Goal: Information Seeking & Learning: Compare options

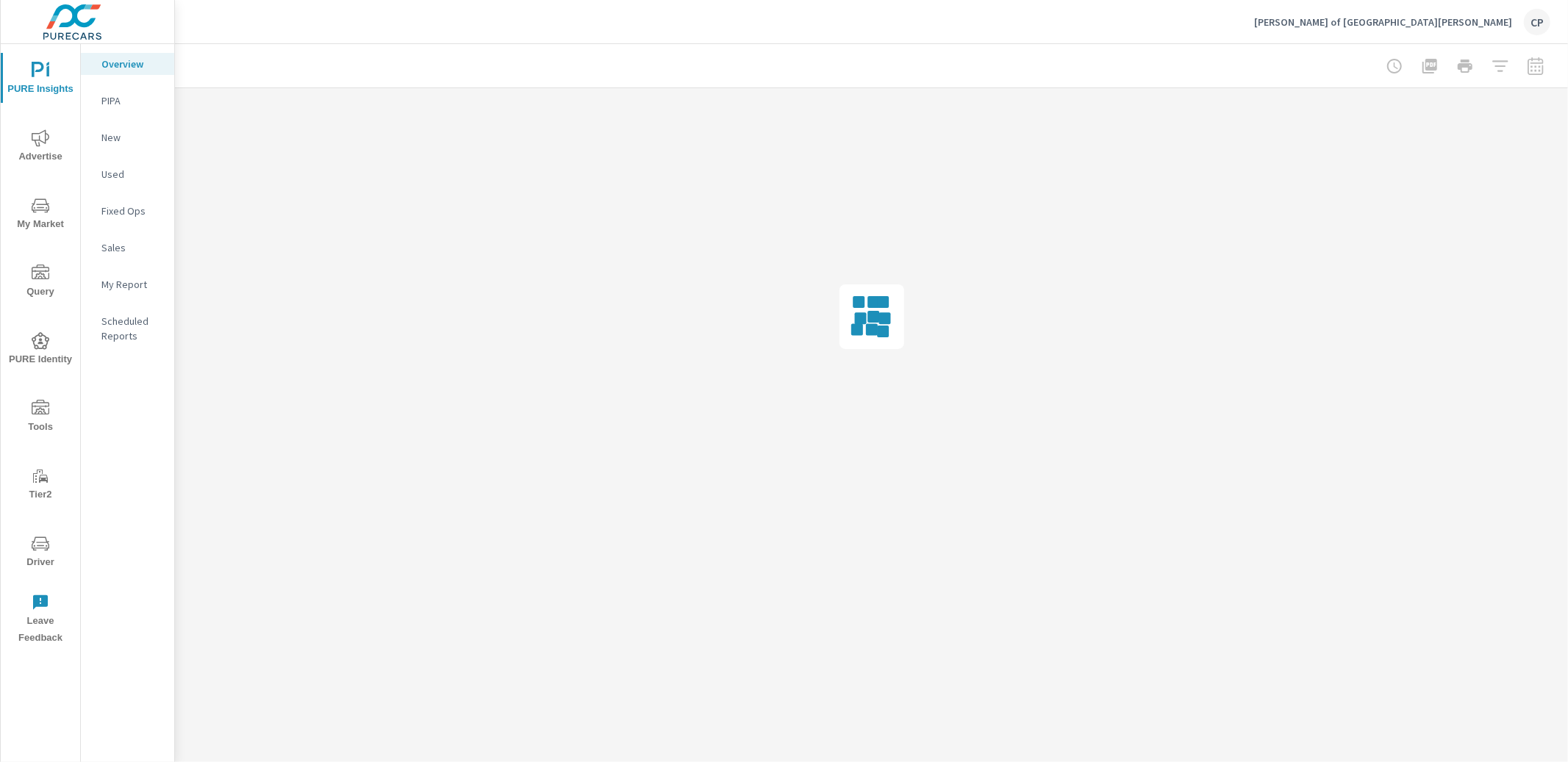
click at [37, 135] on icon "nav menu" at bounding box center [40, 138] width 18 height 18
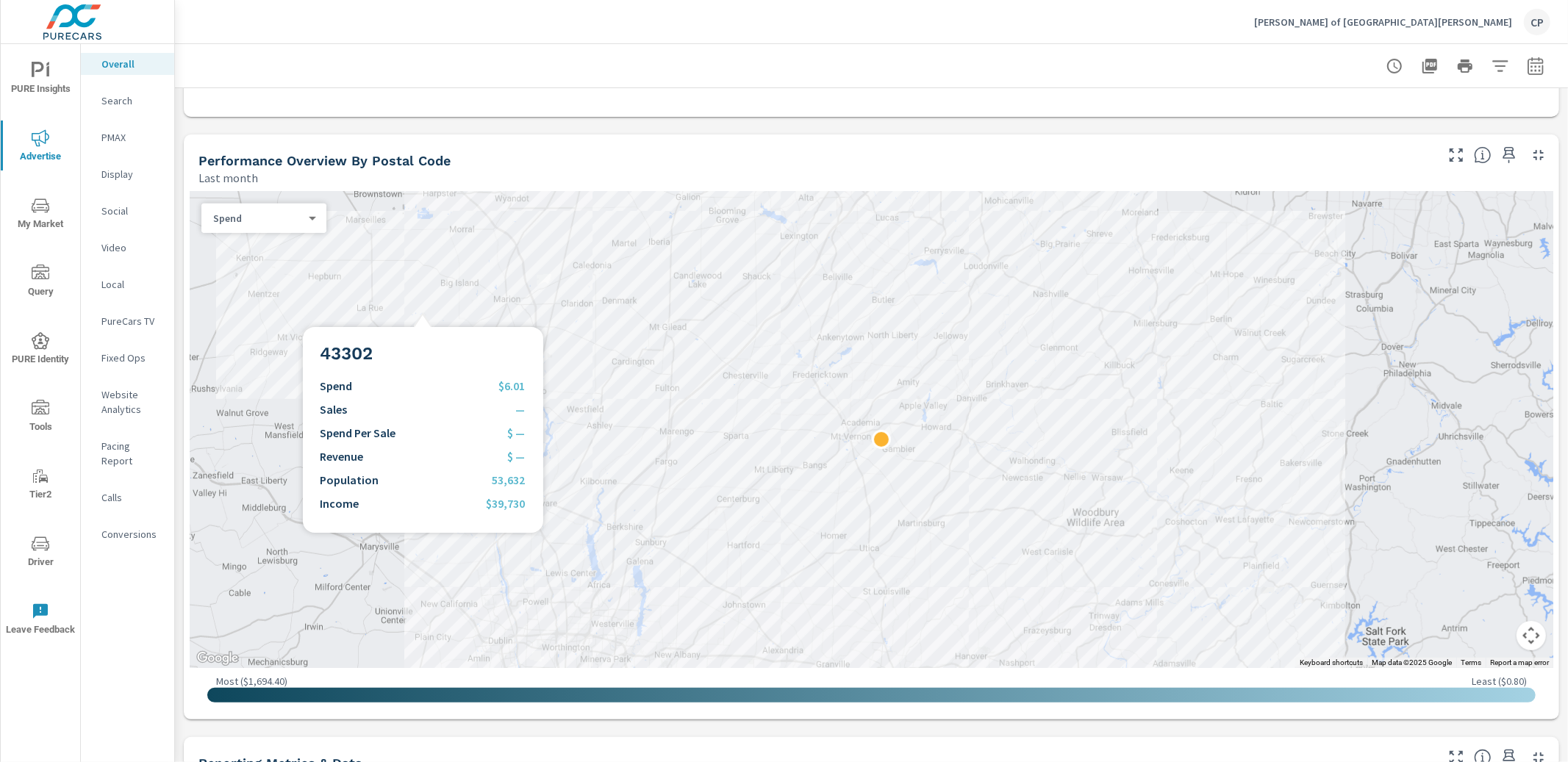
scroll to position [446, 0]
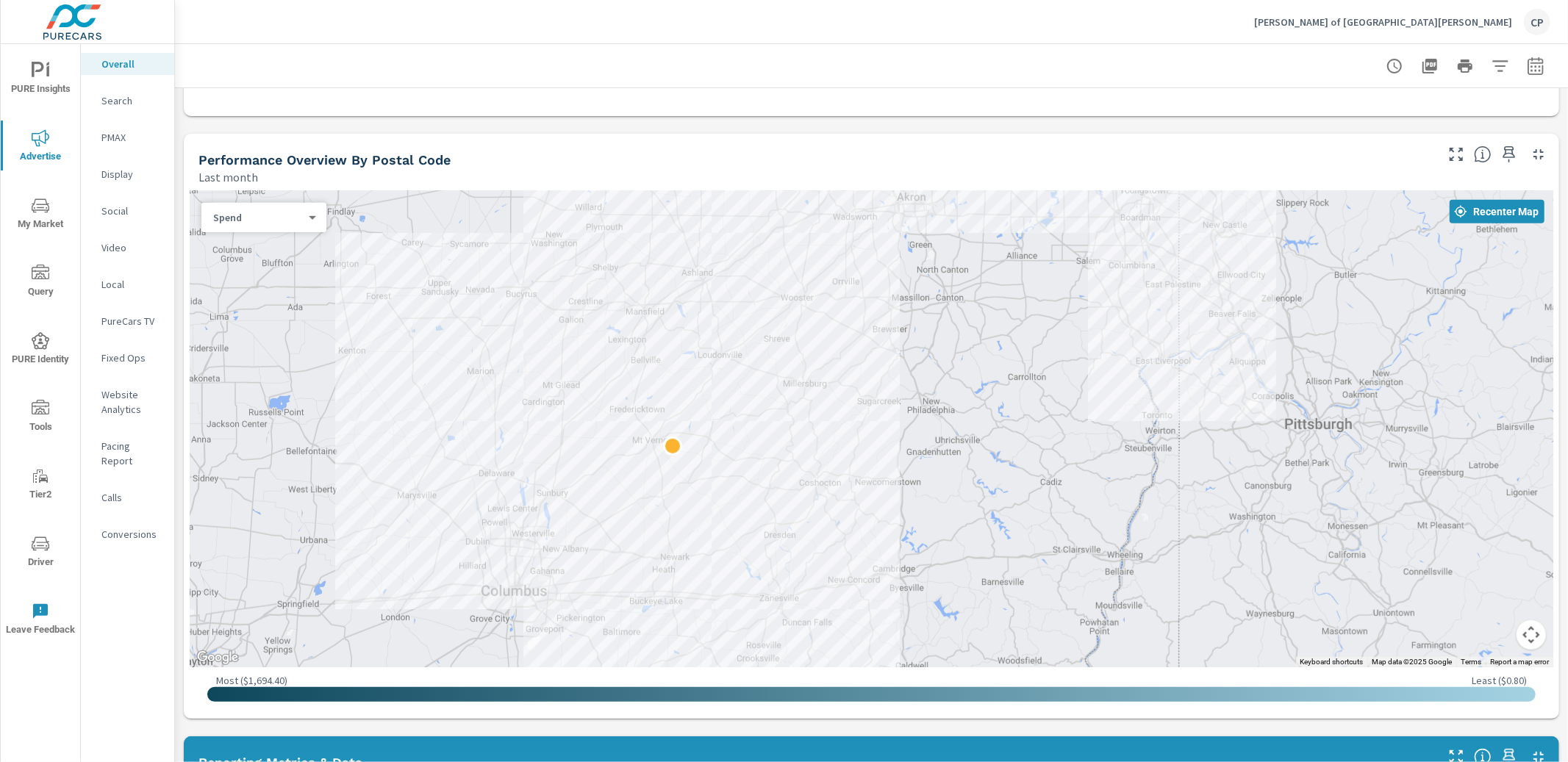
drag, startPoint x: 386, startPoint y: 482, endPoint x: 449, endPoint y: 443, distance: 74.1
click at [453, 451] on div at bounding box center [872, 429] width 1364 height 476
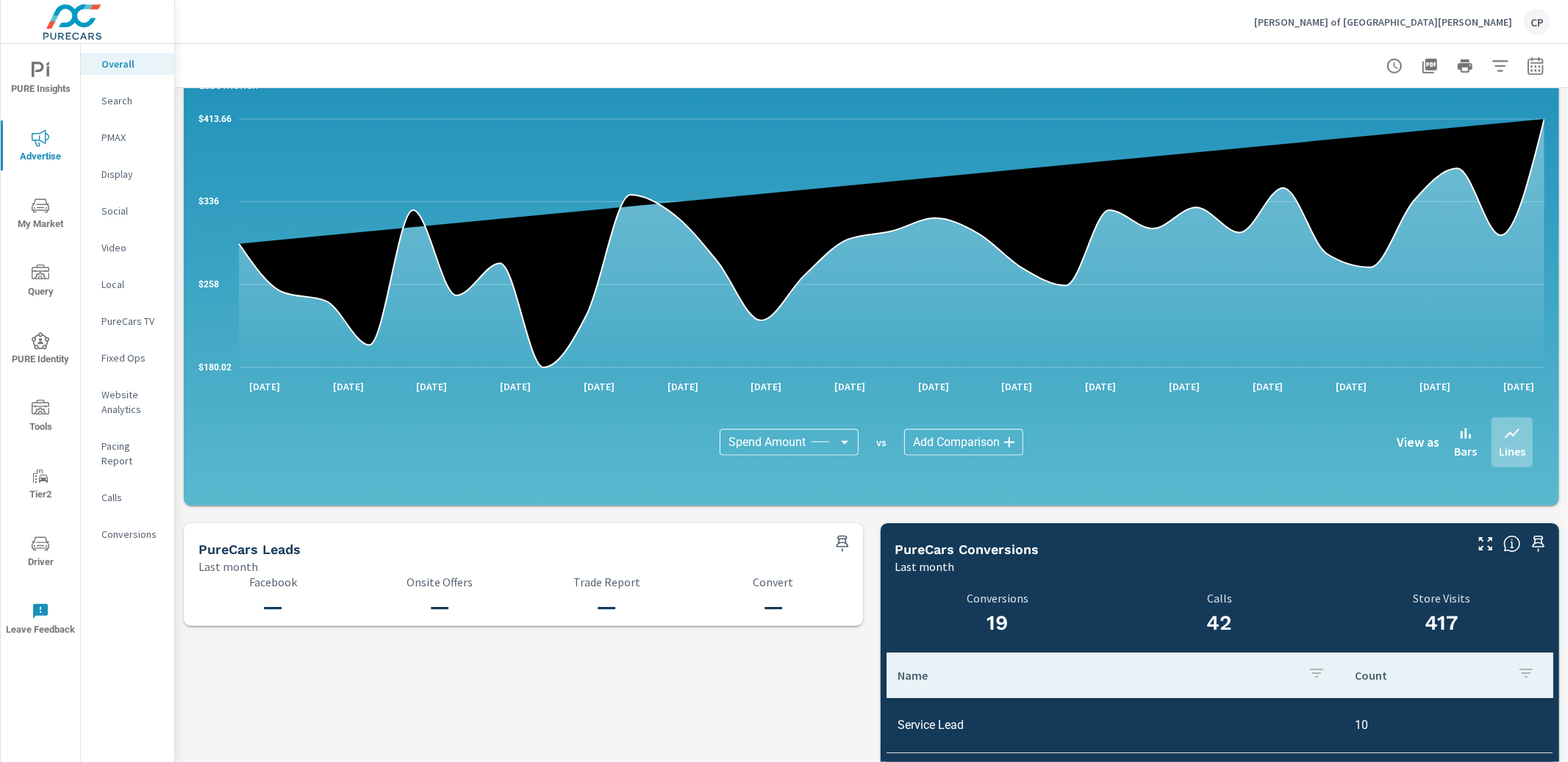
scroll to position [1134, 0]
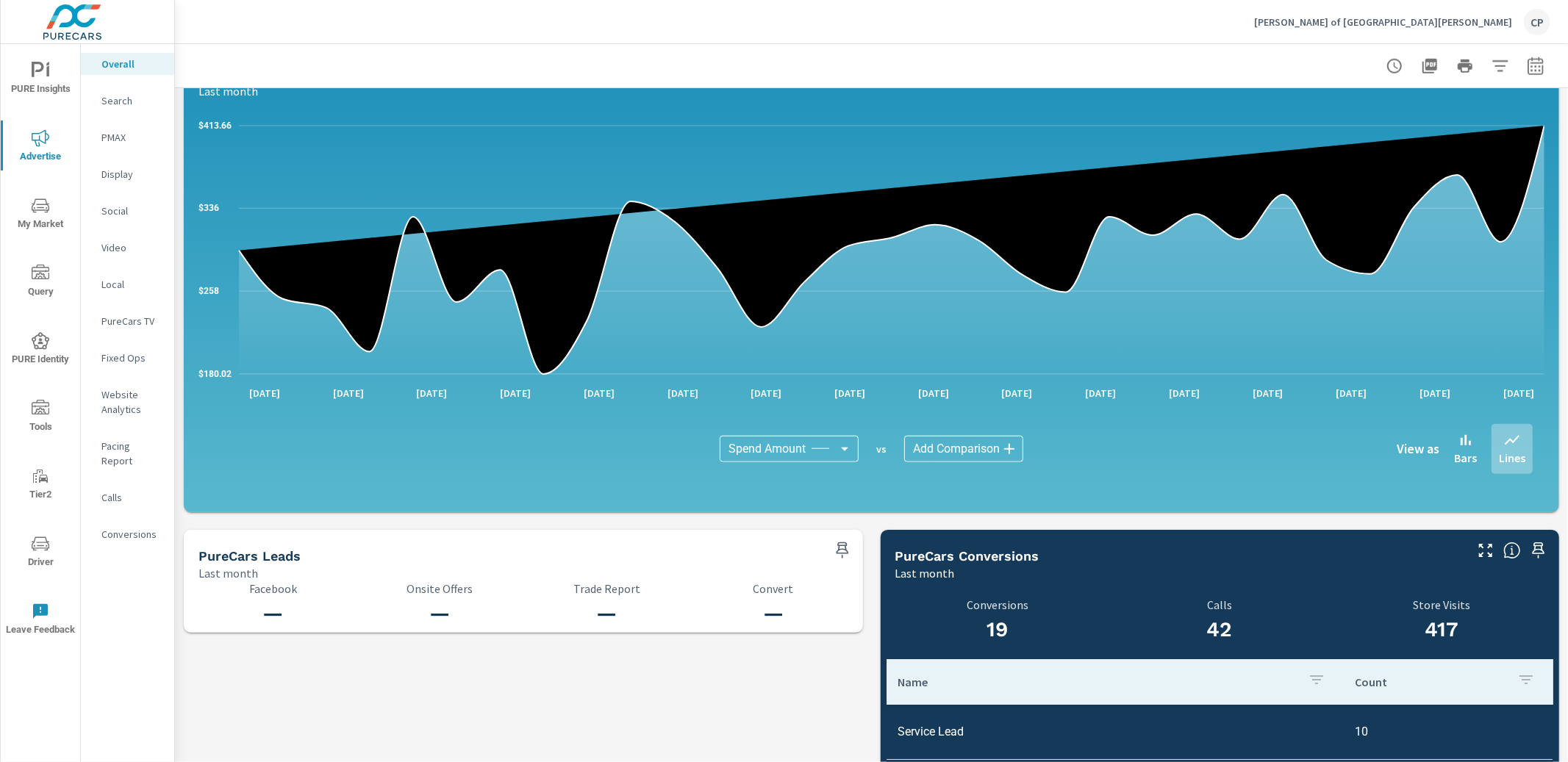
click at [57, 85] on span "PURE Insights" at bounding box center [40, 80] width 70 height 36
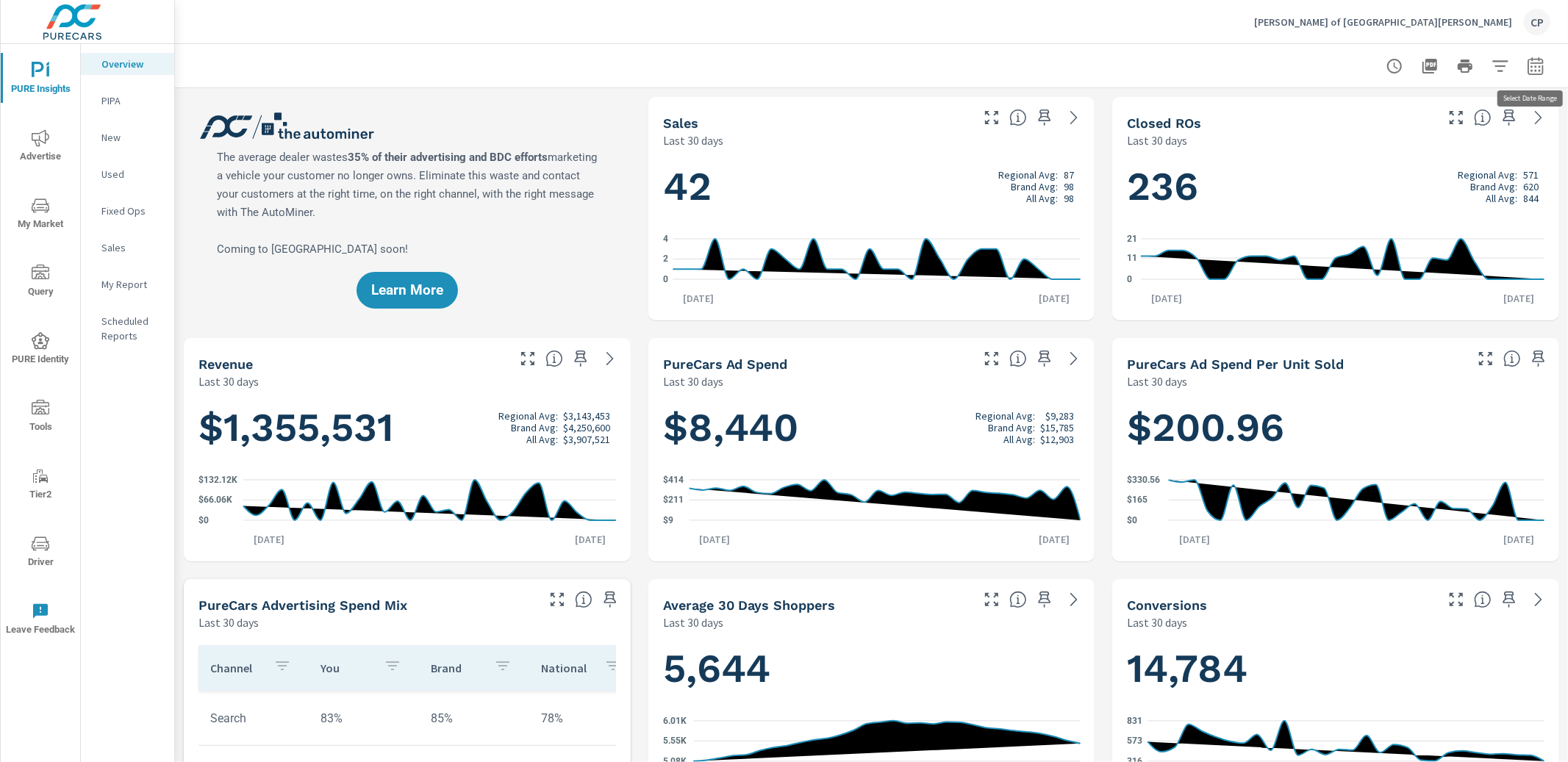
click at [1536, 59] on icon "button" at bounding box center [1535, 66] width 16 height 18
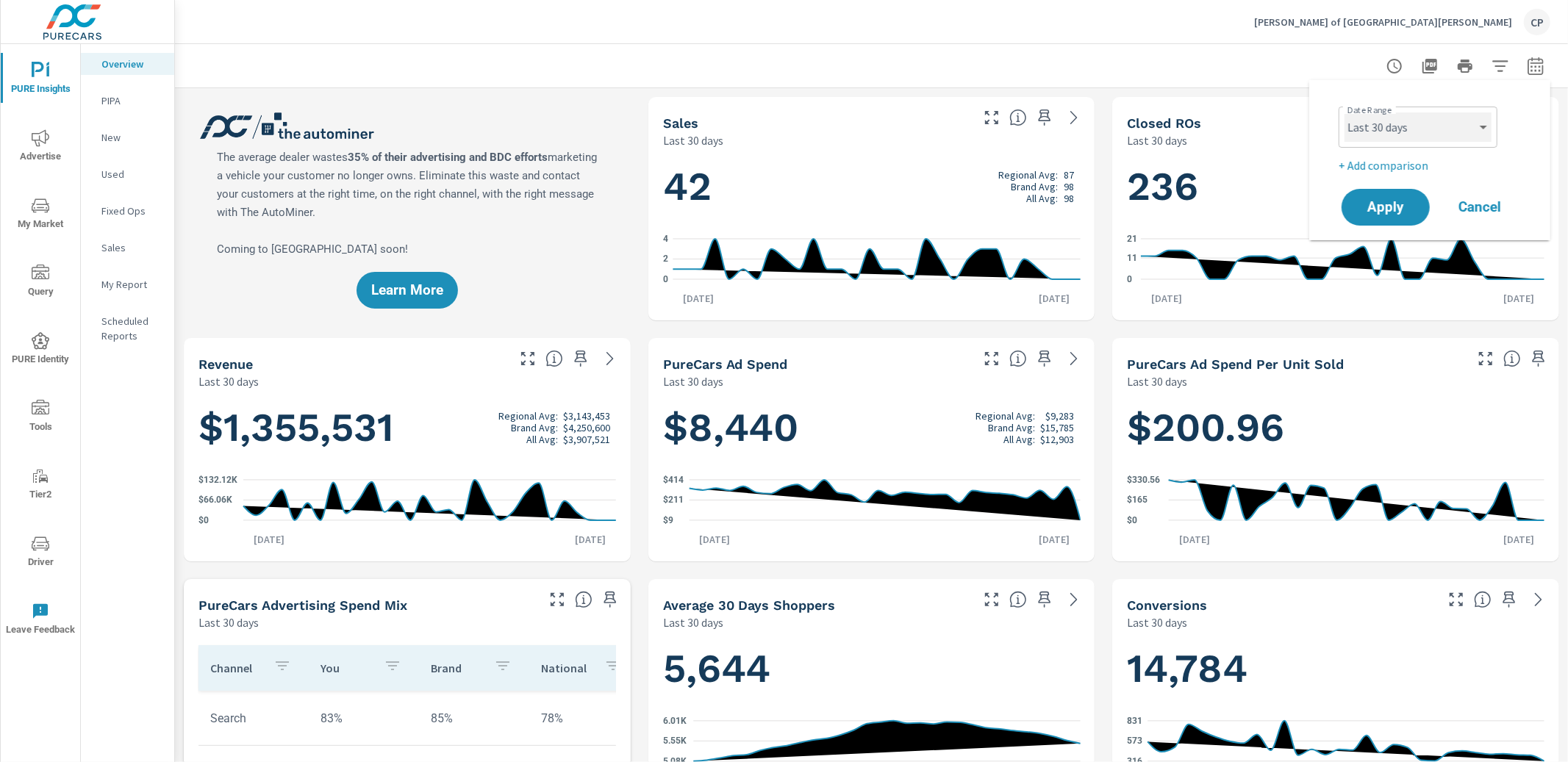
click at [1428, 133] on select "Custom [DATE] Last week Last 7 days Last 14 days Last 30 days Last 45 days Last…" at bounding box center [1418, 126] width 147 height 29
click at [1345, 112] on select "Custom [DATE] Last week Last 7 days Last 14 days Last 30 days Last 45 days Last…" at bounding box center [1418, 126] width 147 height 29
select select "Month to date"
click at [1410, 214] on button "Apply" at bounding box center [1386, 207] width 91 height 38
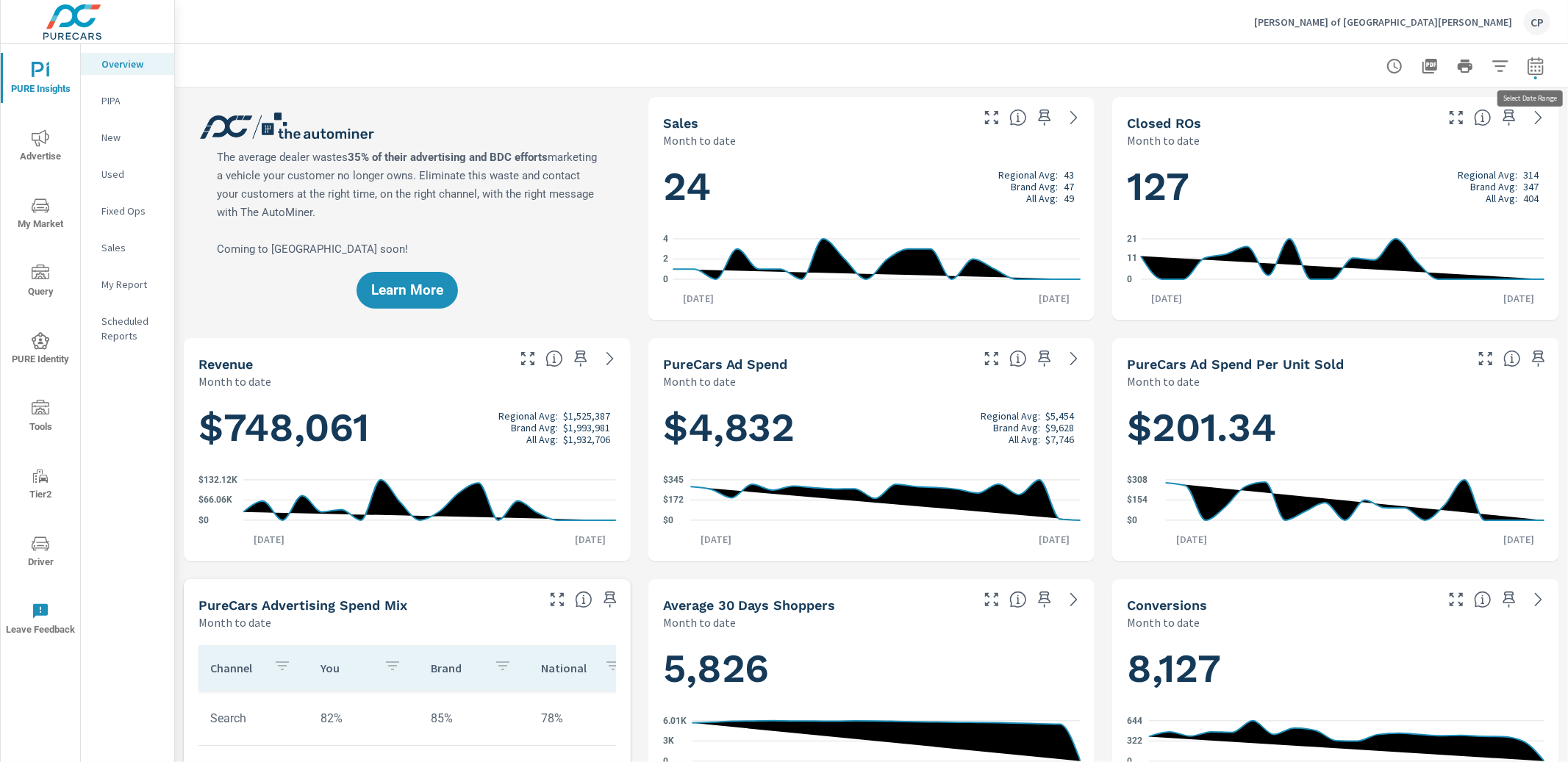
click at [1547, 65] on button "button" at bounding box center [1535, 66] width 29 height 29
select select "Month to date"
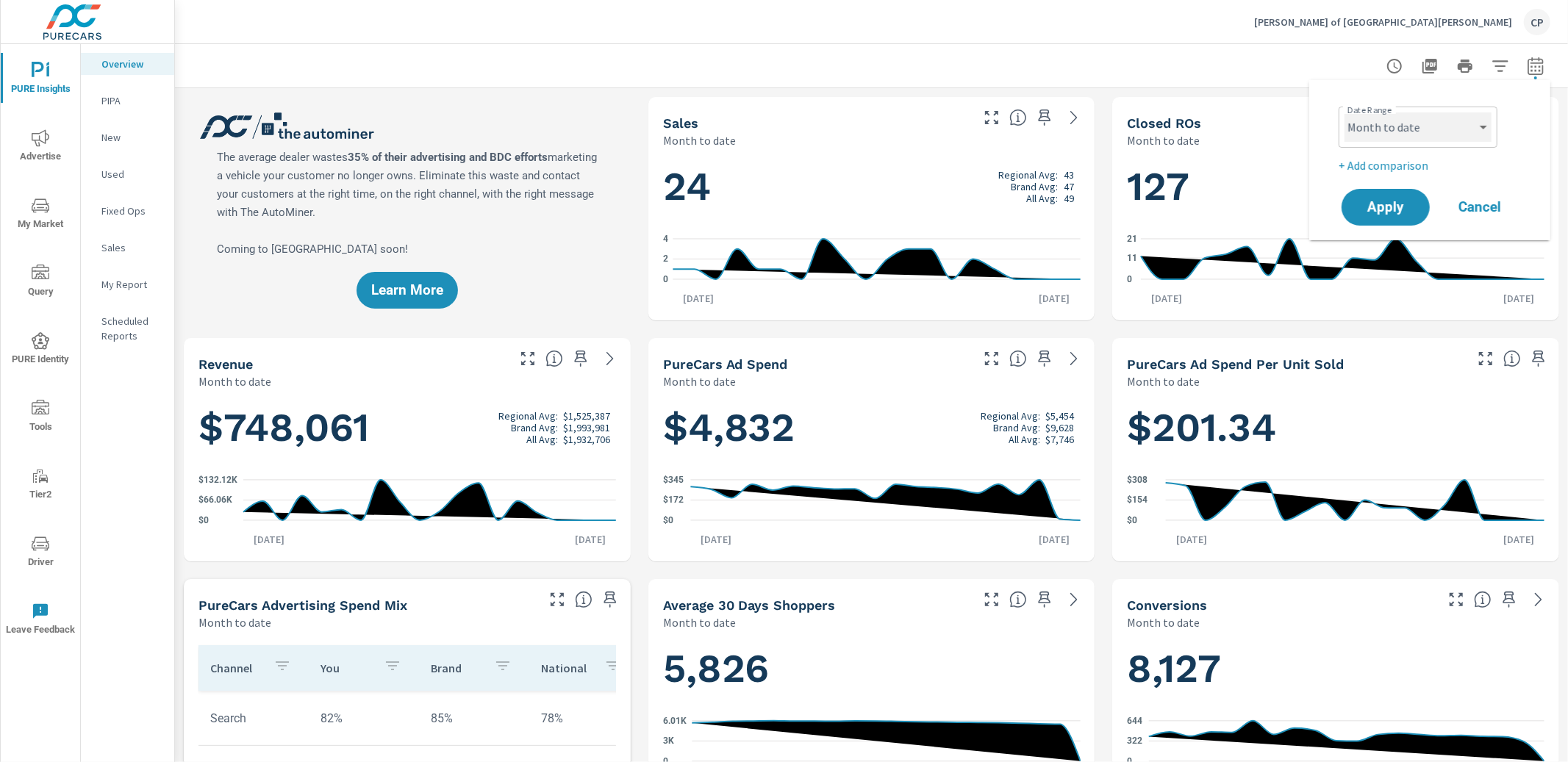
click at [1447, 118] on select "Custom [DATE] Last week Last 7 days Last 14 days Last 30 days Last 45 days Last…" at bounding box center [1418, 126] width 147 height 29
click at [1434, 132] on select "Custom [DATE] Last week Last 7 days Last 14 days Last 30 days Last 45 days Last…" at bounding box center [1418, 126] width 147 height 29
click at [1402, 162] on p "+ Add comparison" at bounding box center [1433, 165] width 189 height 18
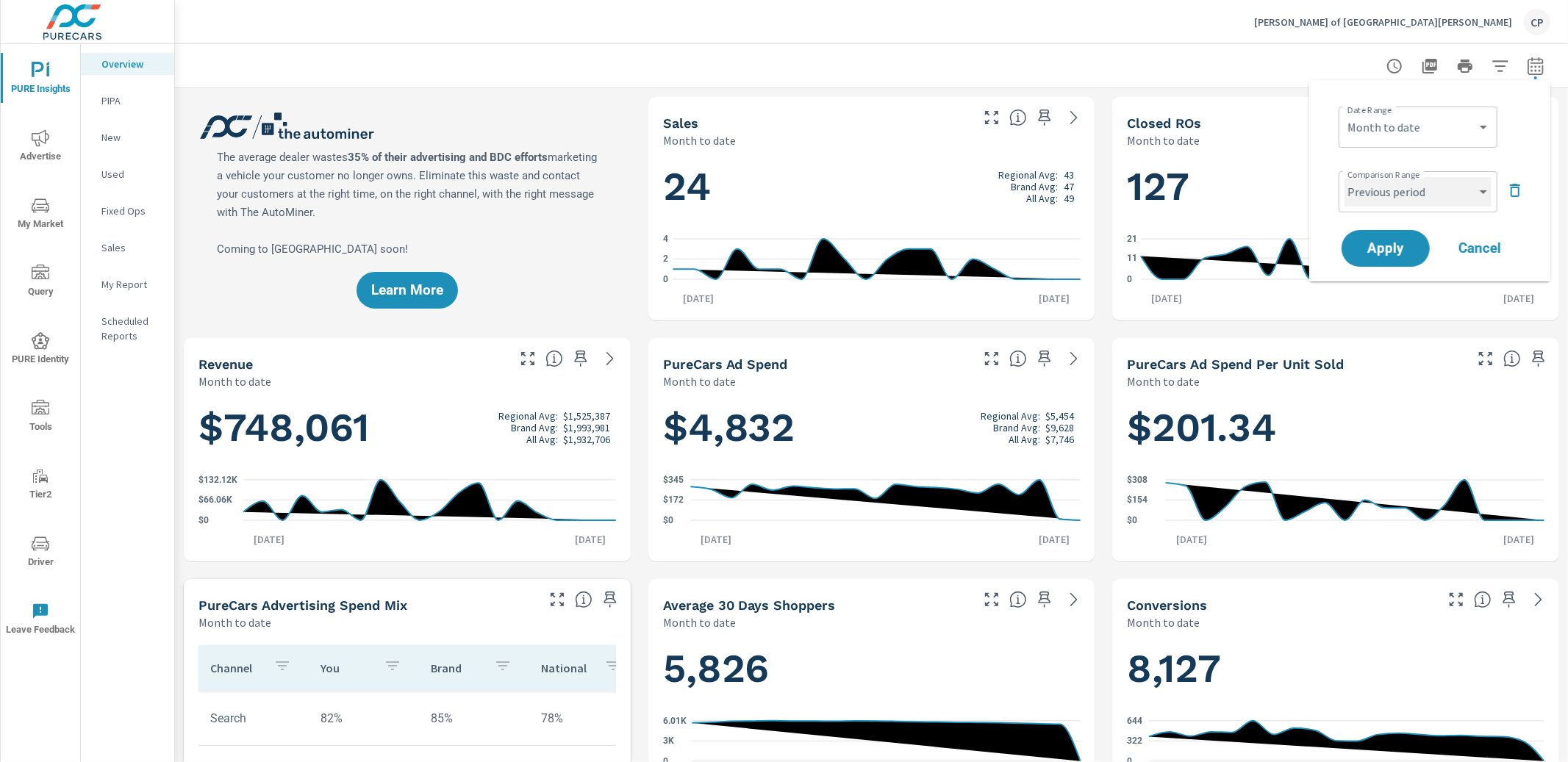
click at [1394, 185] on select "Custom Previous period Previous month Previous year" at bounding box center [1418, 191] width 147 height 29
click at [1345, 177] on select "Custom Previous period Previous month Previous year" at bounding box center [1418, 191] width 147 height 29
click at [1393, 210] on div "Custom Previous period Previous month Previous year ​" at bounding box center [1418, 191] width 159 height 41
click at [1397, 195] on select "Custom Previous period Previous month Previous year" at bounding box center [1418, 191] width 147 height 29
click at [1345, 177] on select "Custom Previous period Previous month Previous year" at bounding box center [1418, 191] width 147 height 29
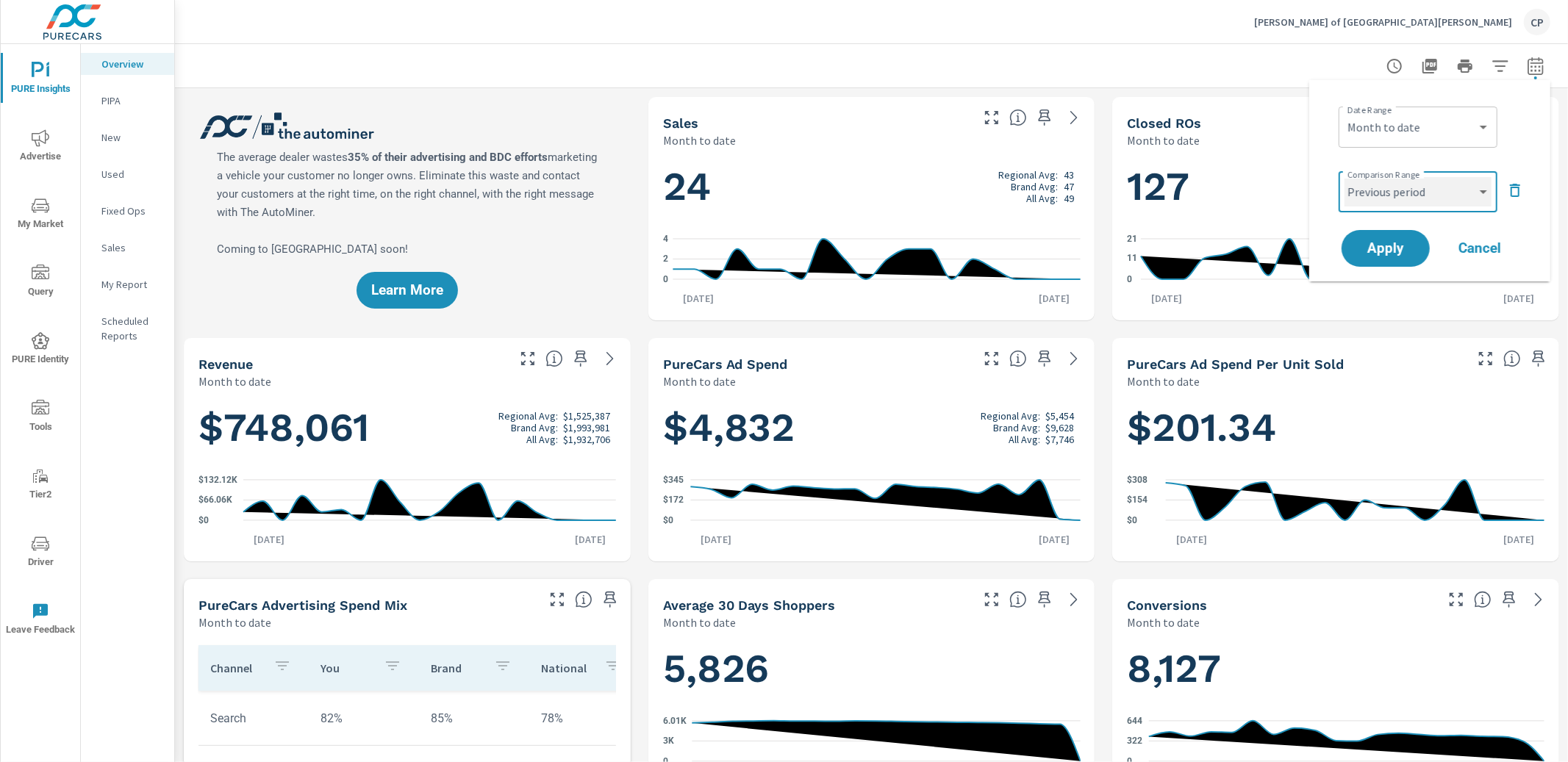
select select "custom"
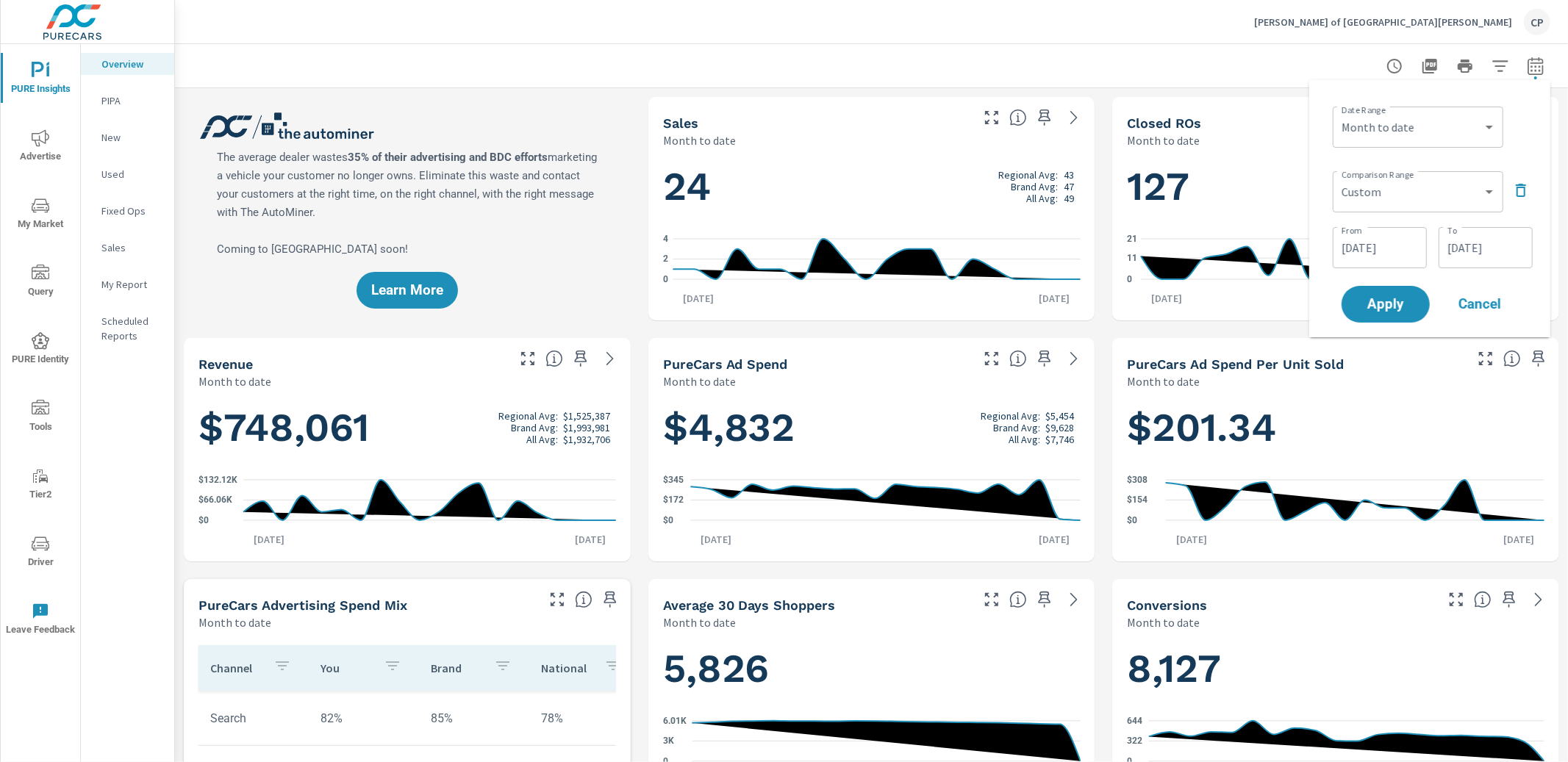
click at [1377, 231] on div "[DATE] From" at bounding box center [1380, 248] width 94 height 41
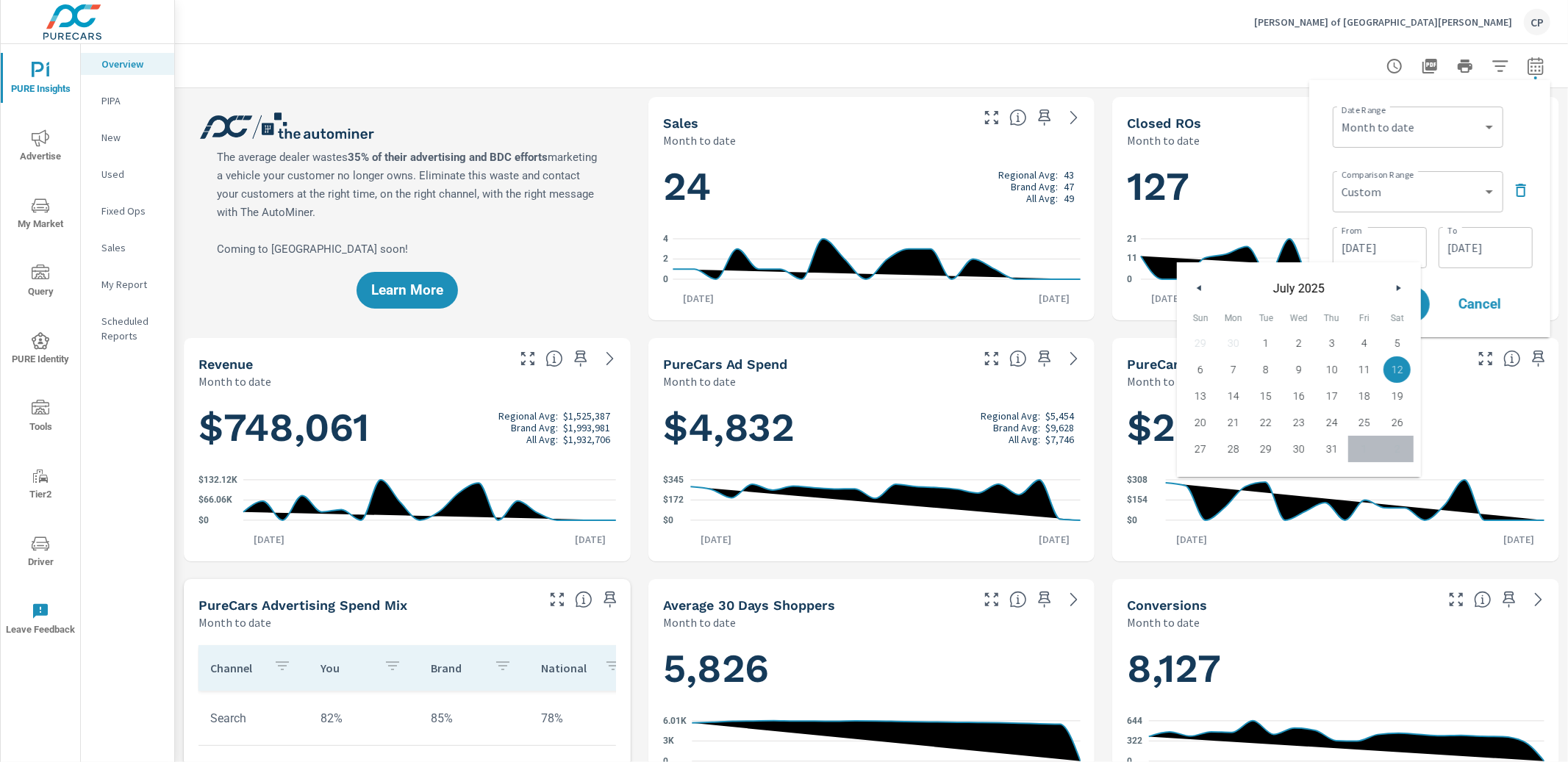
click at [1258, 339] on span "1" at bounding box center [1267, 343] width 33 height 19
type input "[DATE]"
click at [1467, 251] on input "[DATE]" at bounding box center [1486, 248] width 82 height 29
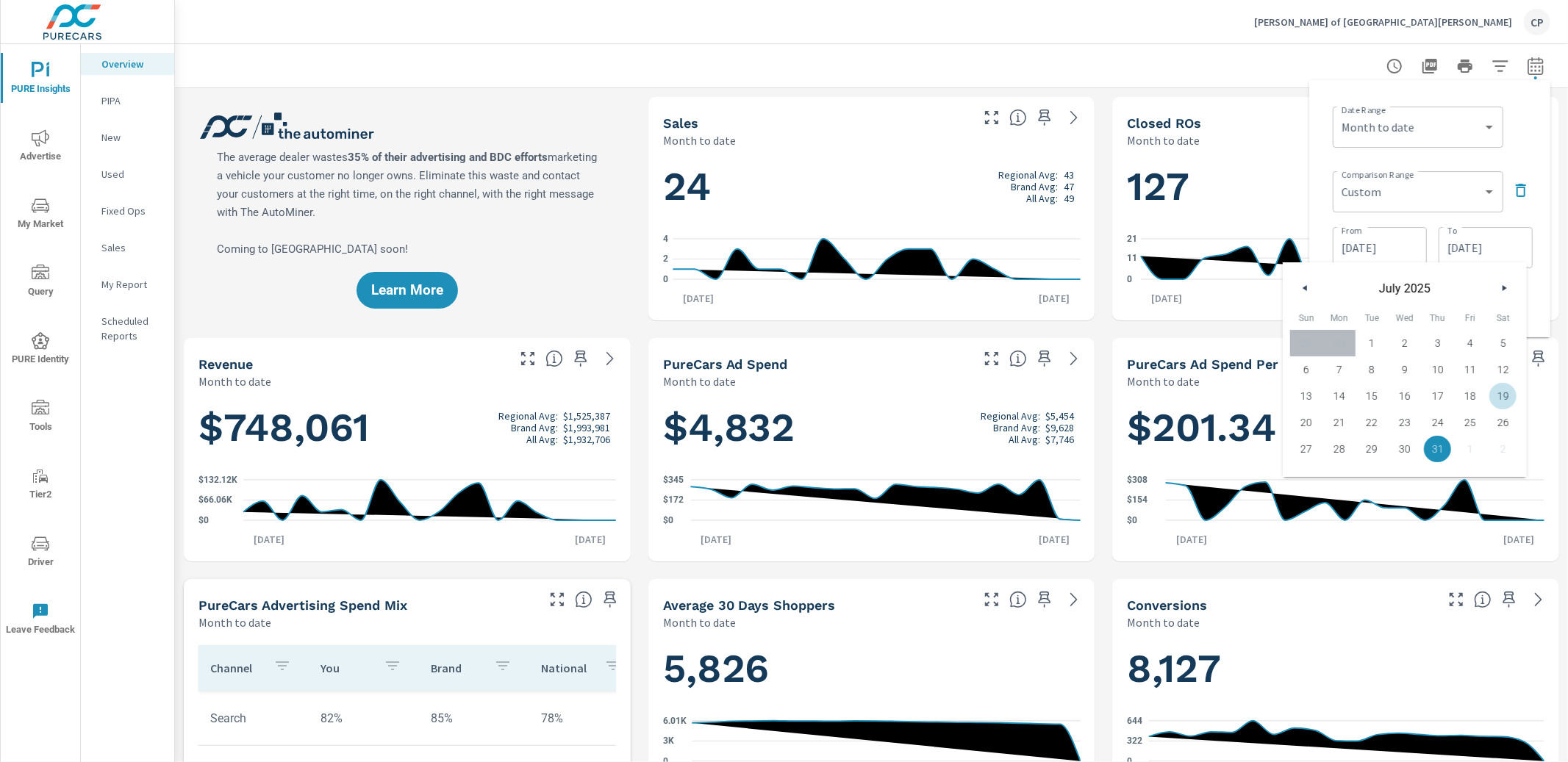
click at [1492, 393] on span "19" at bounding box center [1503, 396] width 33 height 19
type input "[DATE]"
click at [1536, 275] on div "Date Range Custom [DATE] Last week Last 7 days Last 14 days Last 30 days Last 4…" at bounding box center [1430, 209] width 218 height 234
click at [1395, 304] on span "Apply" at bounding box center [1385, 304] width 59 height 13
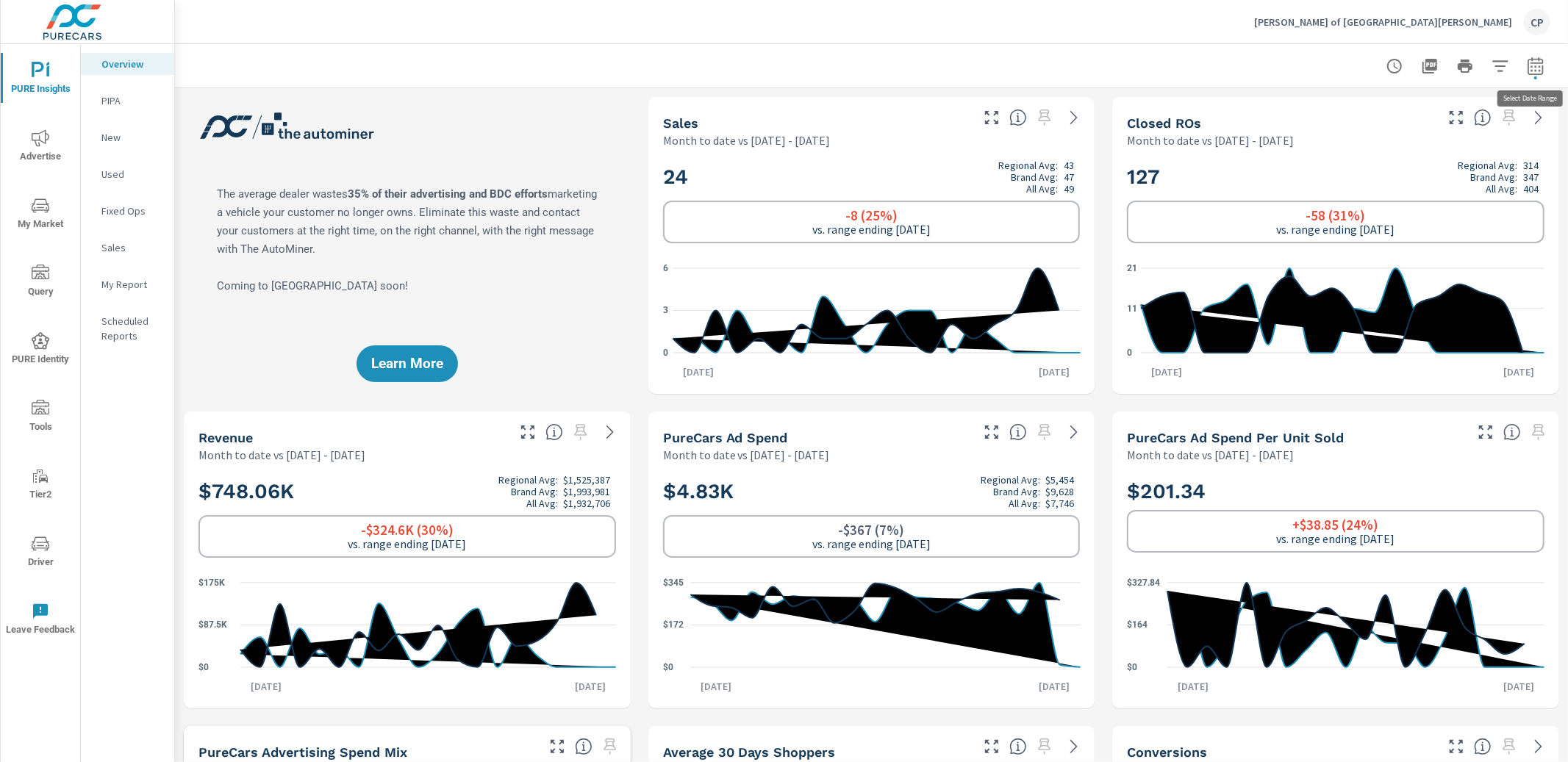
click at [1537, 73] on icon "button" at bounding box center [1535, 66] width 16 height 18
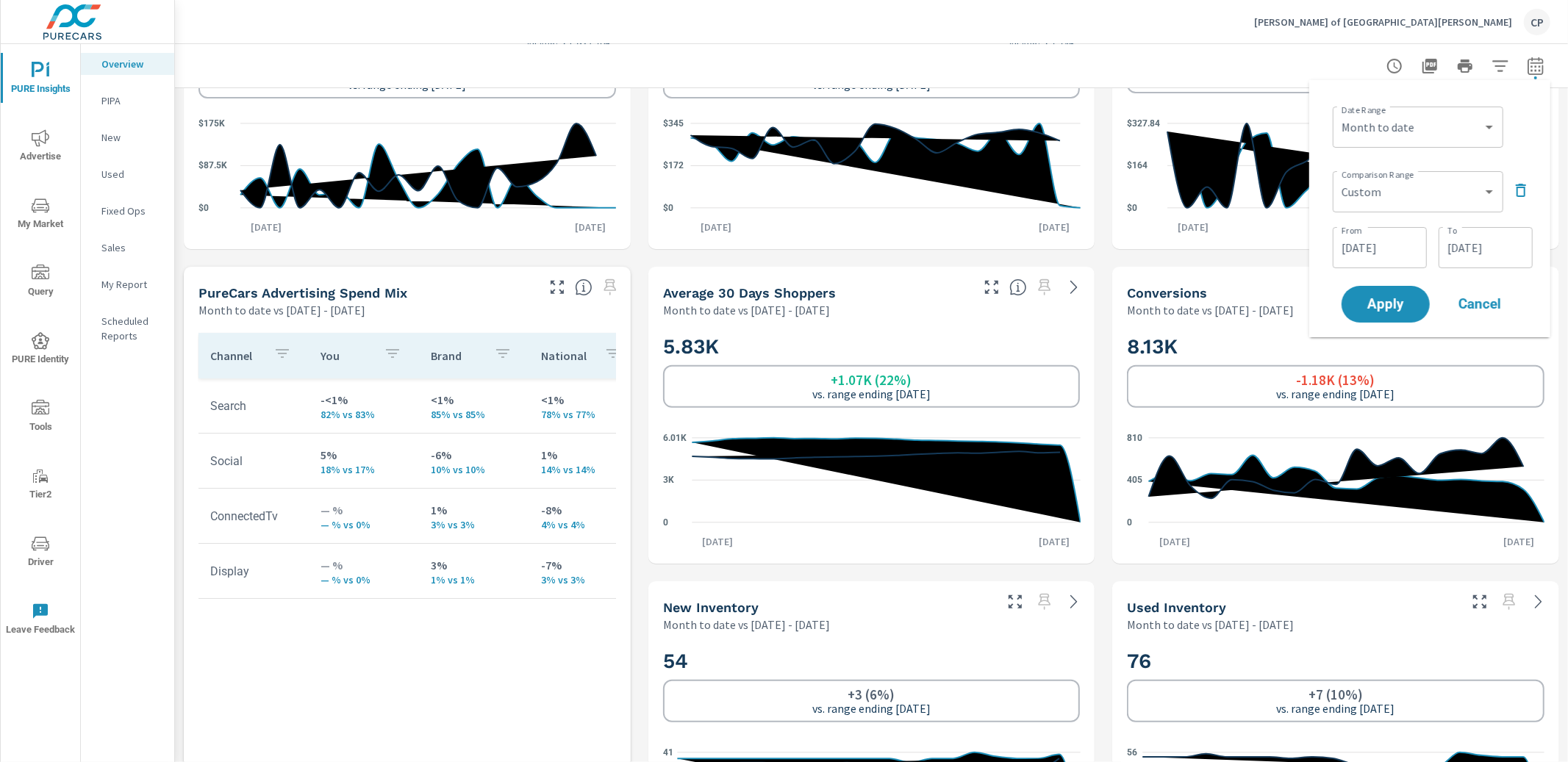
scroll to position [452, 0]
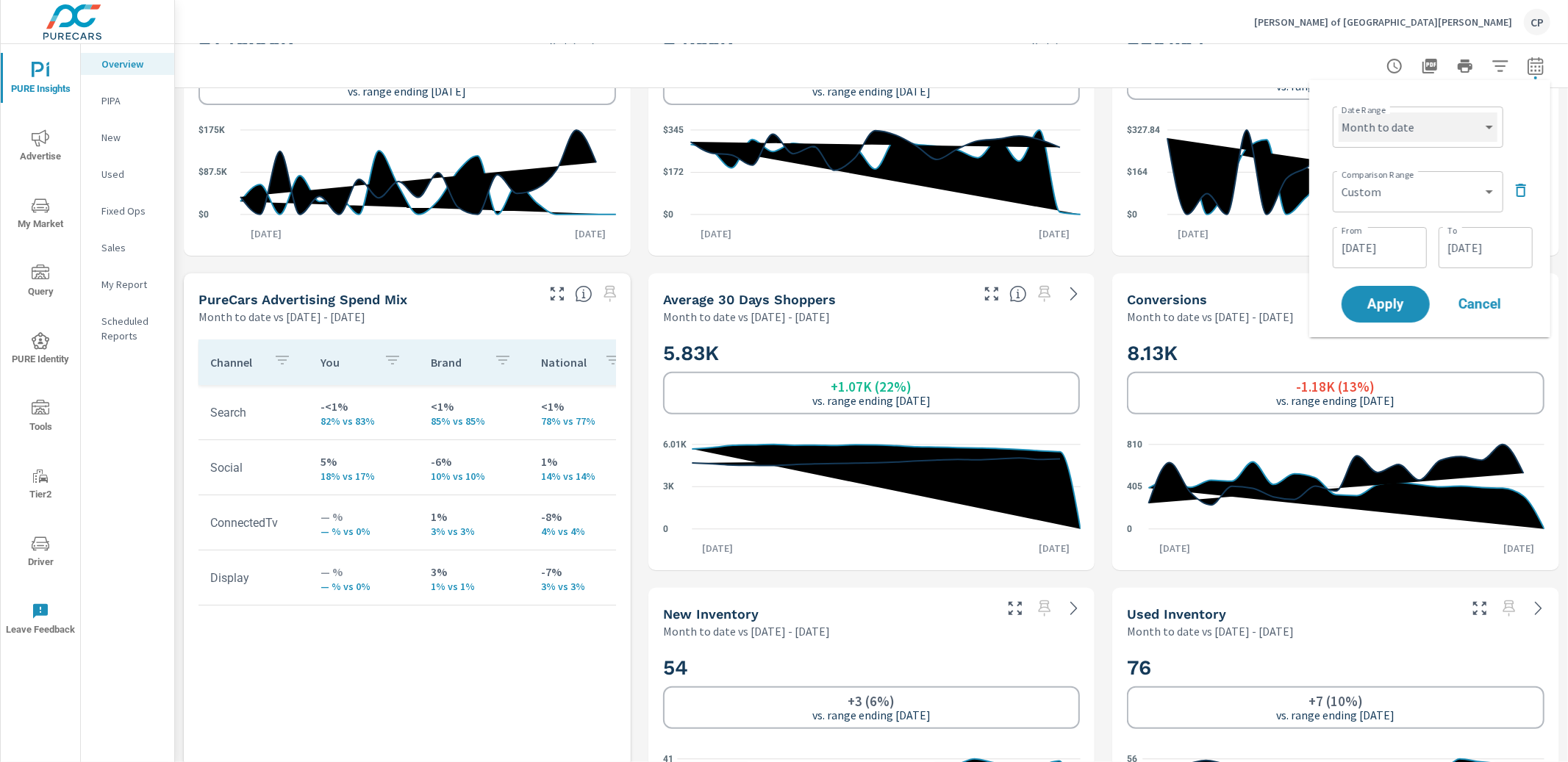
click at [1430, 126] on select "Custom [DATE] Last week Last 7 days Last 14 days Last 30 days Last 45 days Last…" at bounding box center [1418, 126] width 159 height 29
click at [1339, 112] on select "Custom [DATE] Last week Last 7 days Last 14 days Last 30 days Last 45 days Last…" at bounding box center [1418, 126] width 159 height 29
select select "Last 30 days"
click at [1391, 305] on span "Apply" at bounding box center [1385, 304] width 61 height 14
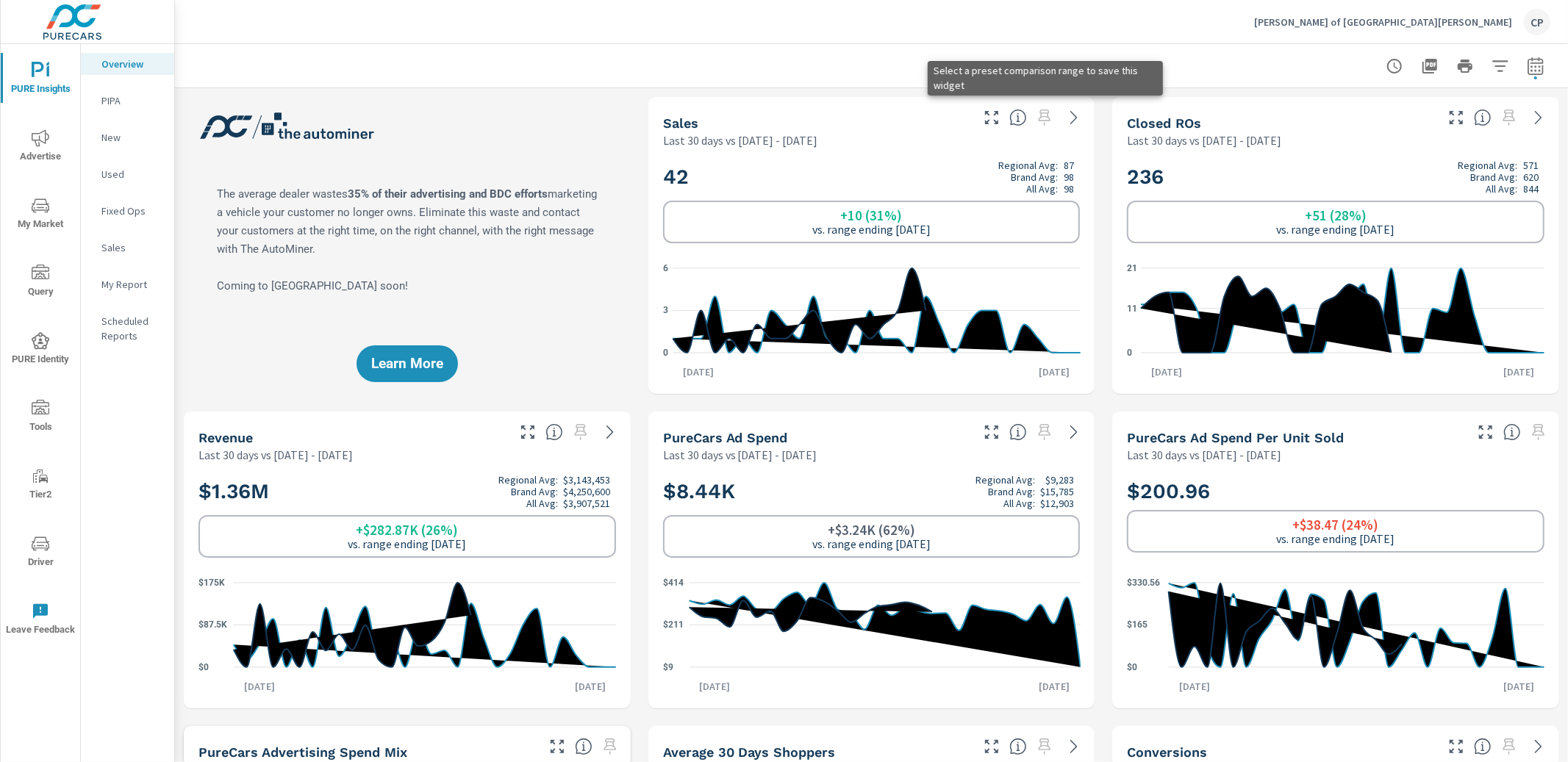
scroll to position [1, 0]
click at [1047, 119] on span at bounding box center [1044, 117] width 23 height 23
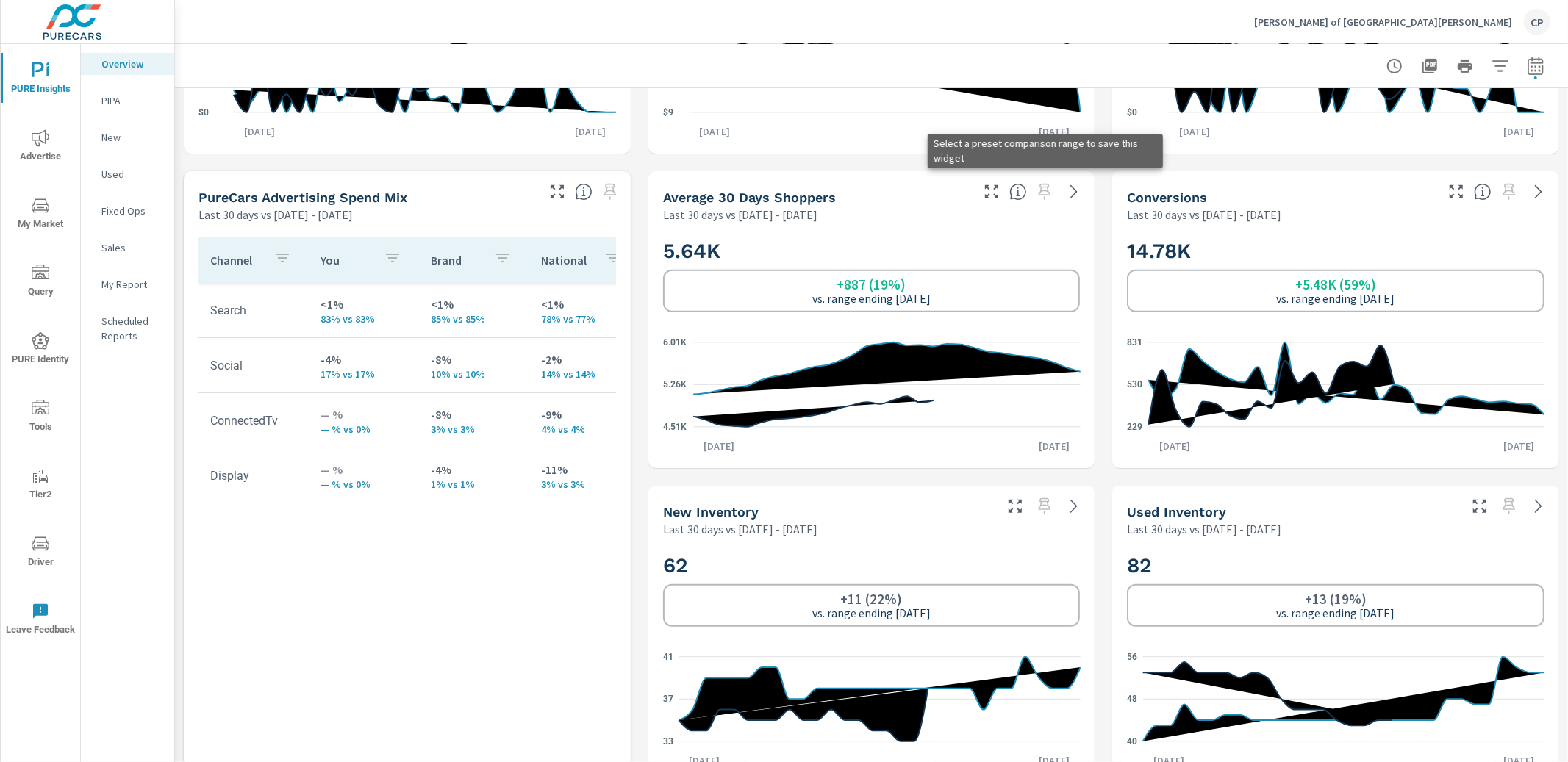
scroll to position [557, 0]
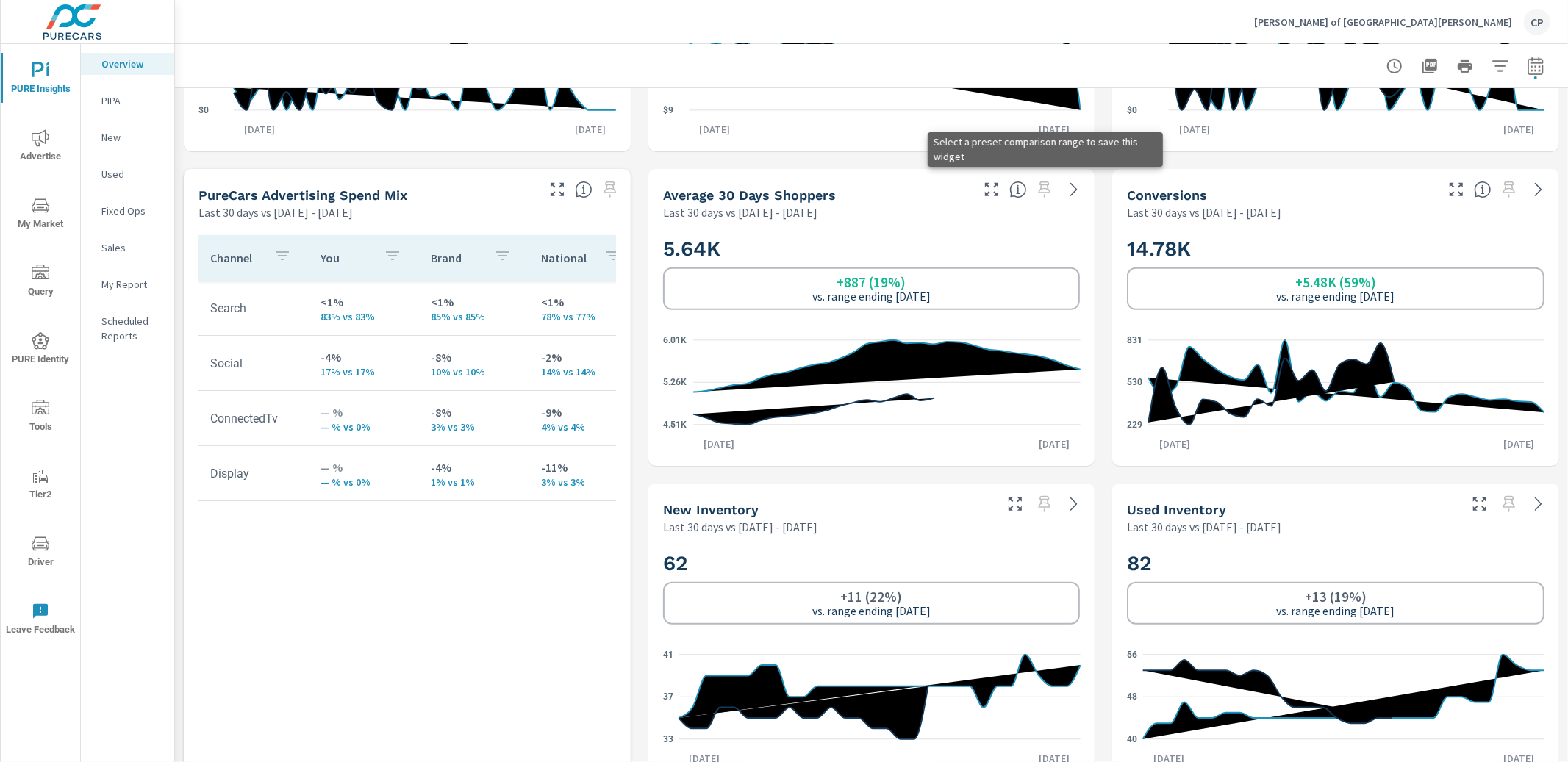
click at [1047, 190] on span at bounding box center [1044, 189] width 23 height 23
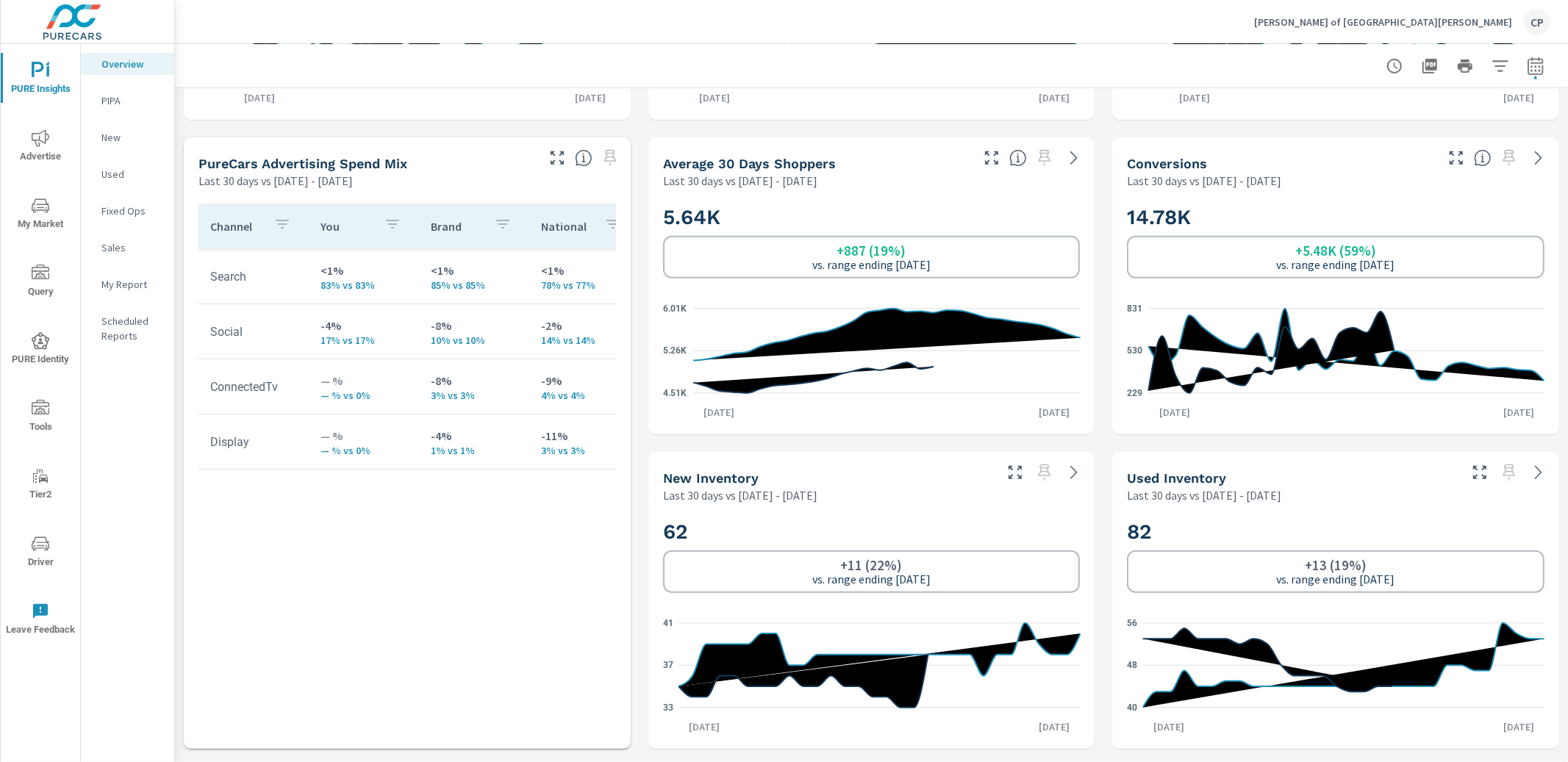
scroll to position [597, 0]
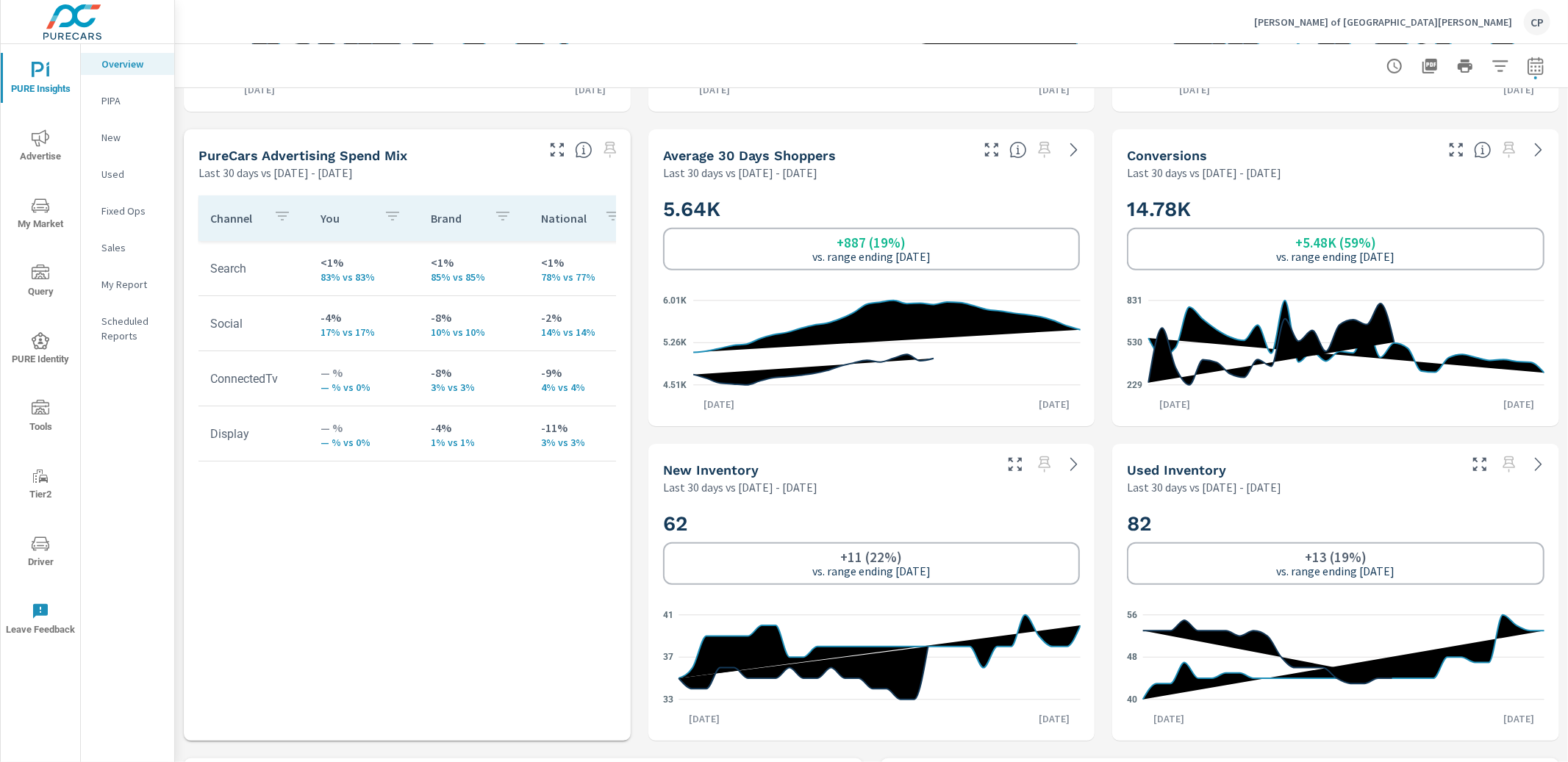
click at [120, 285] on p "My Report" at bounding box center [132, 285] width 61 height 15
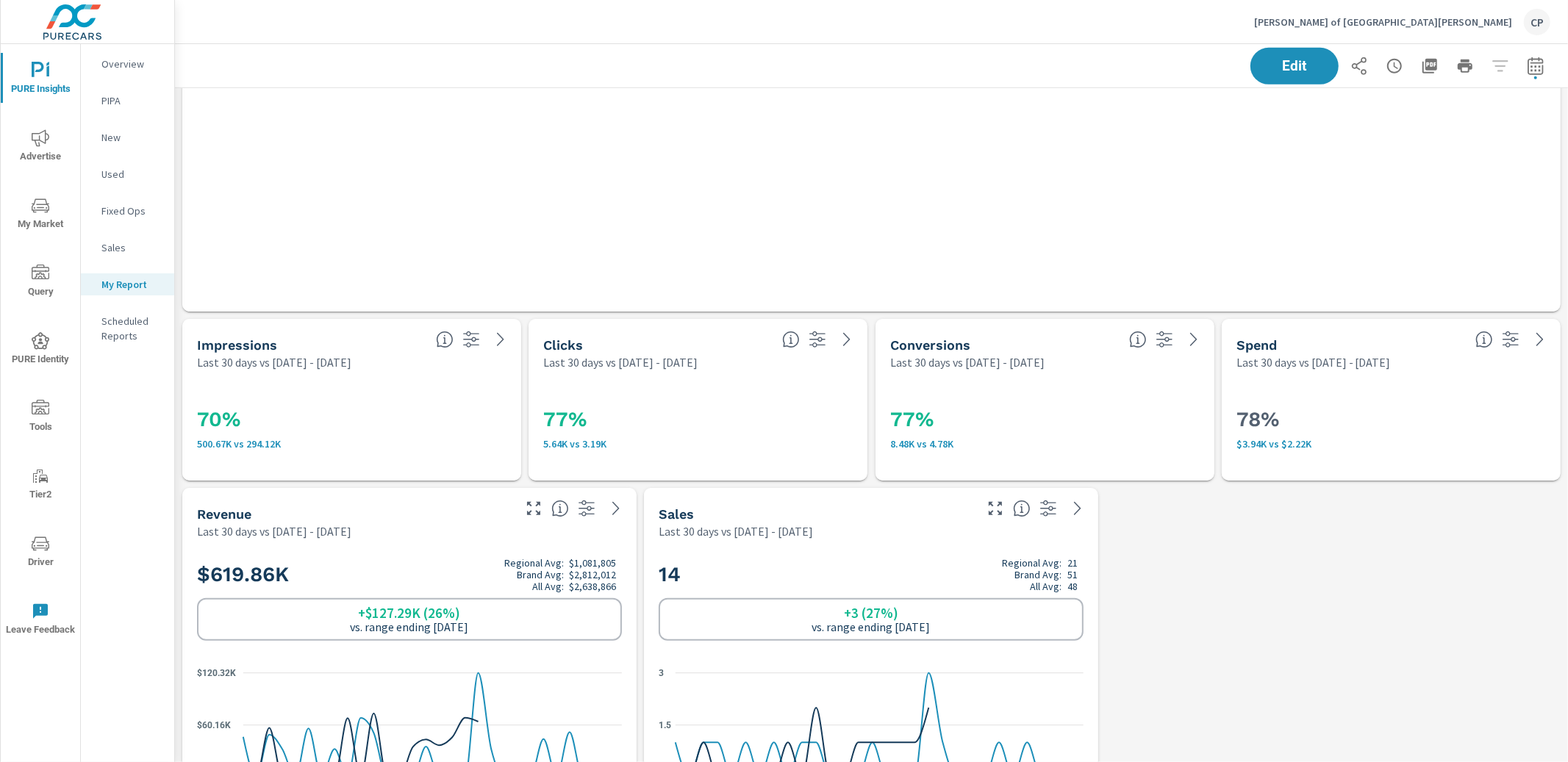
scroll to position [5587, 0]
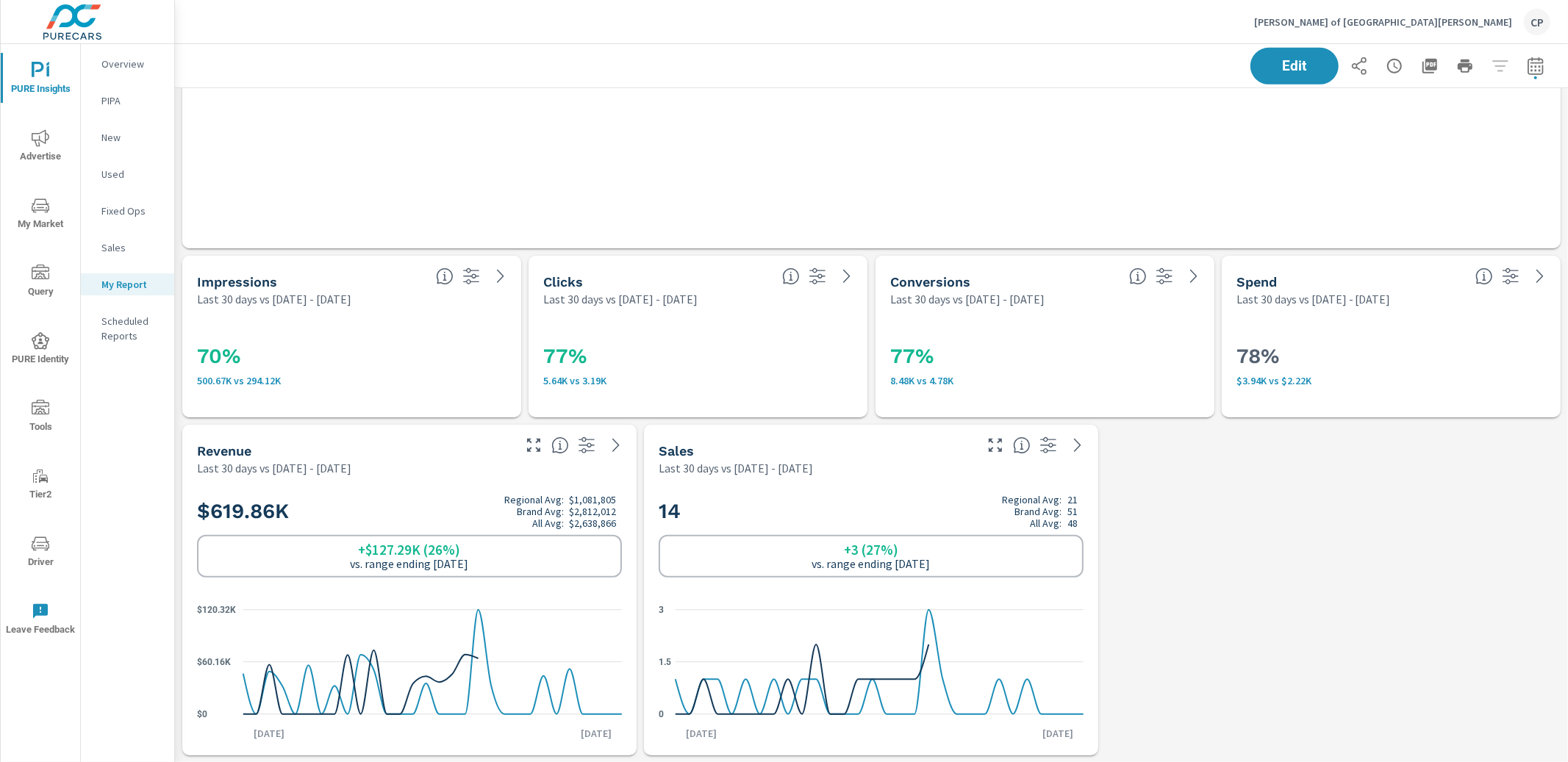
click at [374, 324] on div "70% 500.67K vs 294.12K" at bounding box center [352, 362] width 310 height 81
click at [410, 330] on div "70% 500.67K vs 294.12K" at bounding box center [352, 362] width 310 height 81
click at [1314, 42] on div "[PERSON_NAME] of [GEOGRAPHIC_DATA] CP" at bounding box center [871, 22] width 1358 height 43
drag, startPoint x: 378, startPoint y: 372, endPoint x: 417, endPoint y: 200, distance: 176.4
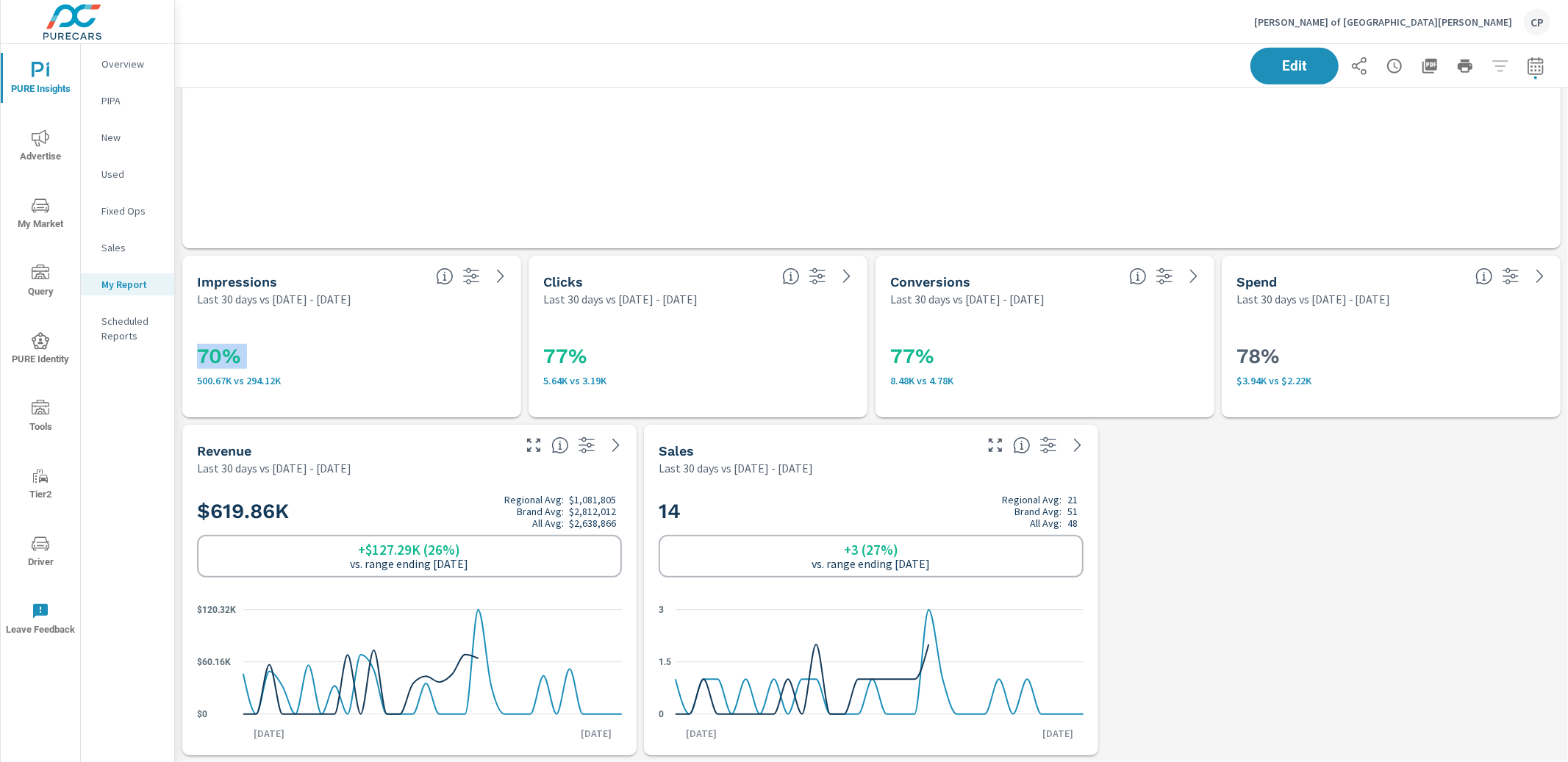
click at [392, 338] on div "70% 500.67K vs 294.12K" at bounding box center [352, 362] width 310 height 49
click at [1281, 69] on span "Edit" at bounding box center [1294, 66] width 61 height 14
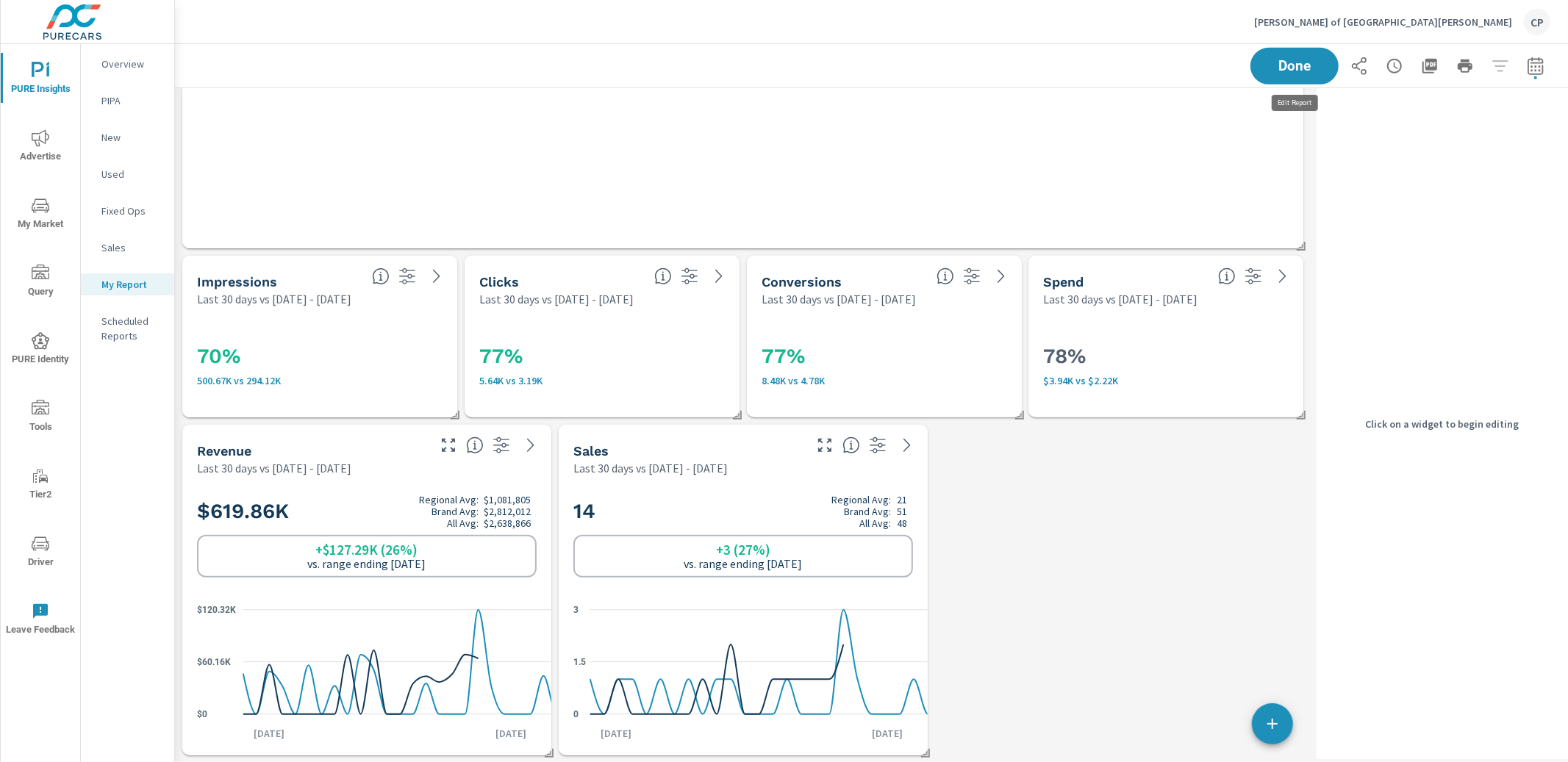
scroll to position [6263, 1136]
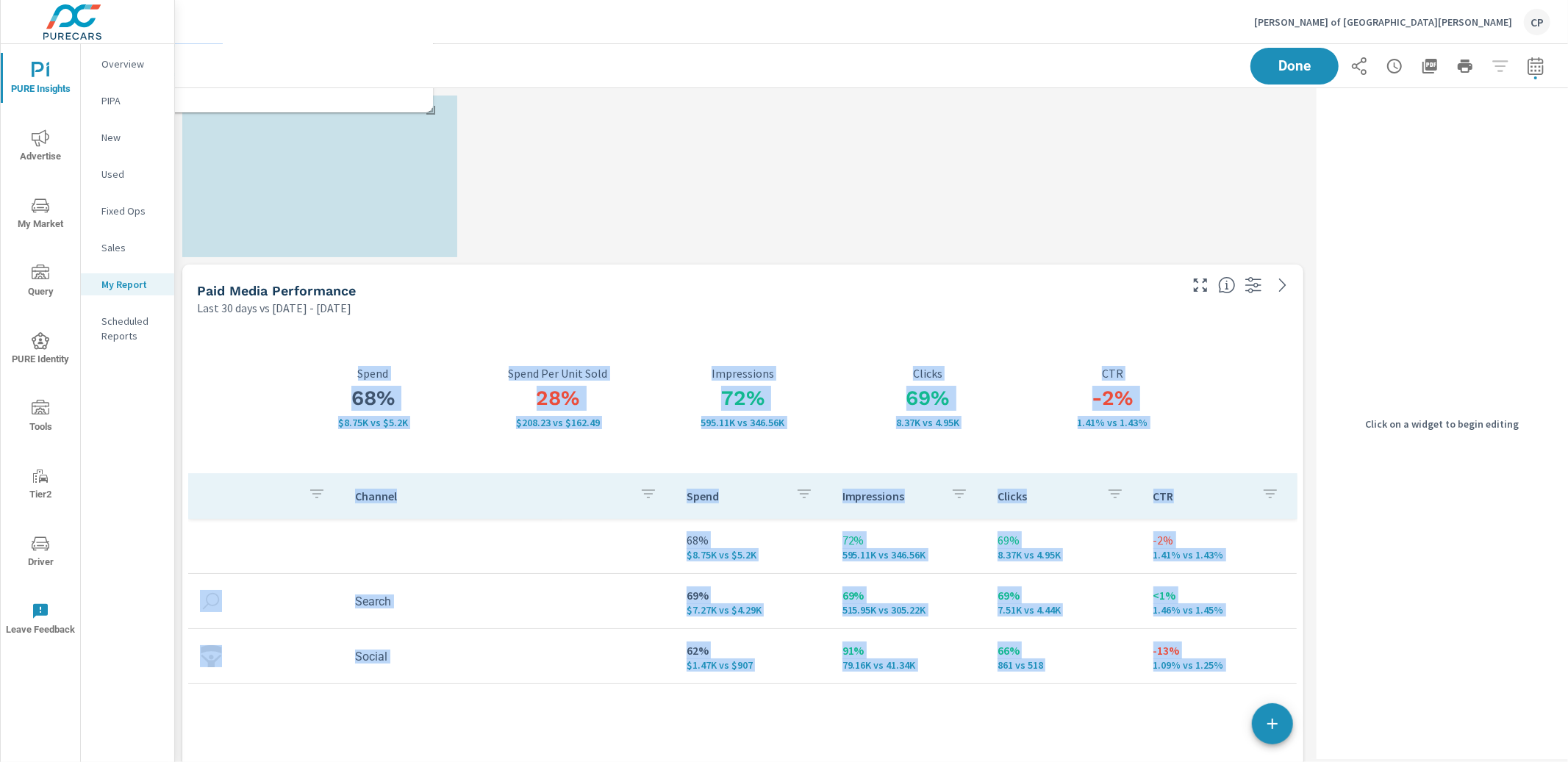
drag, startPoint x: 407, startPoint y: 373, endPoint x: 382, endPoint y: 16, distance: 357.9
click at [382, 13] on div "[PERSON_NAME] of [GEOGRAPHIC_DATA] CP PURE Insights Report [PERSON_NAME] of [GE…" at bounding box center [872, 381] width 1393 height 762
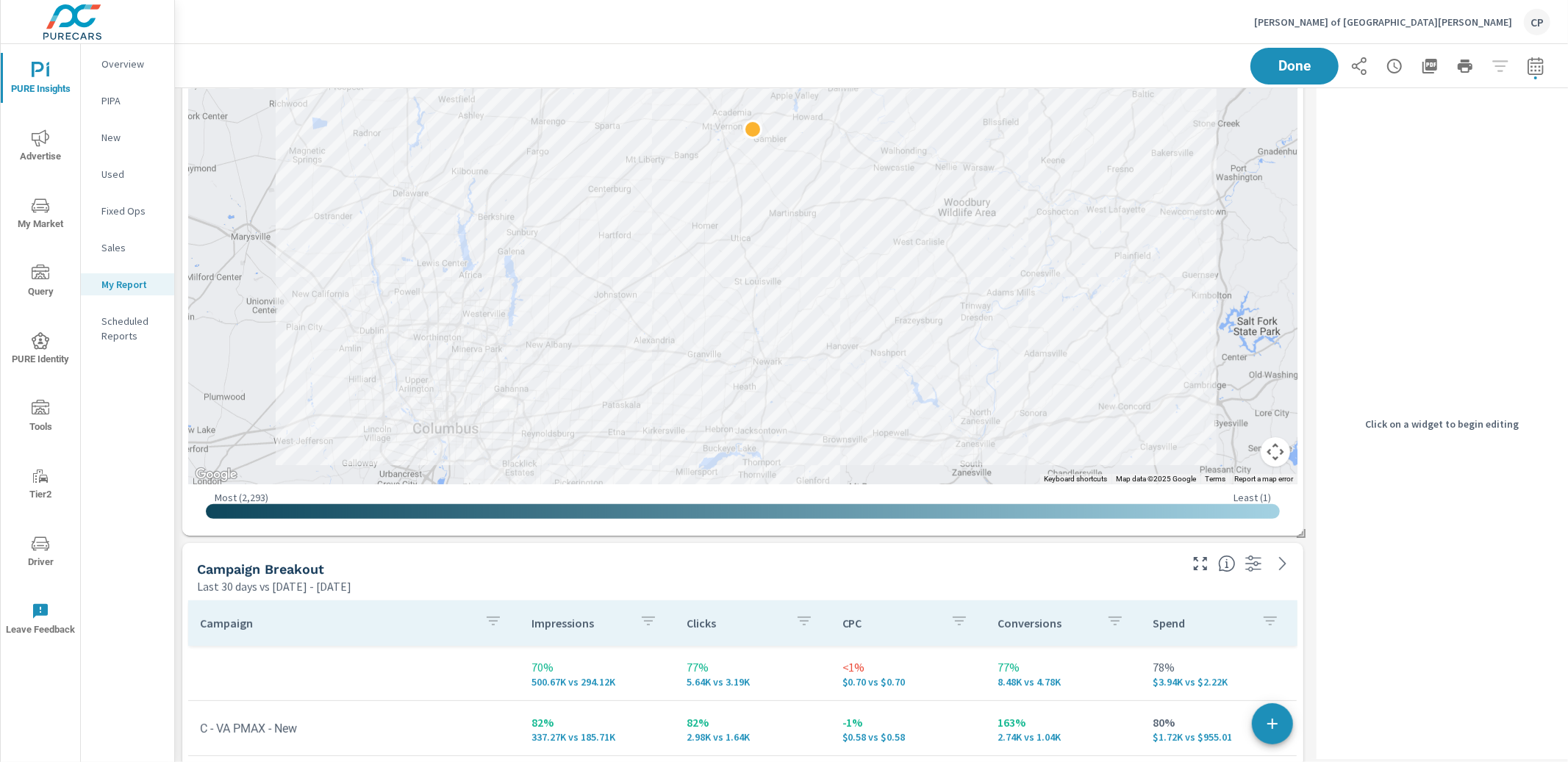
scroll to position [4837, 0]
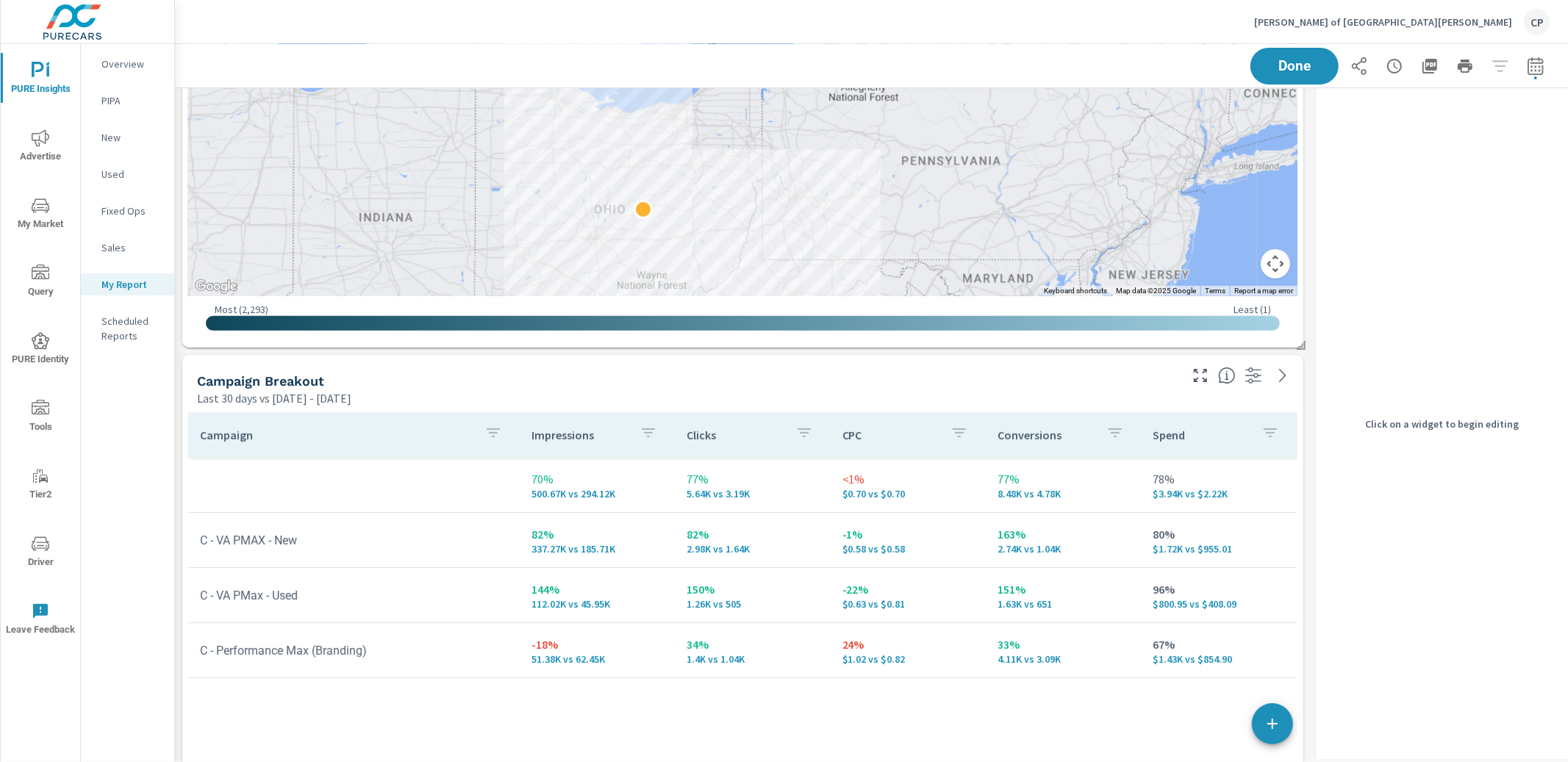
scroll to position [5120, 0]
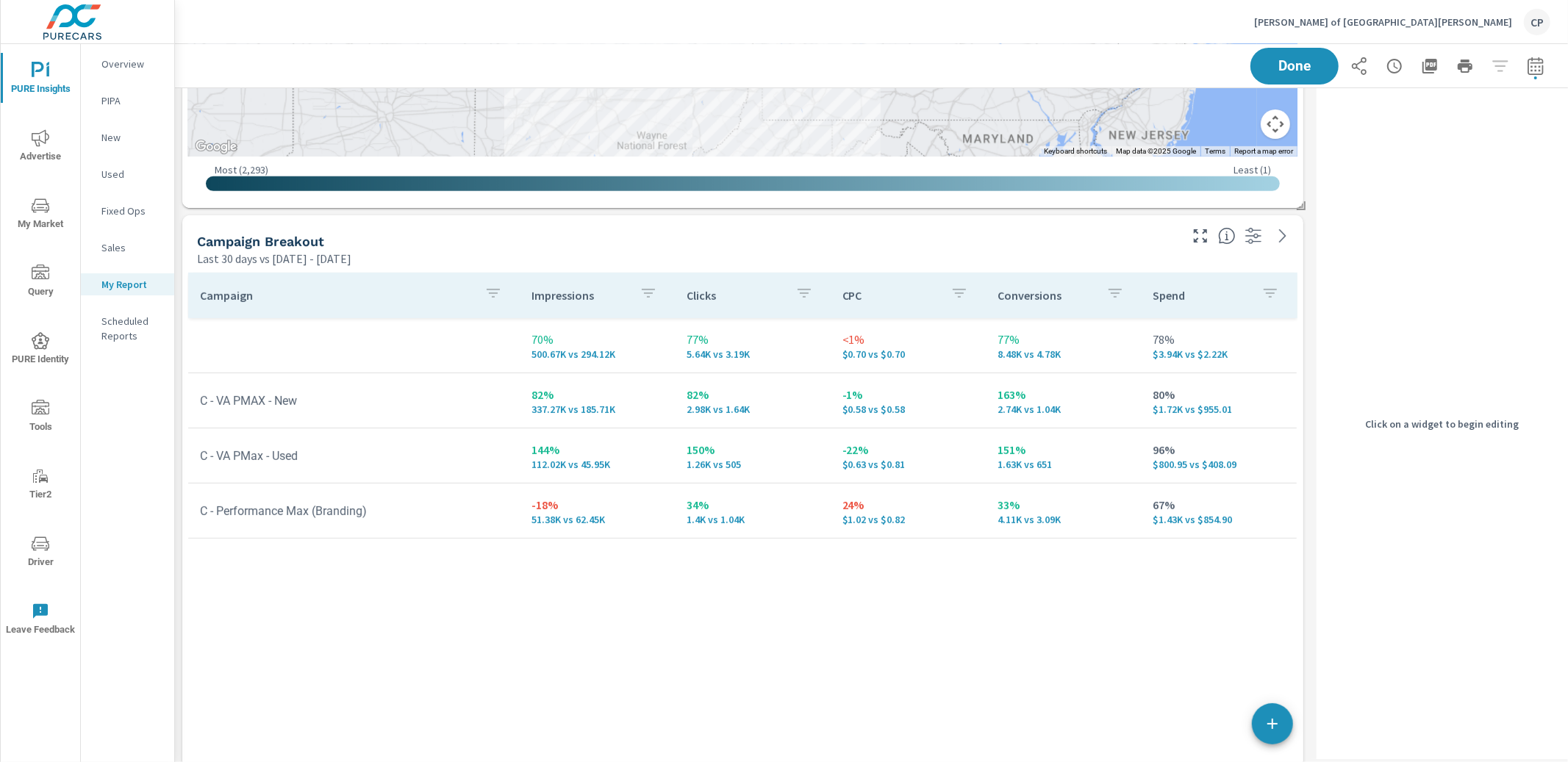
click at [646, 259] on div "Last 30 days vs [DATE] - [DATE]" at bounding box center [687, 259] width 980 height 18
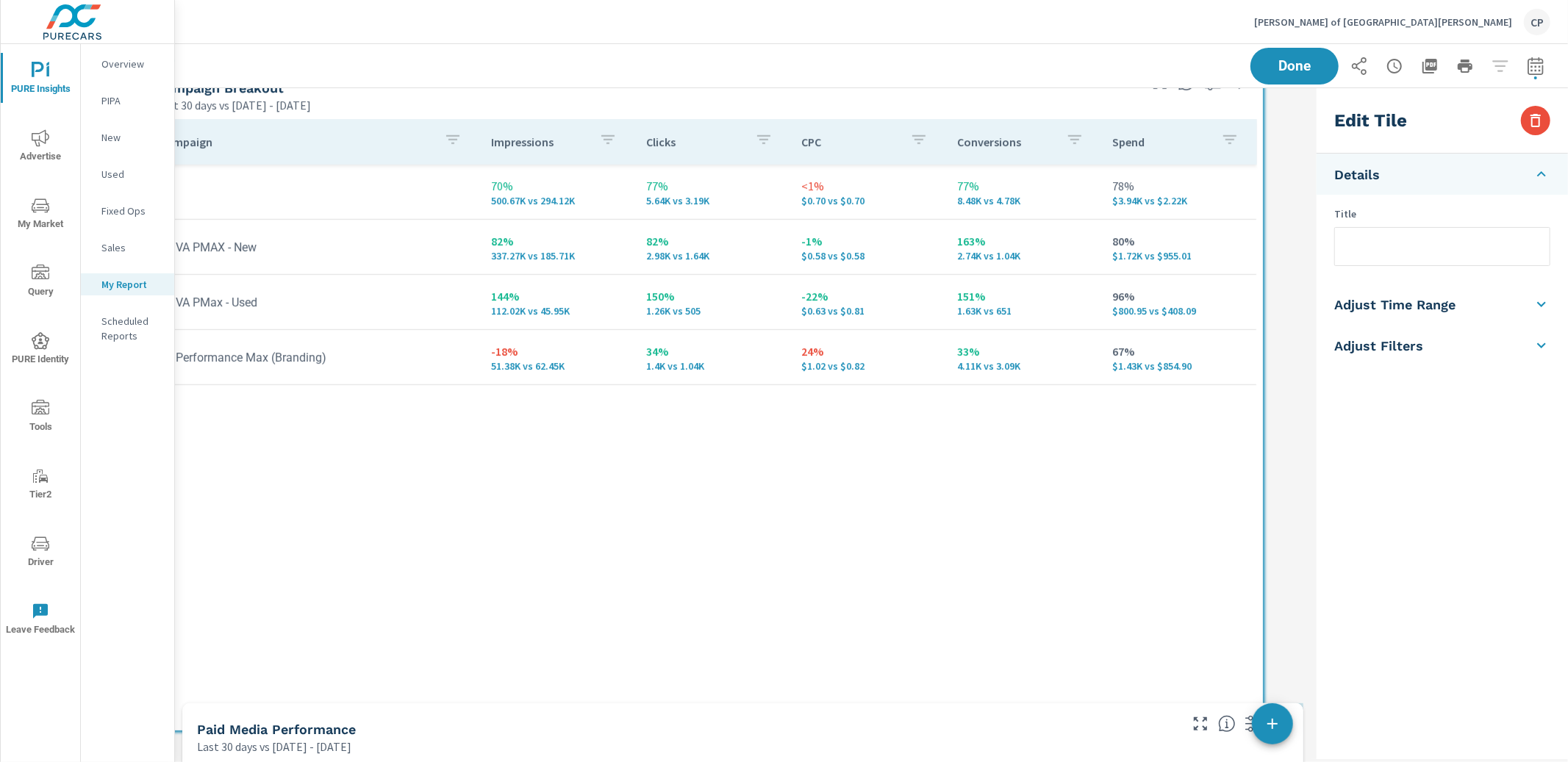
scroll to position [0, 0]
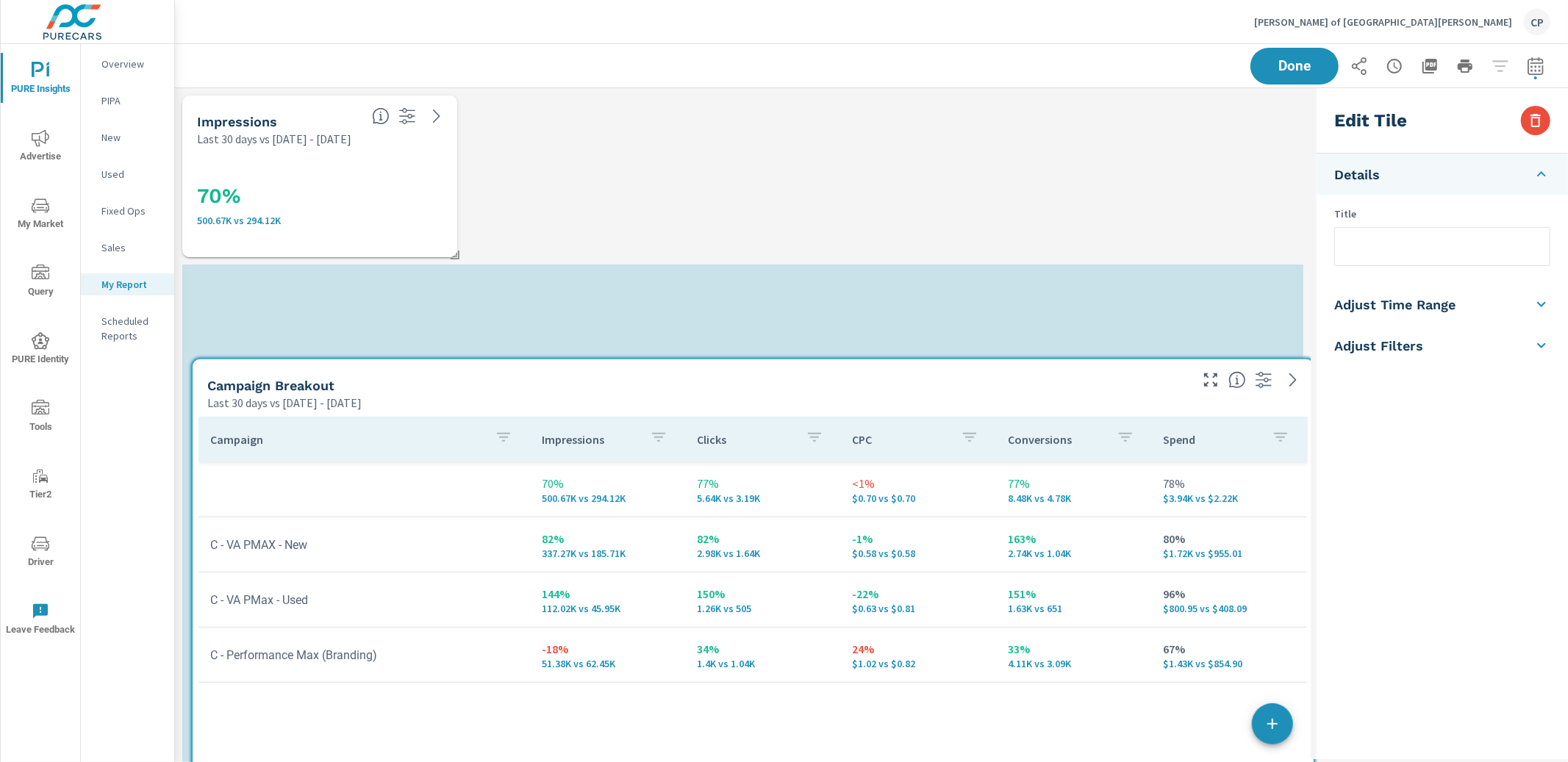
drag, startPoint x: 720, startPoint y: 248, endPoint x: 711, endPoint y: 381, distance: 133.3
click at [716, 394] on div "Last 30 days vs [DATE] - [DATE]" at bounding box center [697, 403] width 980 height 18
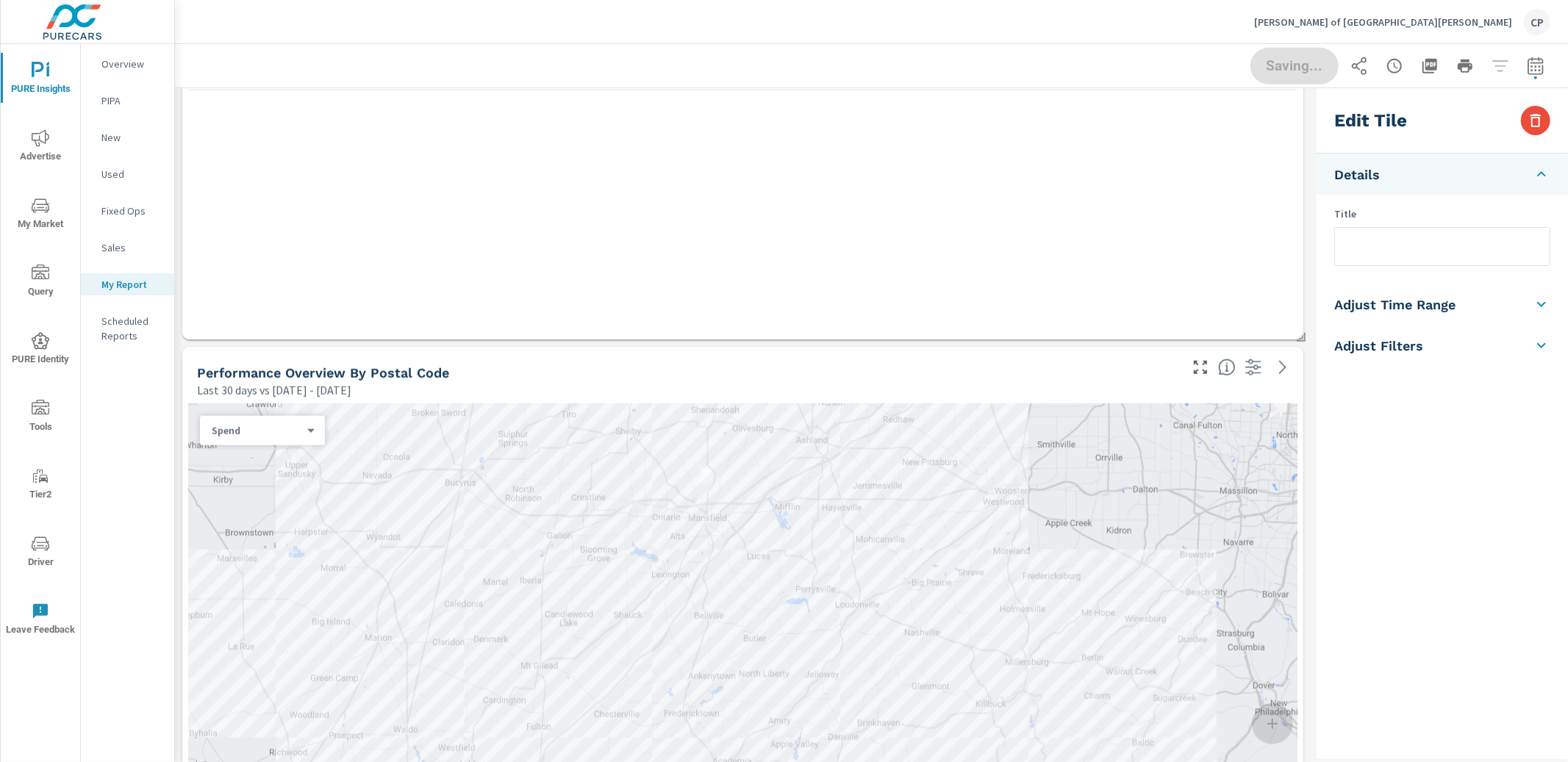
scroll to position [1333, 0]
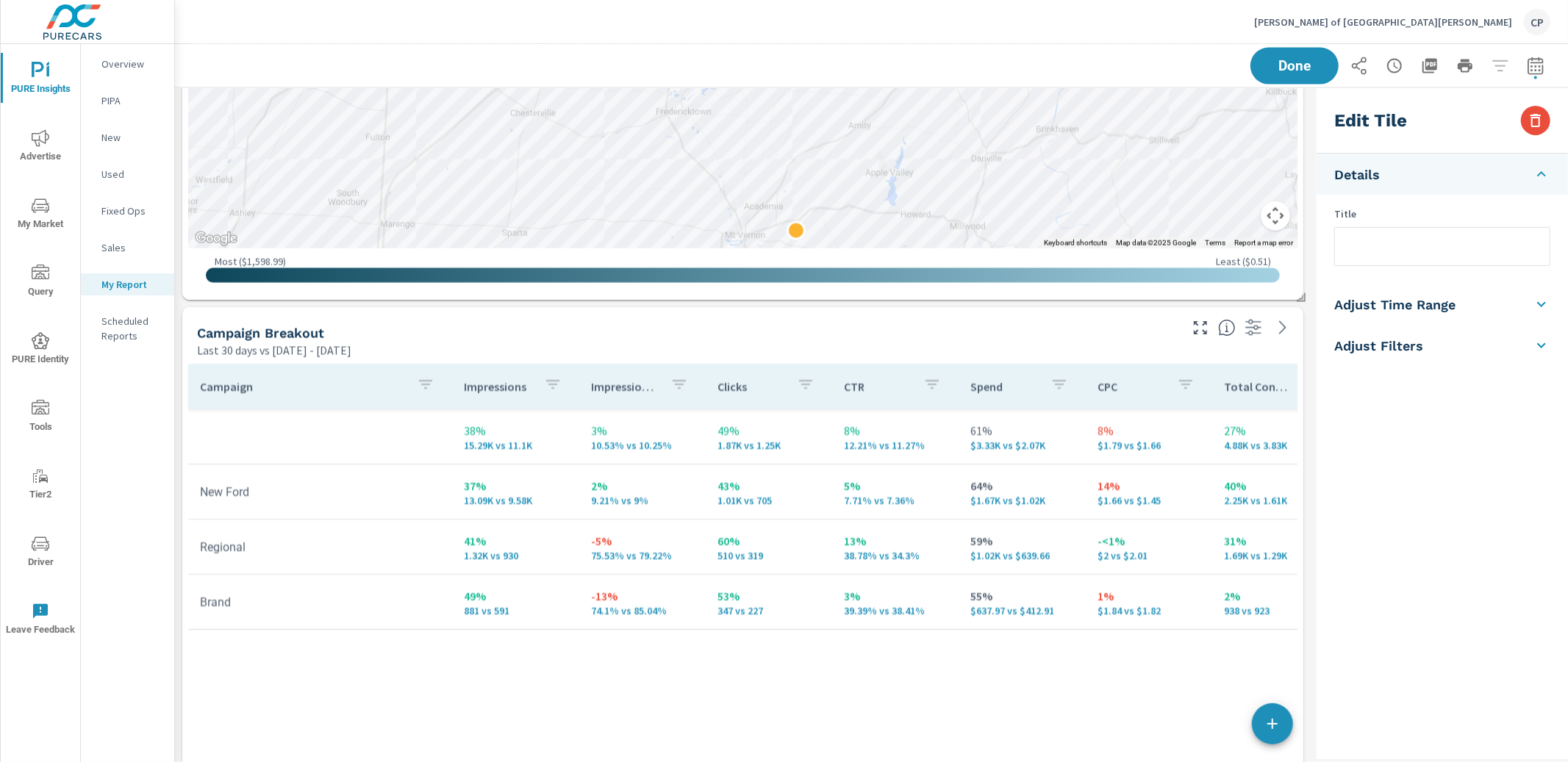
click at [732, 322] on div "Campaign Breakout Last 30 days vs [DATE] - [DATE]" at bounding box center [683, 334] width 1001 height 52
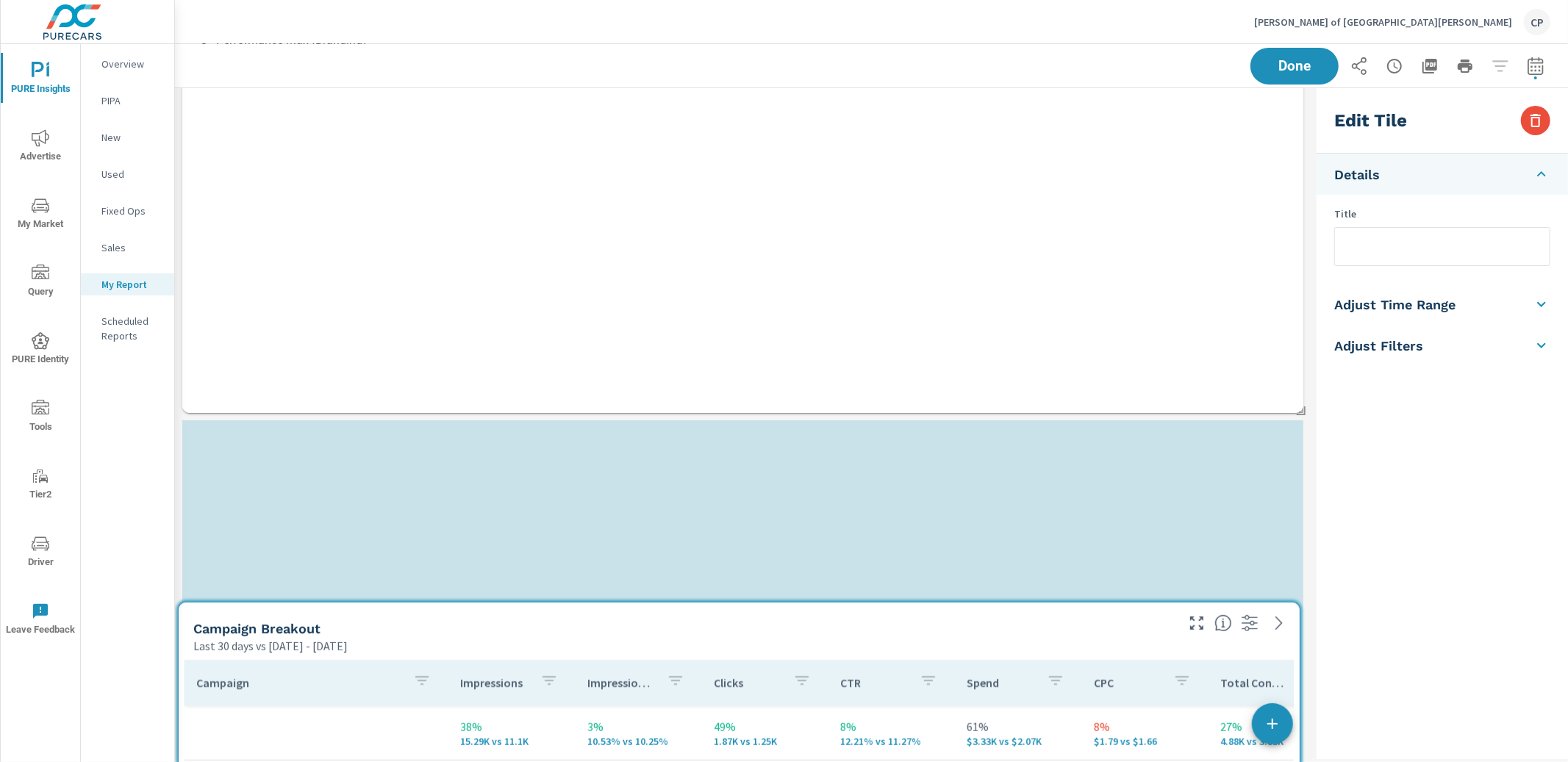
scroll to position [531, 0]
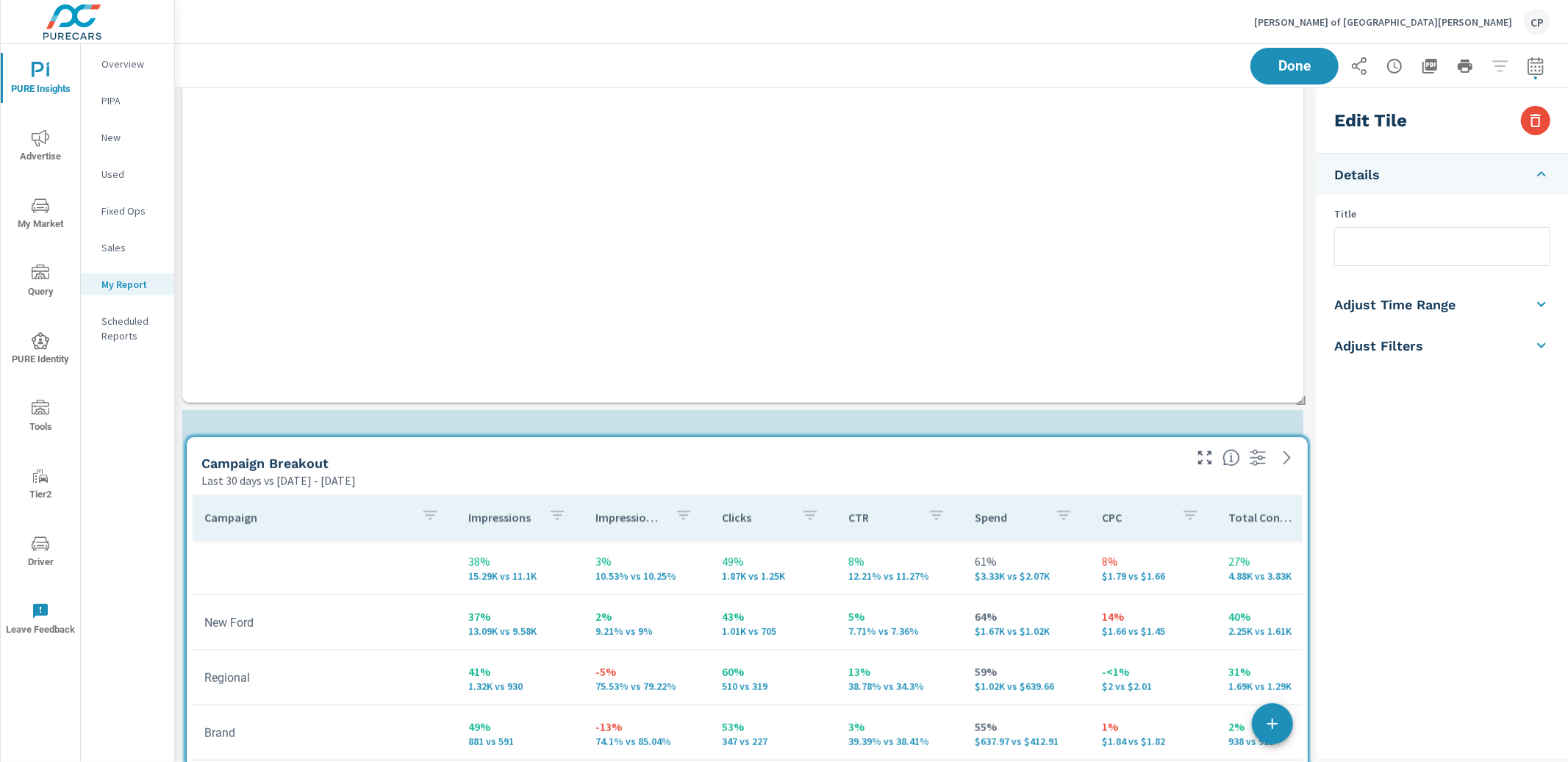
drag, startPoint x: 709, startPoint y: 337, endPoint x: 713, endPoint y: 459, distance: 122.1
click at [712, 463] on div "Campaign Breakout" at bounding box center [691, 463] width 980 height 17
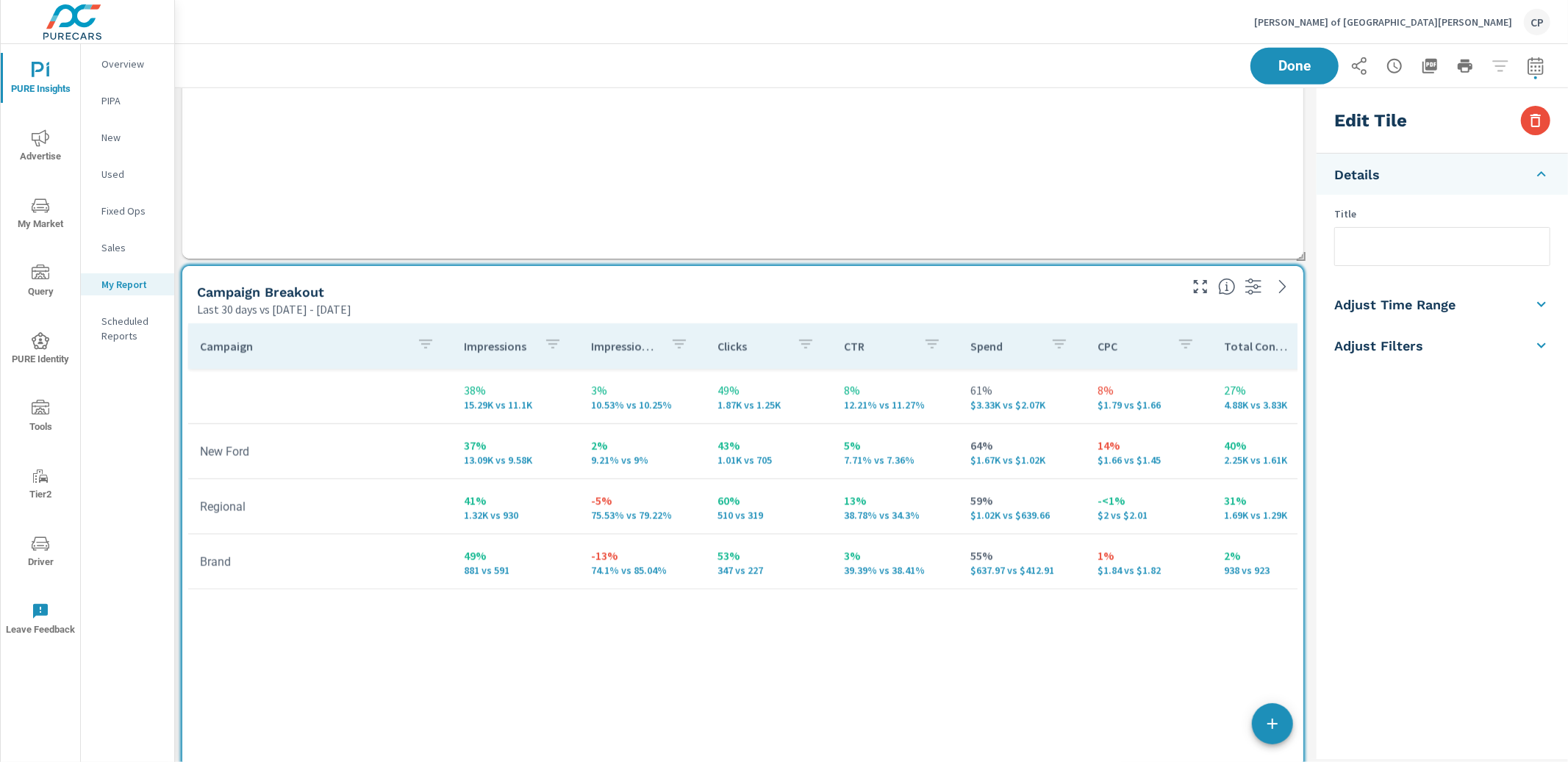
scroll to position [650, 0]
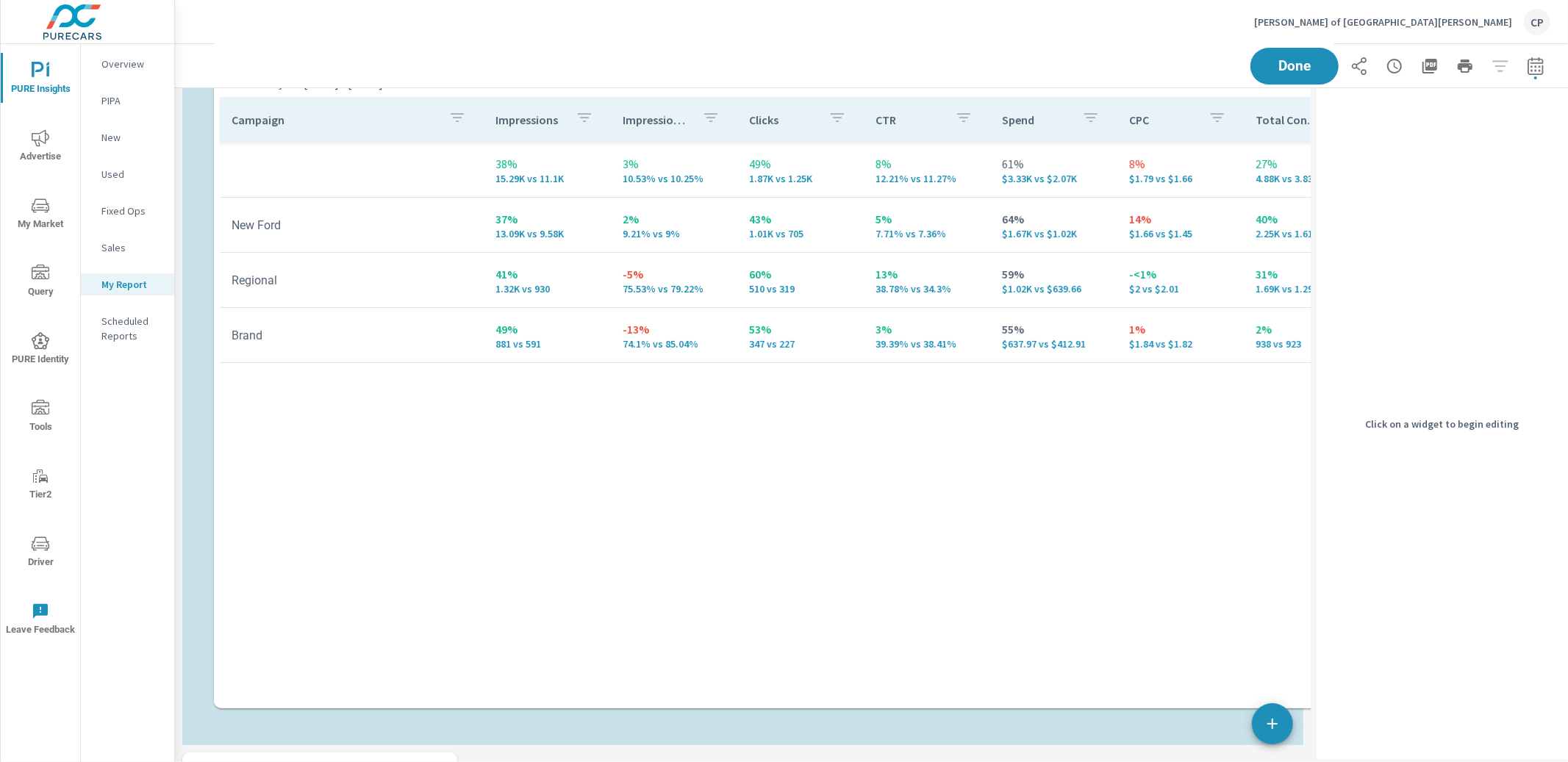
scroll to position [0, 0]
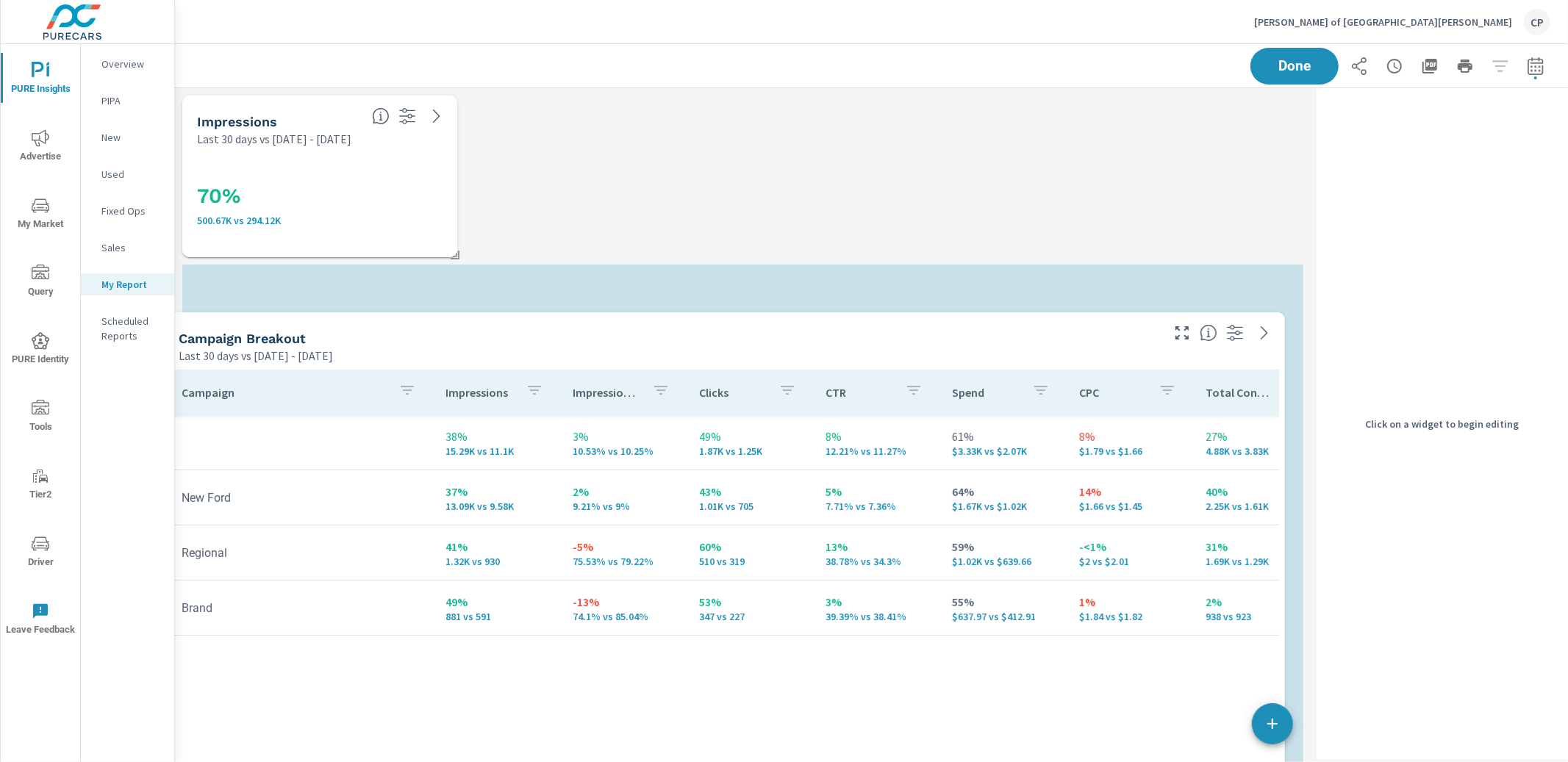
drag, startPoint x: 685, startPoint y: 298, endPoint x: 657, endPoint y: 332, distance: 44.0
click at [657, 334] on div "Campaign Breakout" at bounding box center [669, 338] width 980 height 17
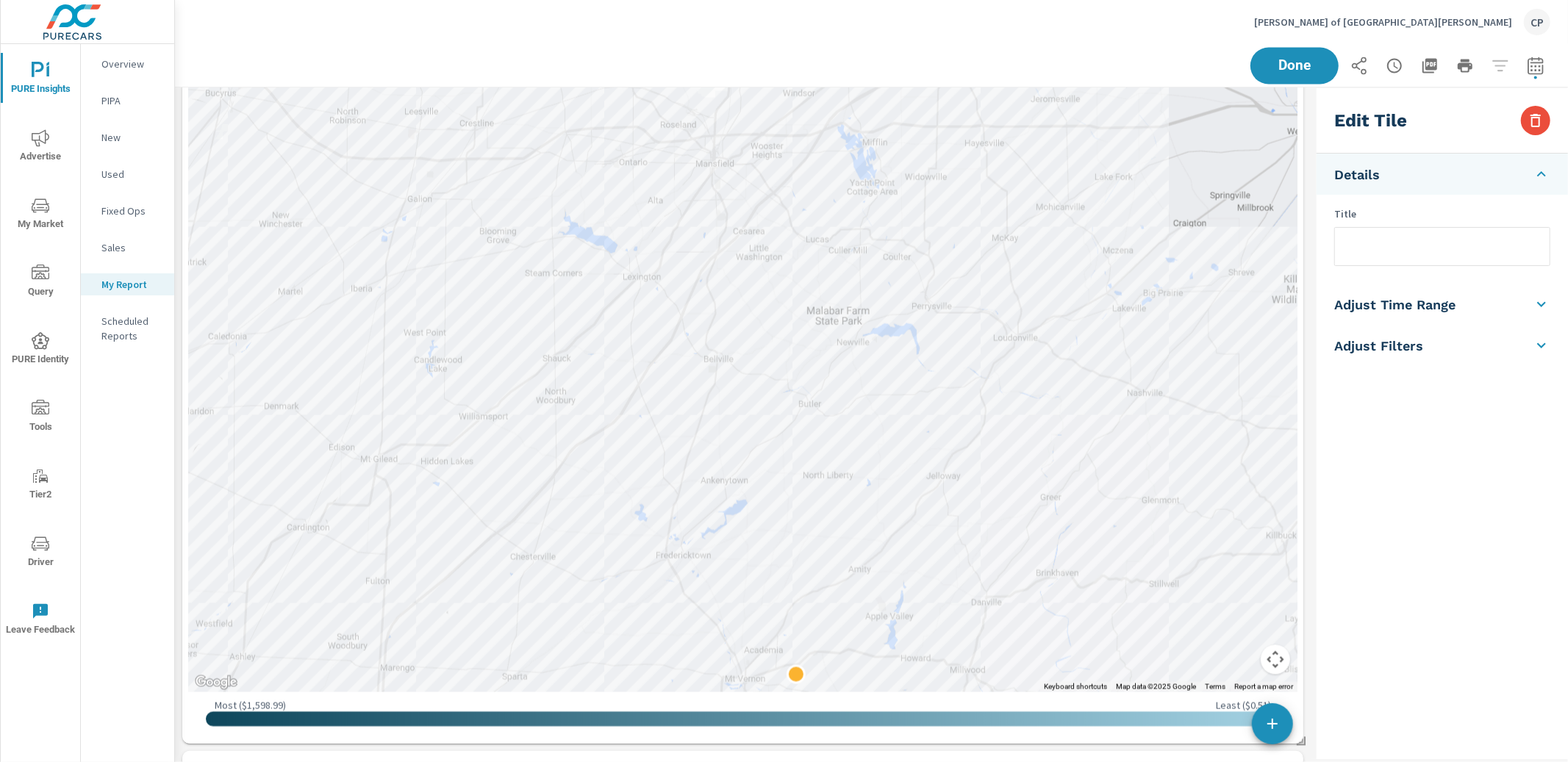
scroll to position [2391, 0]
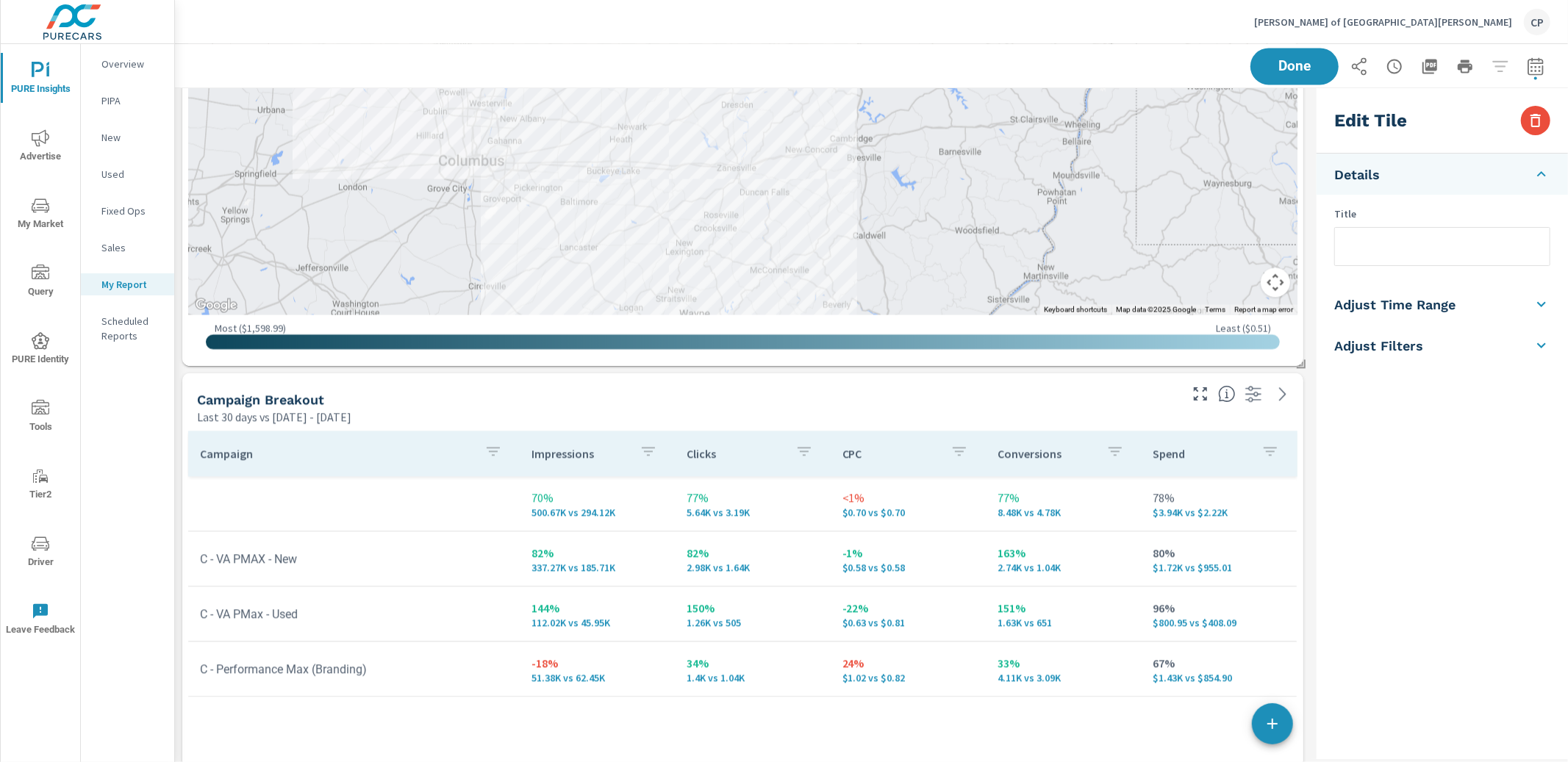
scroll to position [2815, 0]
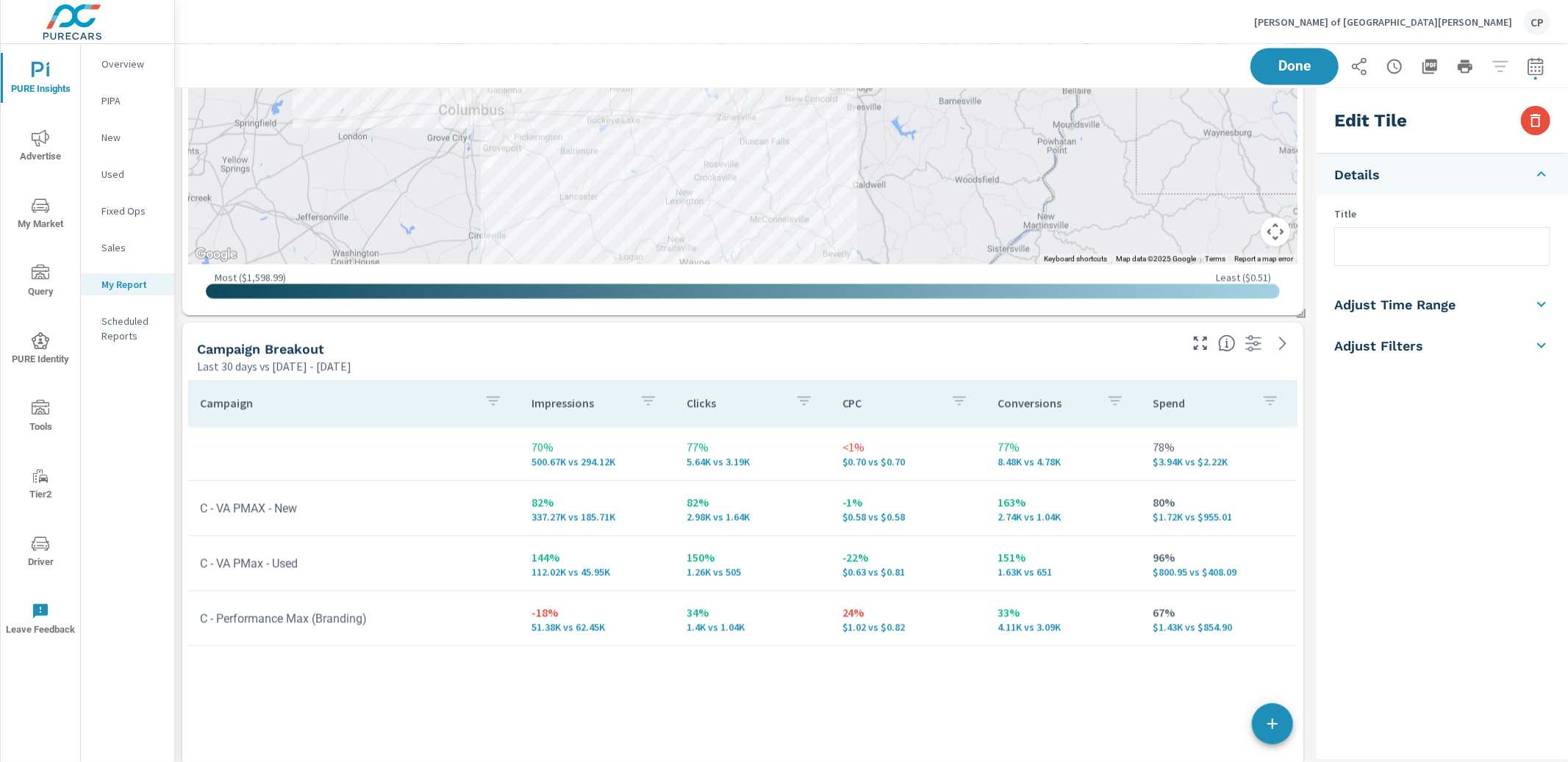
click at [1172, 363] on div "Last 30 days vs [DATE] - [DATE]" at bounding box center [687, 366] width 980 height 18
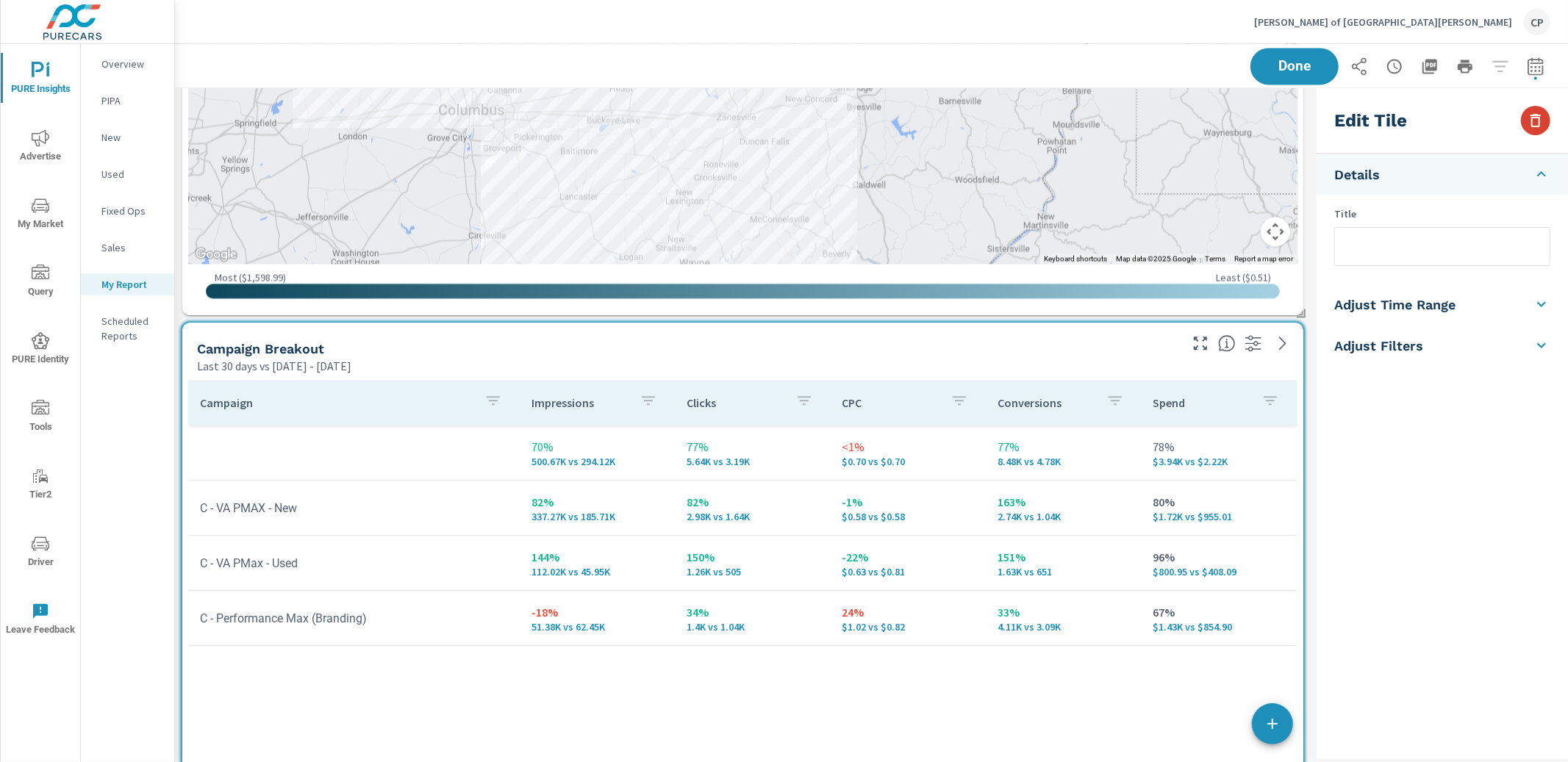
click at [1529, 123] on icon "button" at bounding box center [1536, 120] width 18 height 18
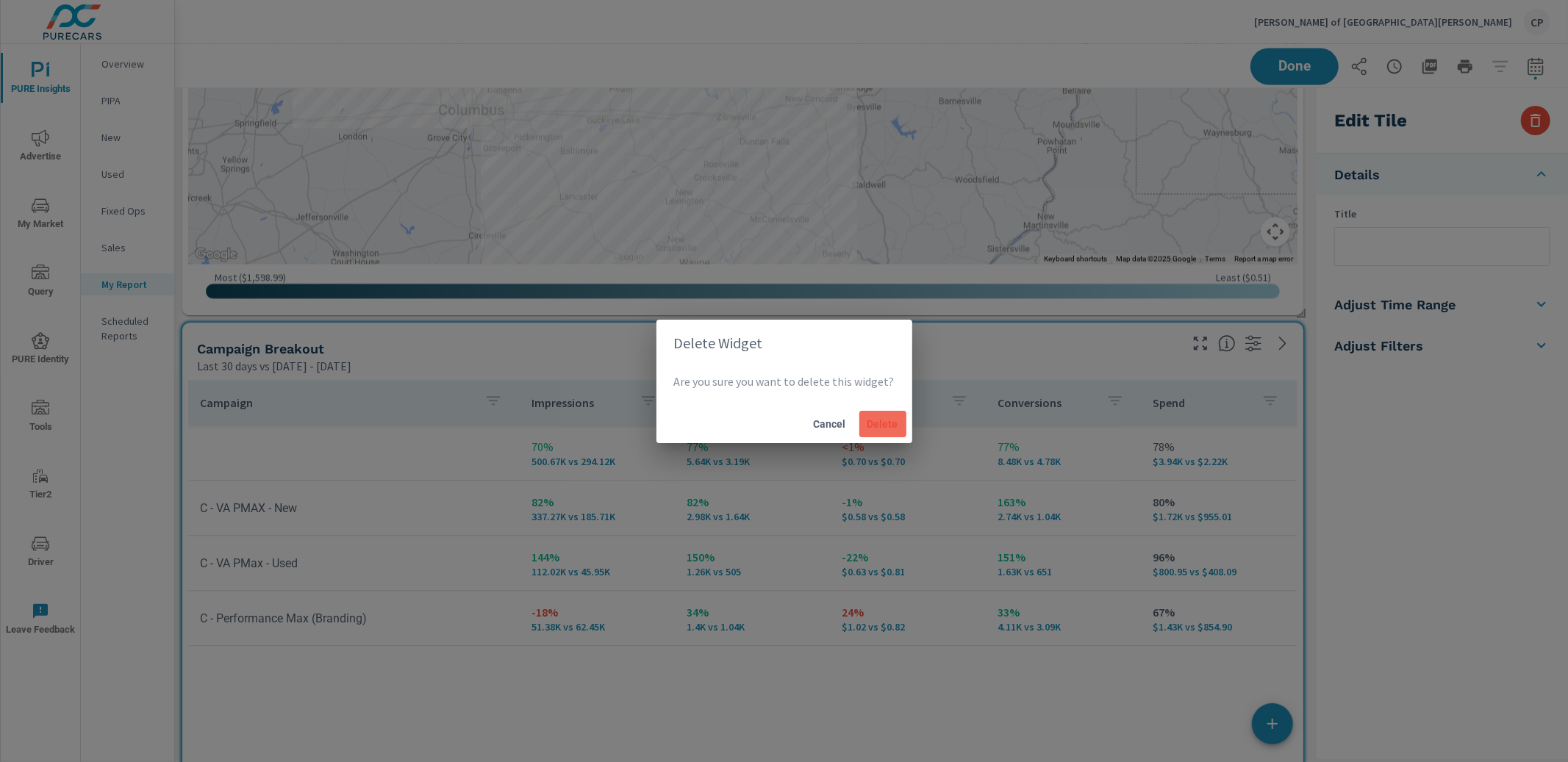
click at [886, 420] on span "Delete" at bounding box center [883, 424] width 35 height 13
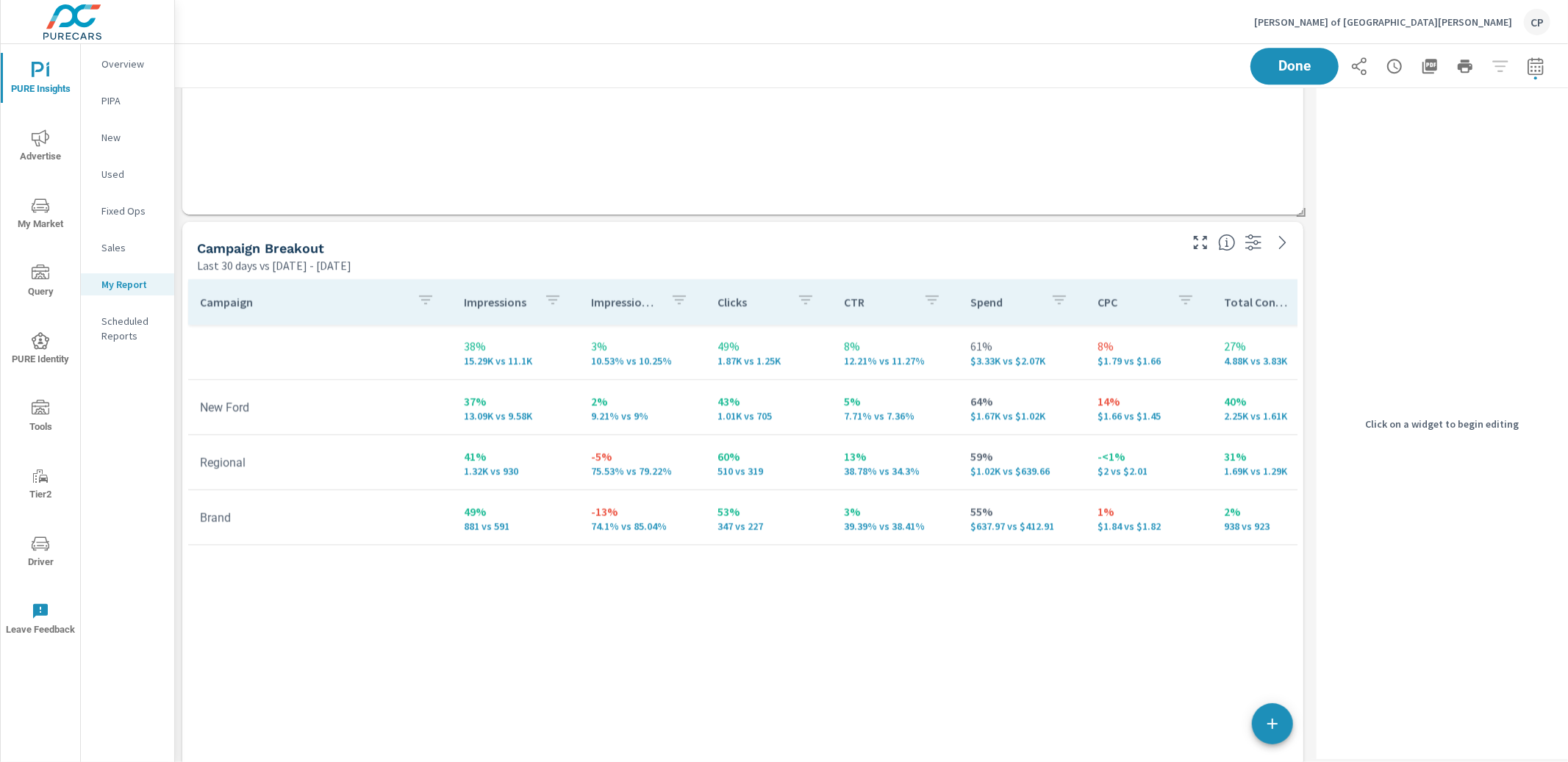
scroll to position [3595, 0]
click at [1062, 295] on th "Spend" at bounding box center [1022, 299] width 126 height 46
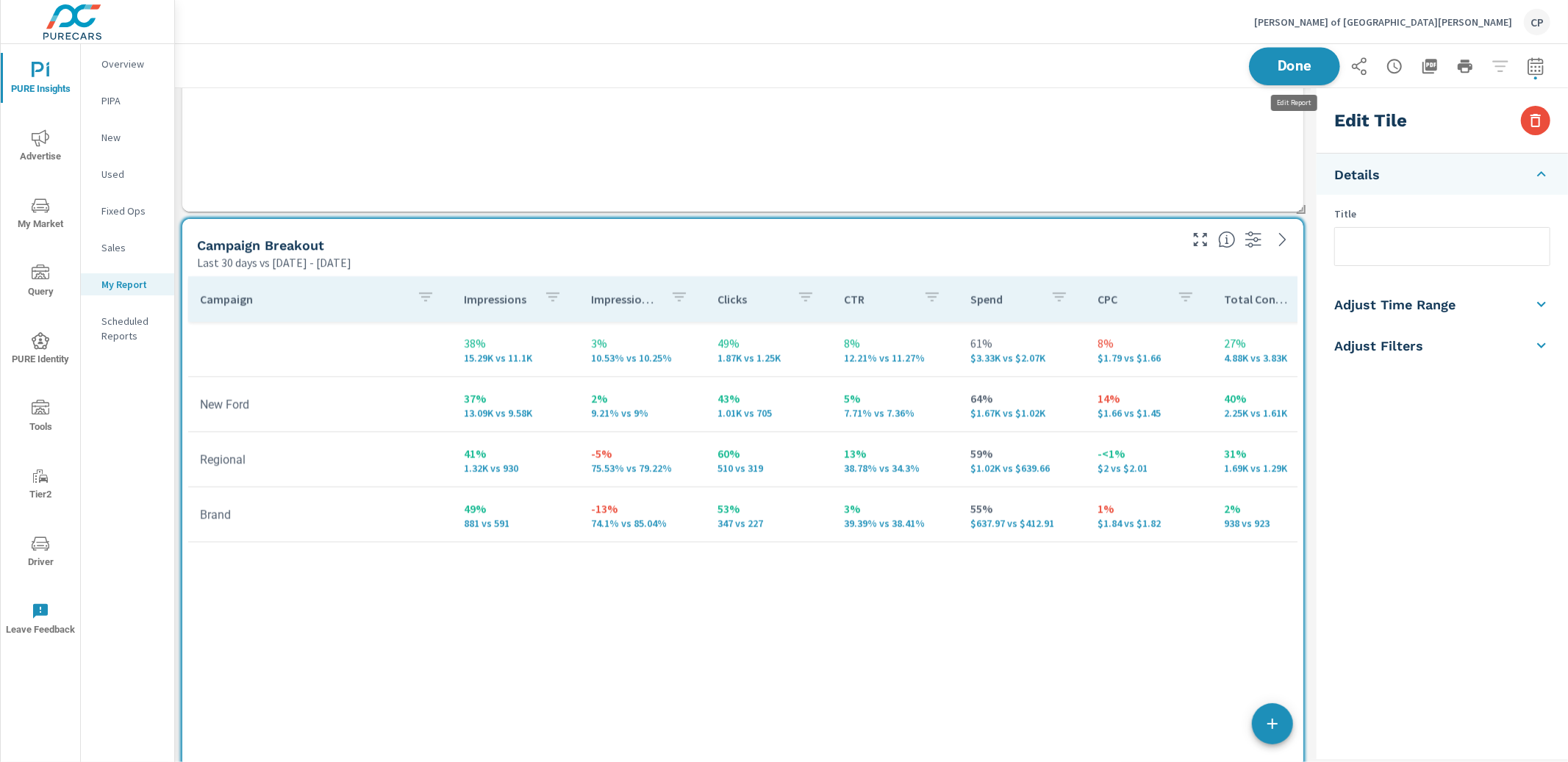
click at [1315, 64] on span "Done" at bounding box center [1294, 66] width 61 height 14
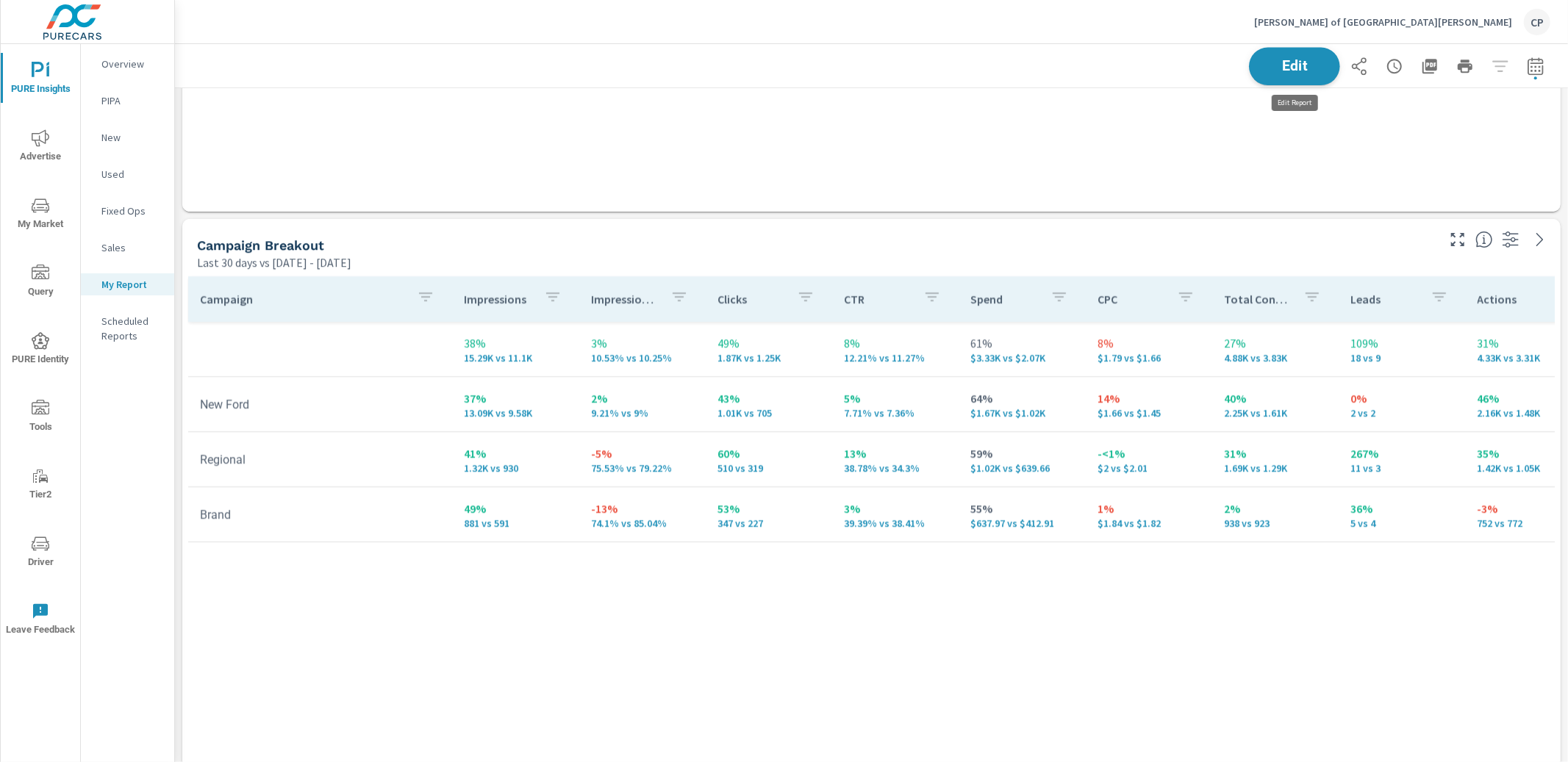
scroll to position [5755, 1393]
click at [1297, 59] on span "Edit" at bounding box center [1294, 66] width 61 height 14
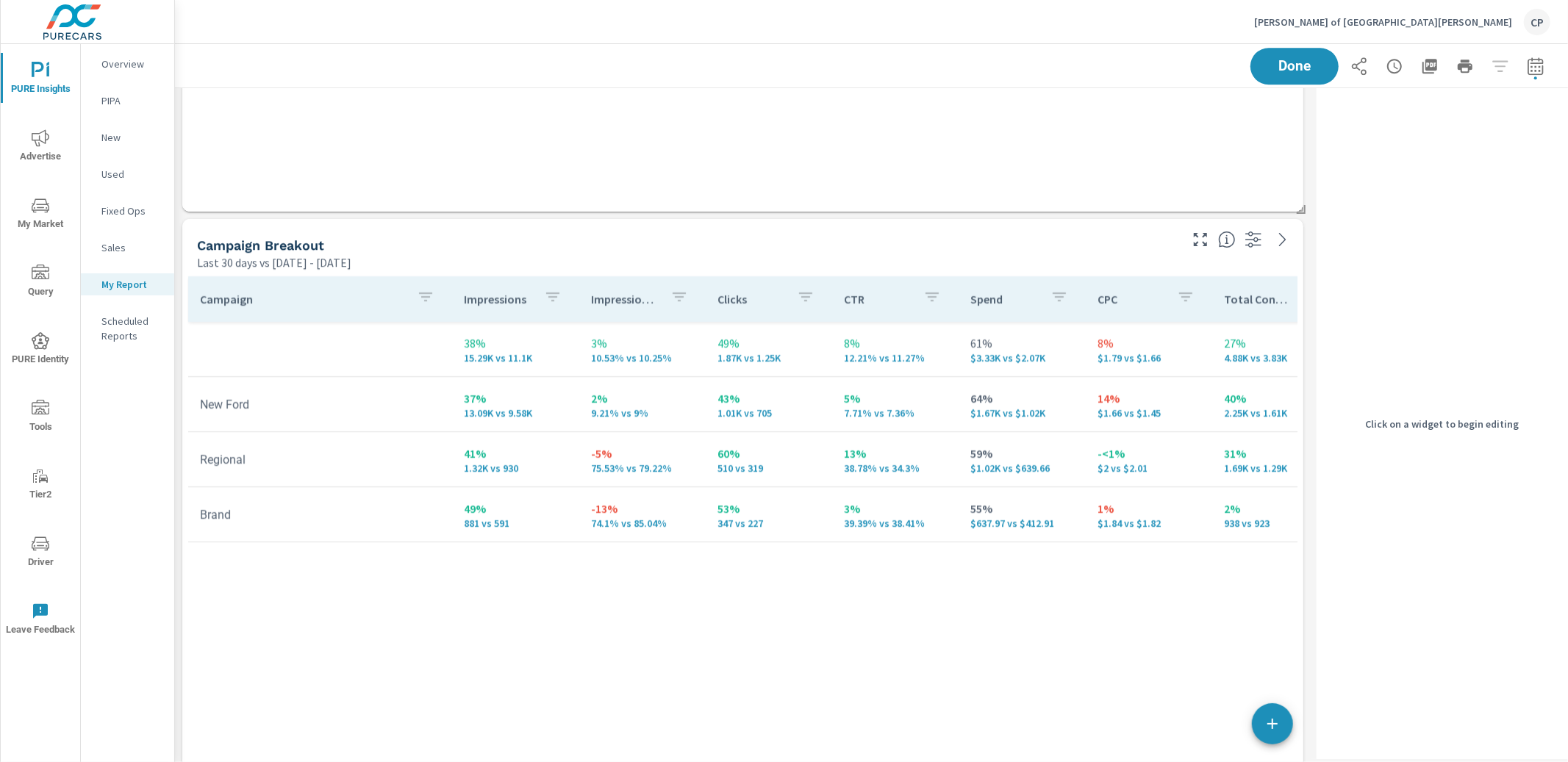
scroll to position [3595, 0]
drag, startPoint x: 443, startPoint y: 368, endPoint x: 464, endPoint y: 369, distance: 21.0
click at [442, 368] on tr "38% 15.29K vs 11.1K 3% 10.53% vs 10.25% 49% 1.87K vs 1.25K 8% 12.21% vs 11.27% …" at bounding box center [1144, 350] width 1911 height 55
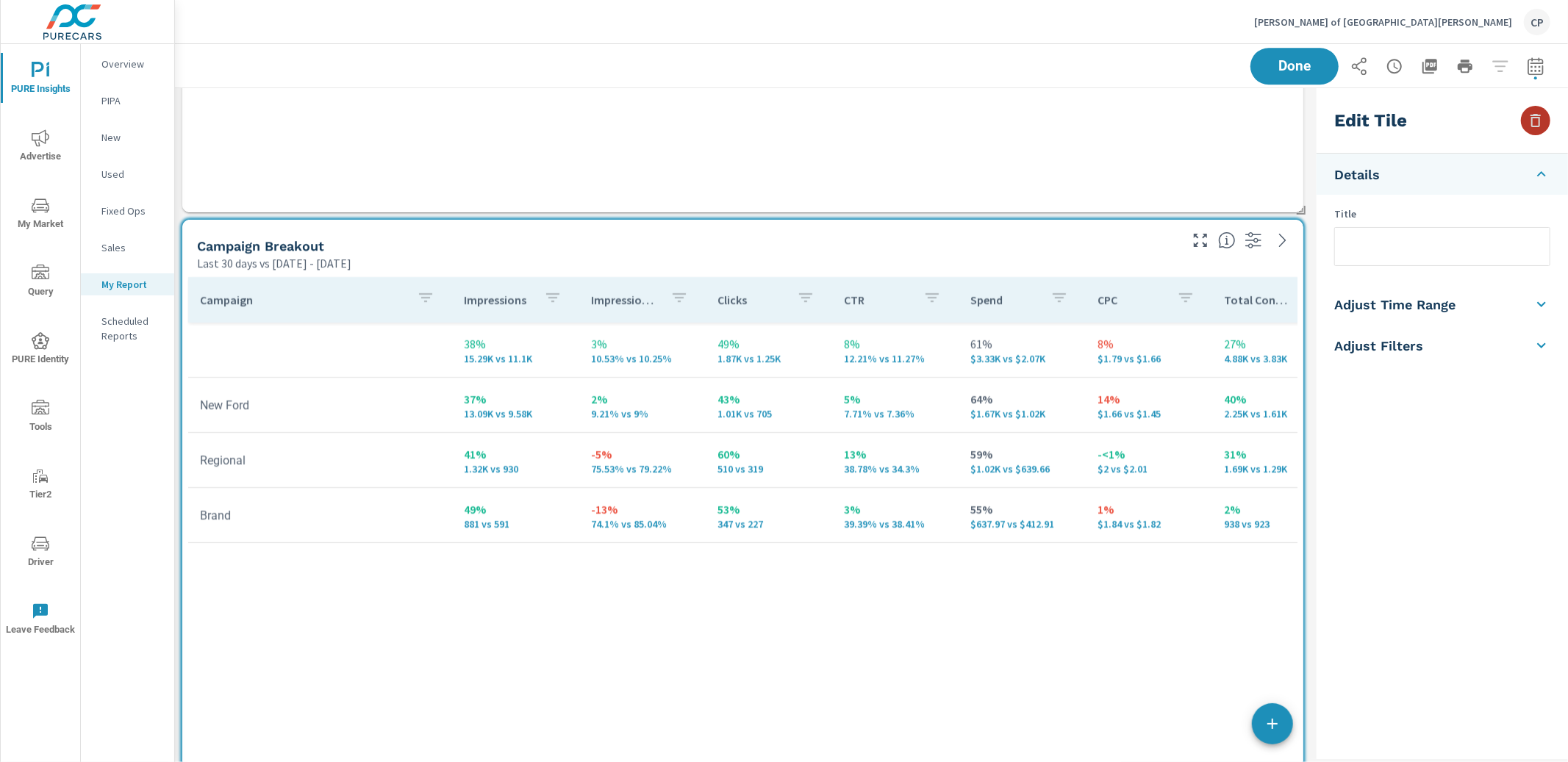
click at [1534, 115] on icon "button" at bounding box center [1536, 120] width 10 height 13
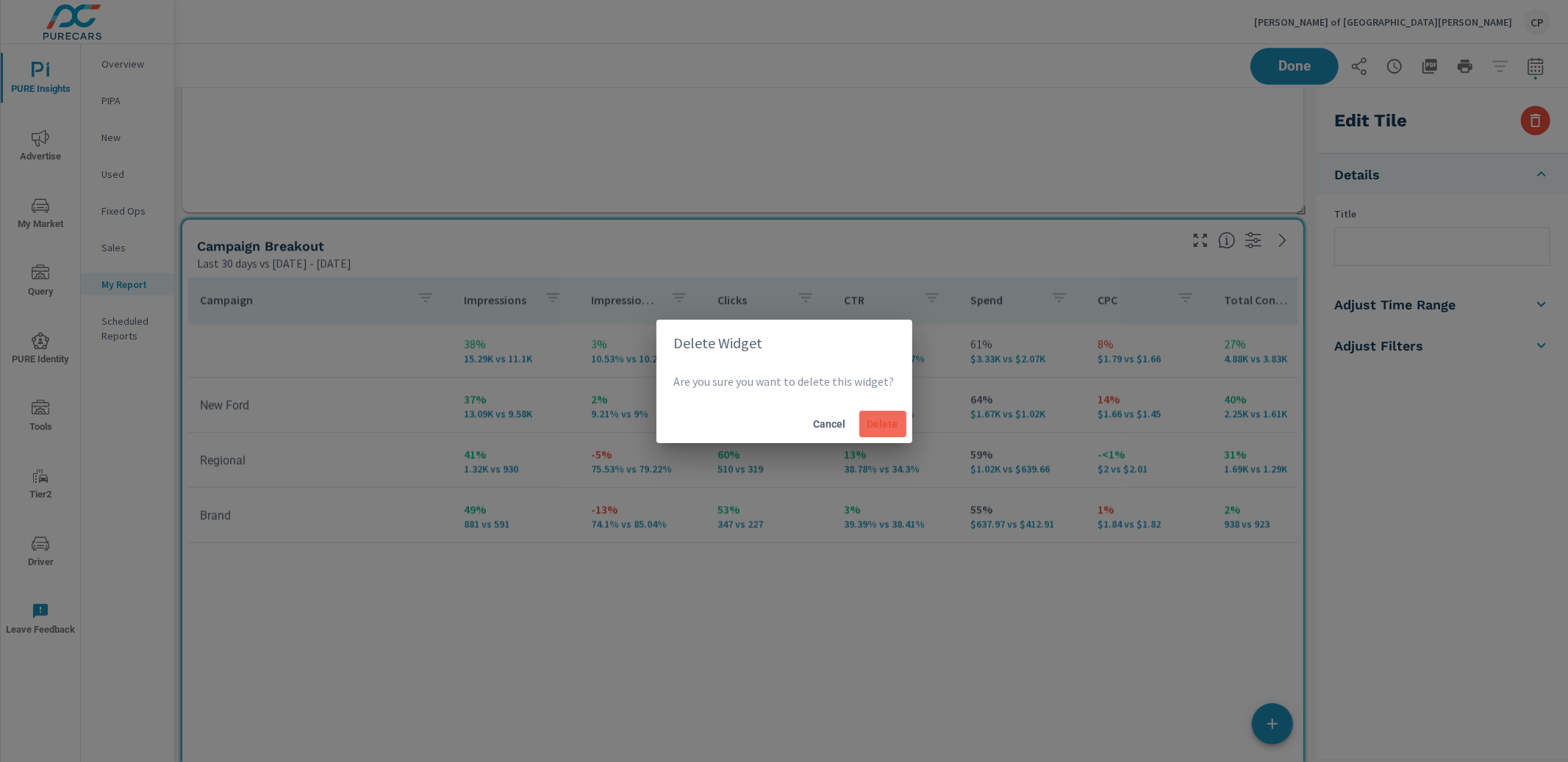
click at [887, 424] on span "Delete" at bounding box center [883, 424] width 35 height 13
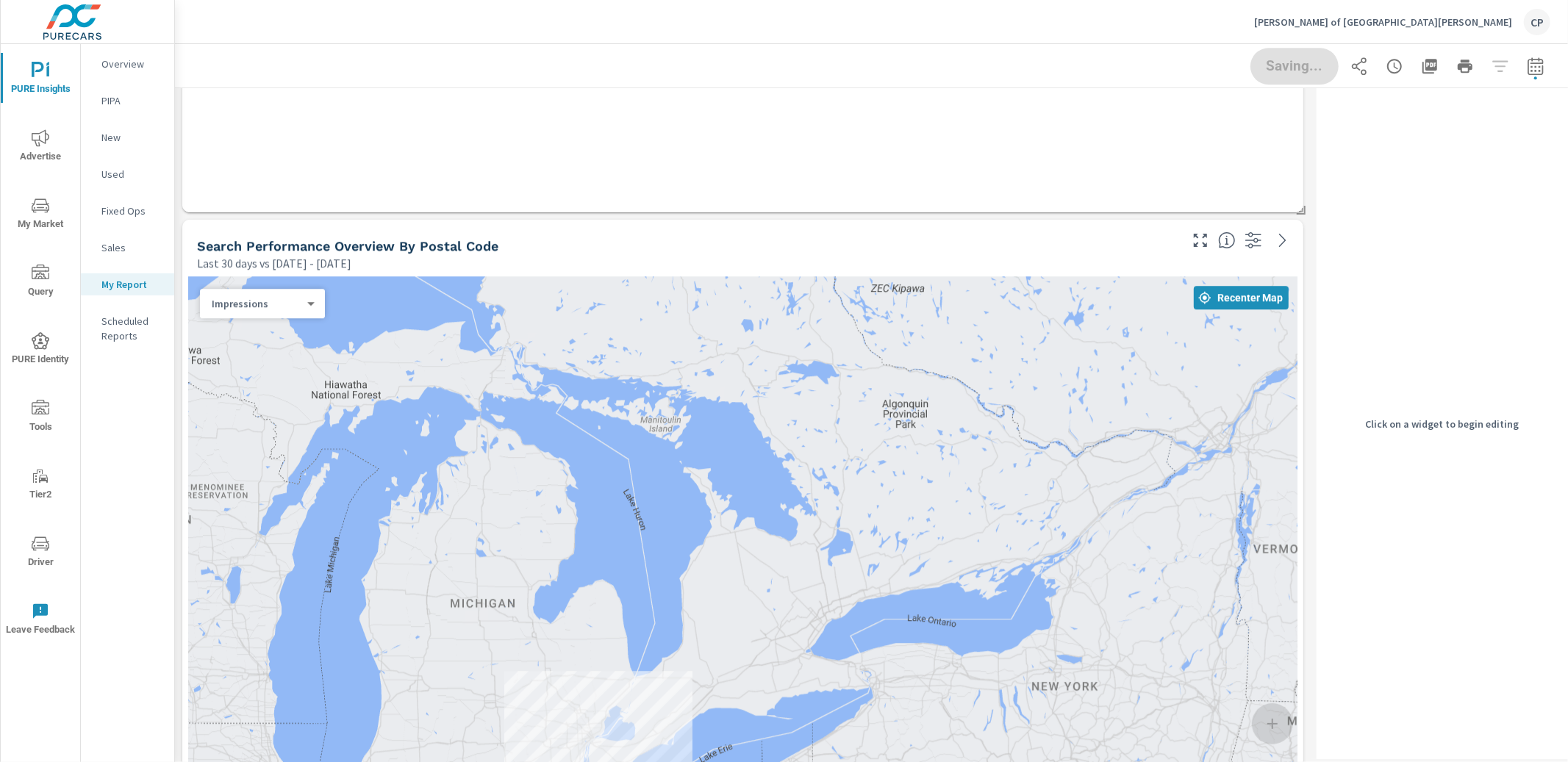
scroll to position [5079, 1136]
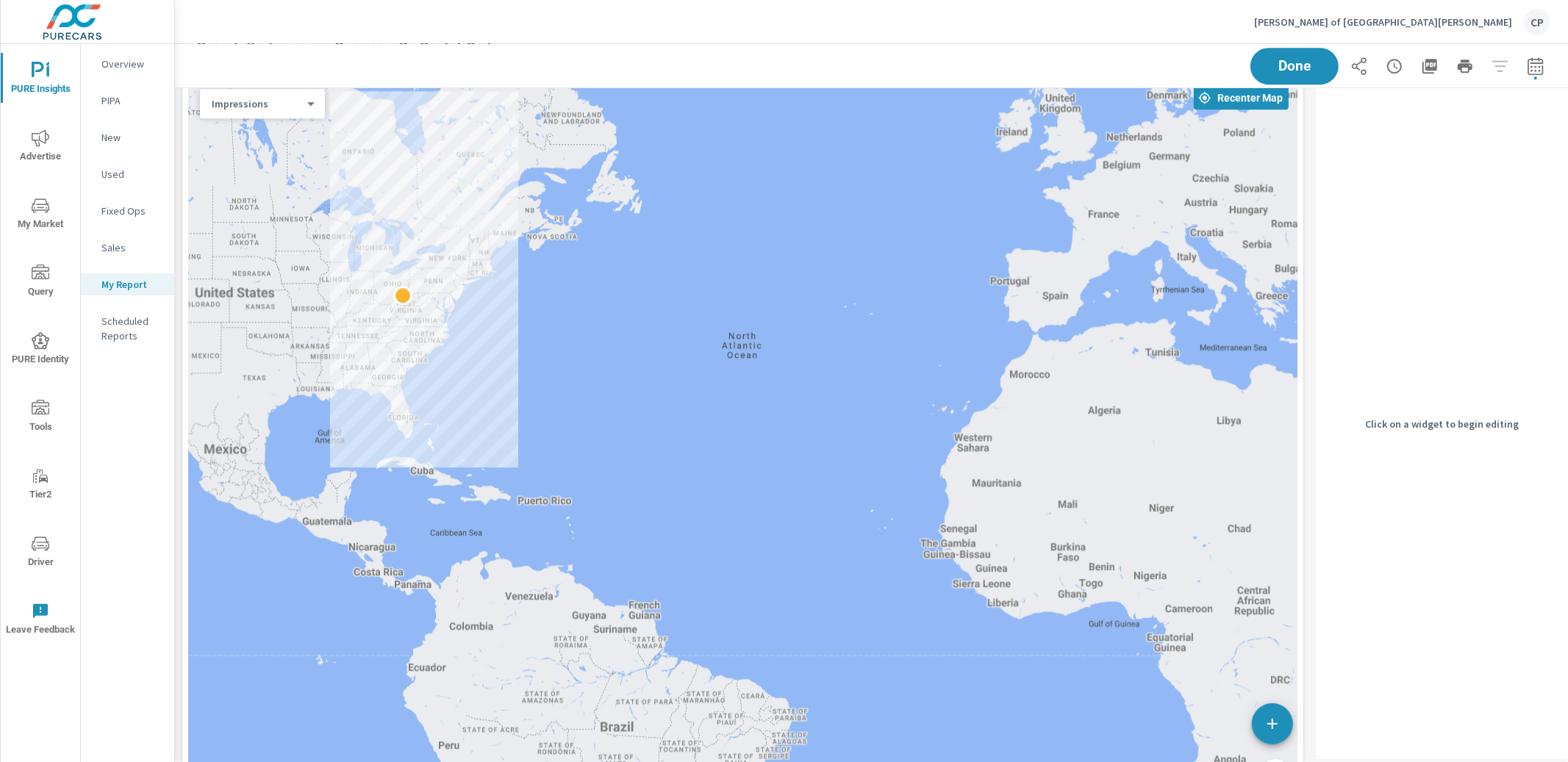
scroll to position [3797, 0]
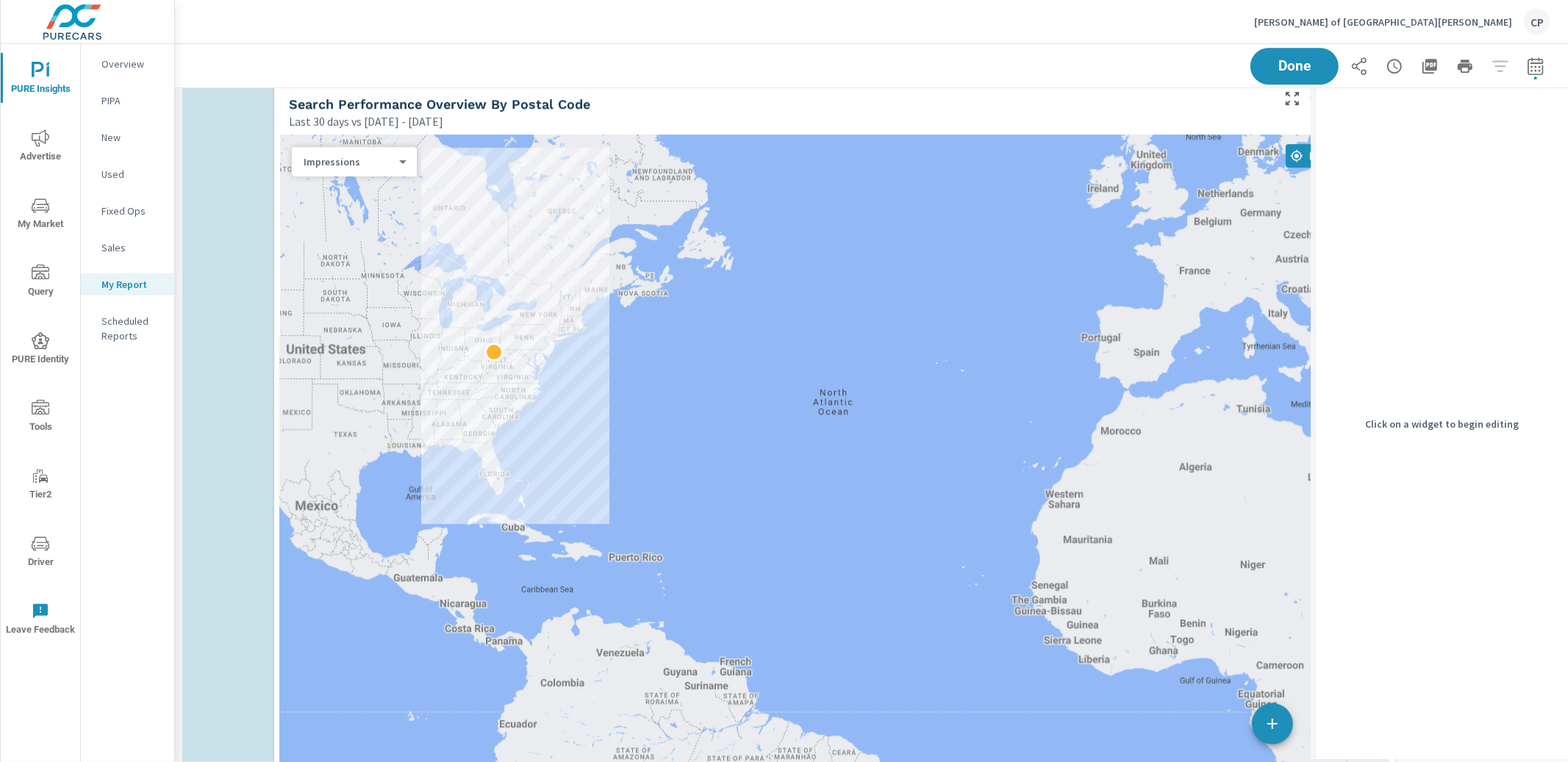
drag, startPoint x: 304, startPoint y: 356, endPoint x: 392, endPoint y: 414, distance: 105.4
click at [392, 414] on div at bounding box center [834, 500] width 1109 height 729
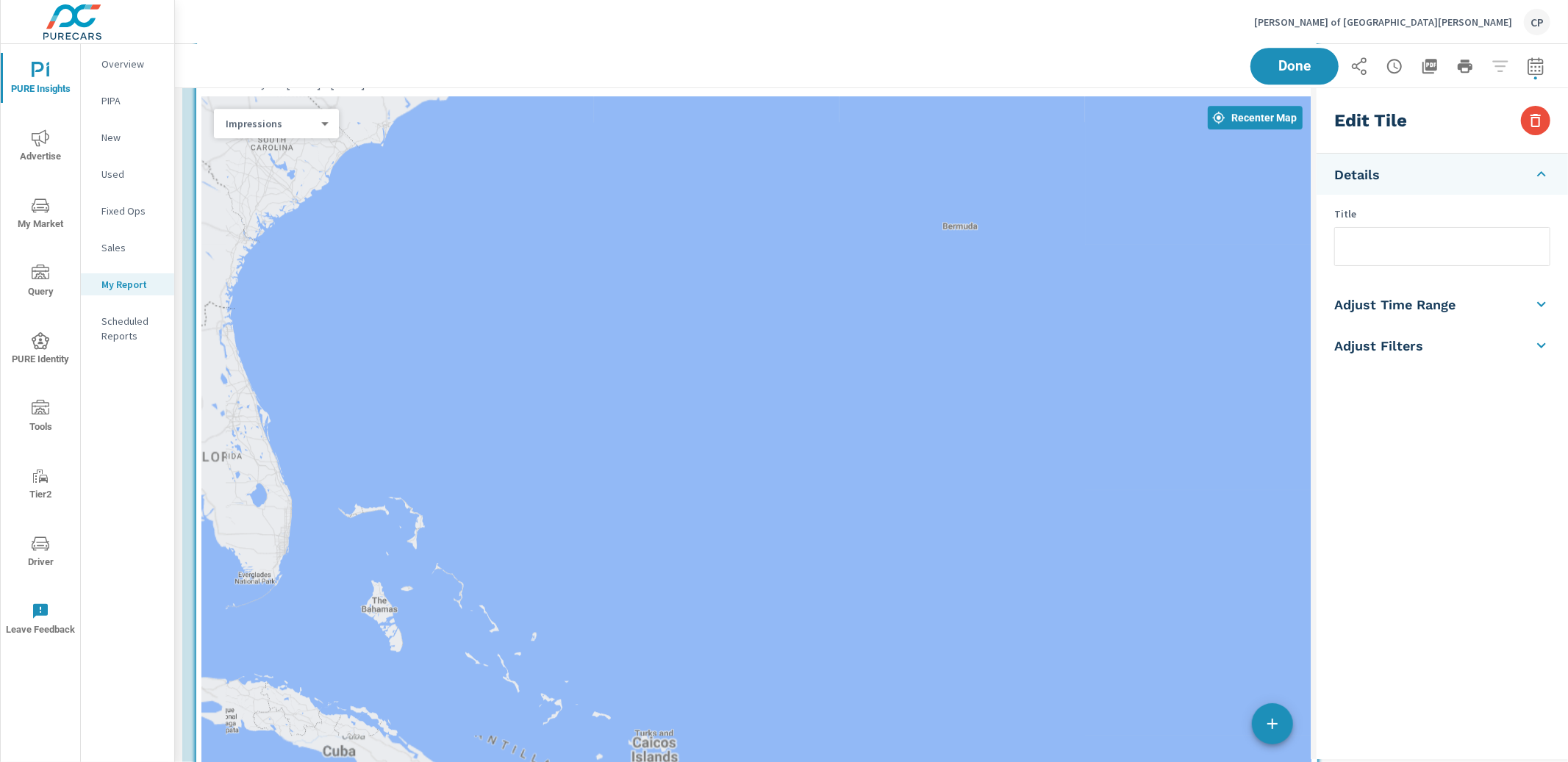
drag, startPoint x: 442, startPoint y: 325, endPoint x: 487, endPoint y: 384, distance: 74.2
click at [482, 383] on div at bounding box center [756, 461] width 1109 height 729
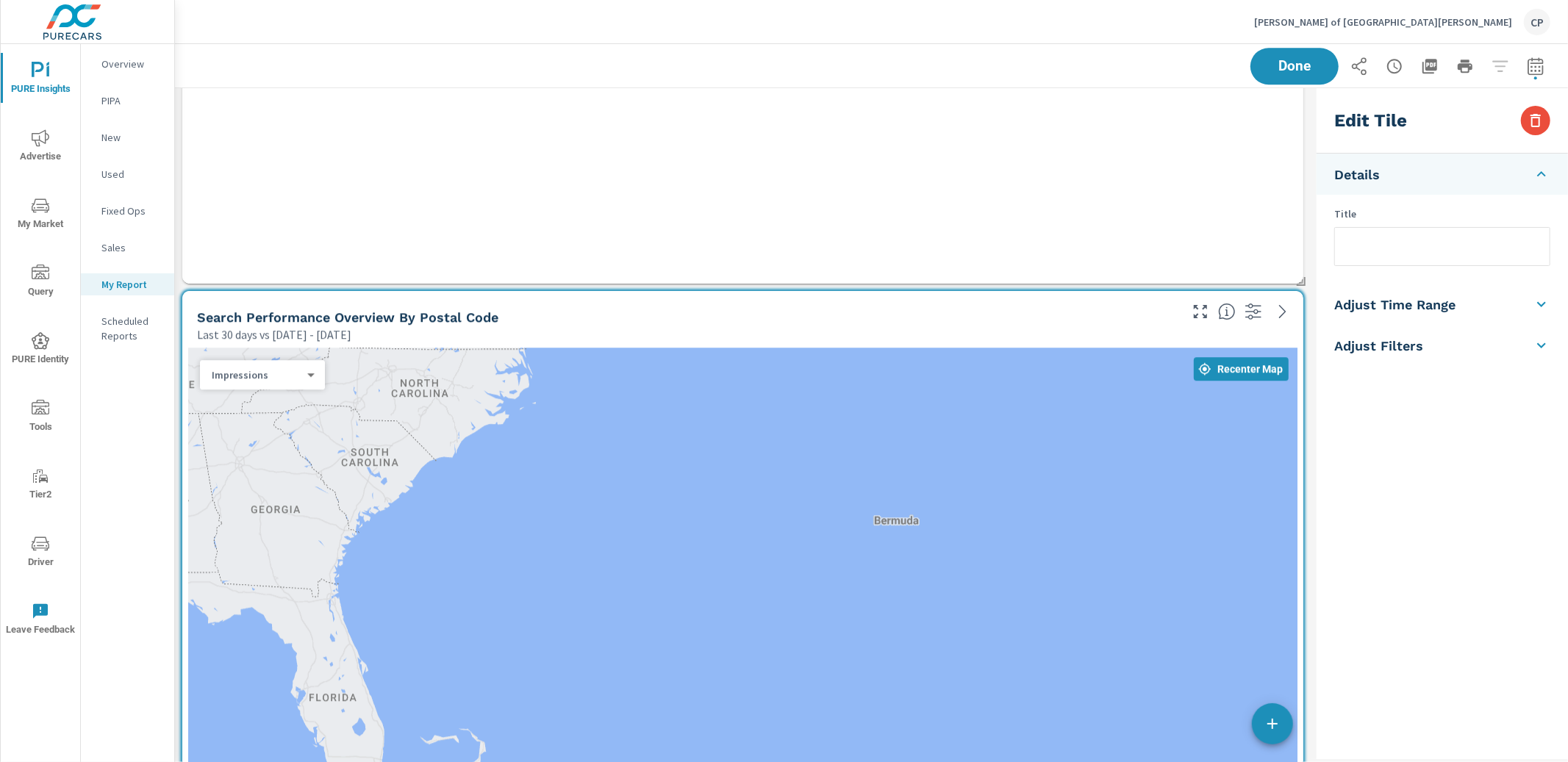
scroll to position [3527, 0]
click at [510, 381] on div at bounding box center [743, 710] width 1109 height 729
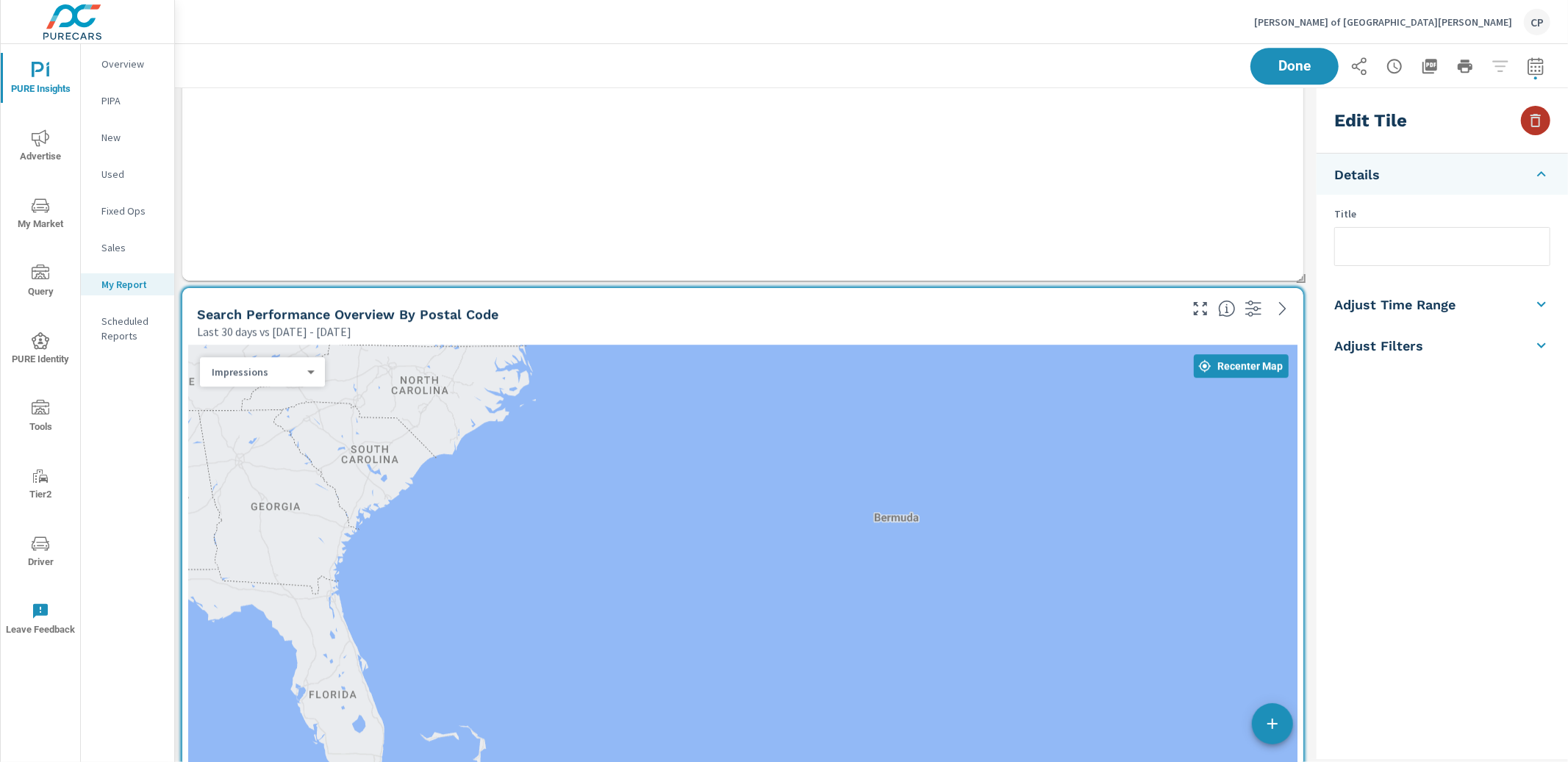
click at [1529, 118] on icon "button" at bounding box center [1536, 120] width 18 height 18
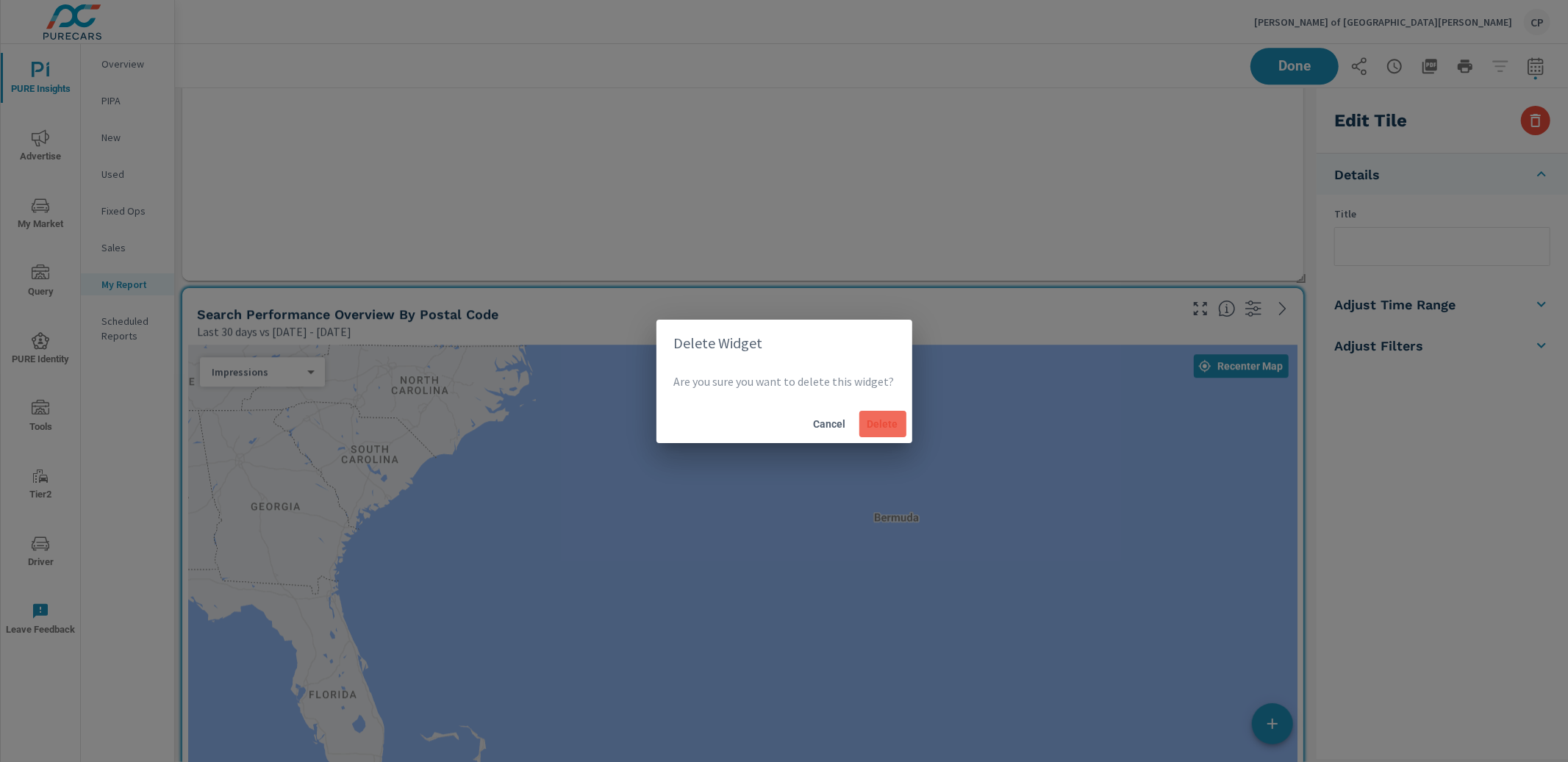
click at [898, 416] on button "Delete" at bounding box center [883, 423] width 47 height 26
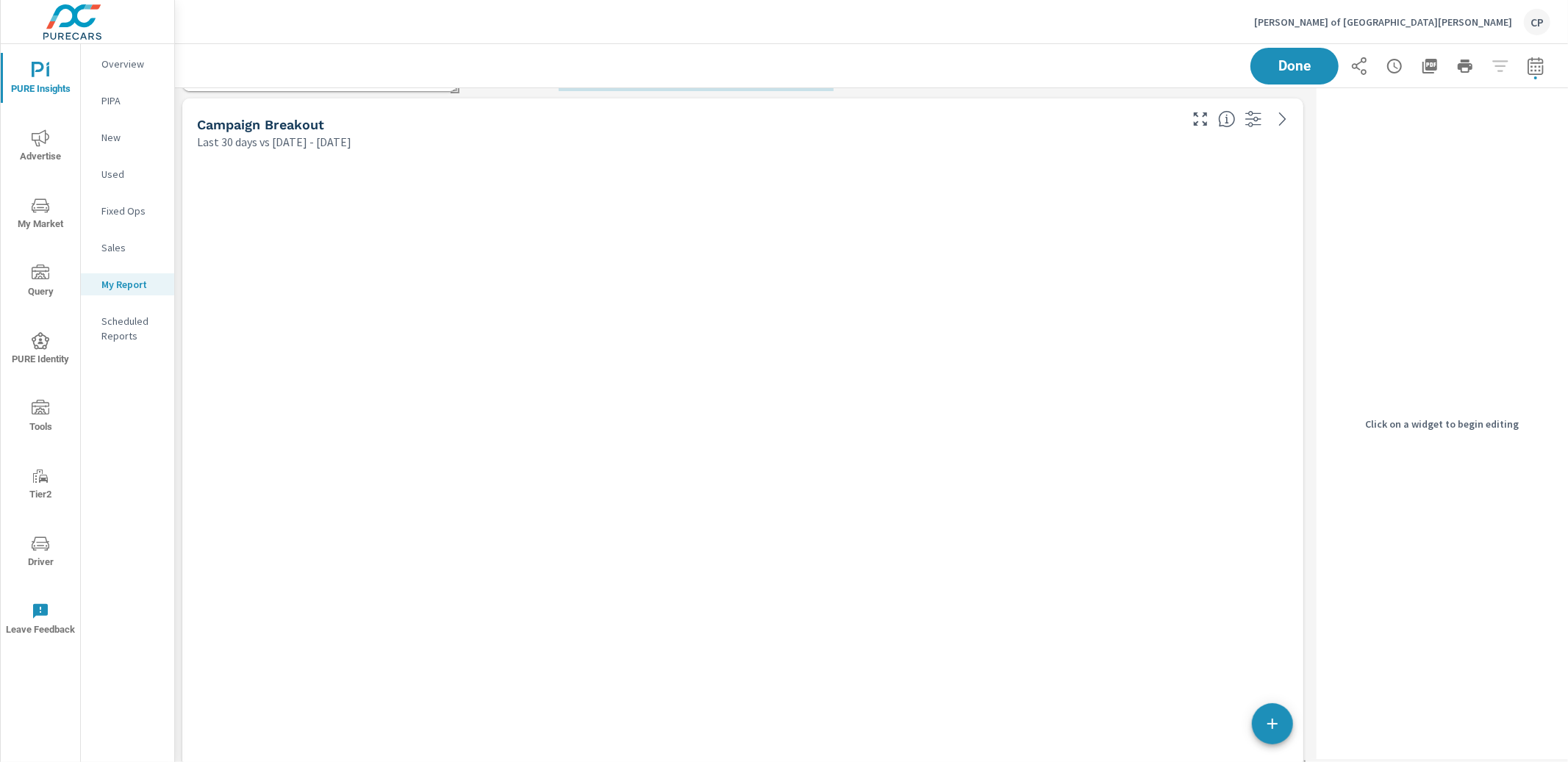
scroll to position [0, 0]
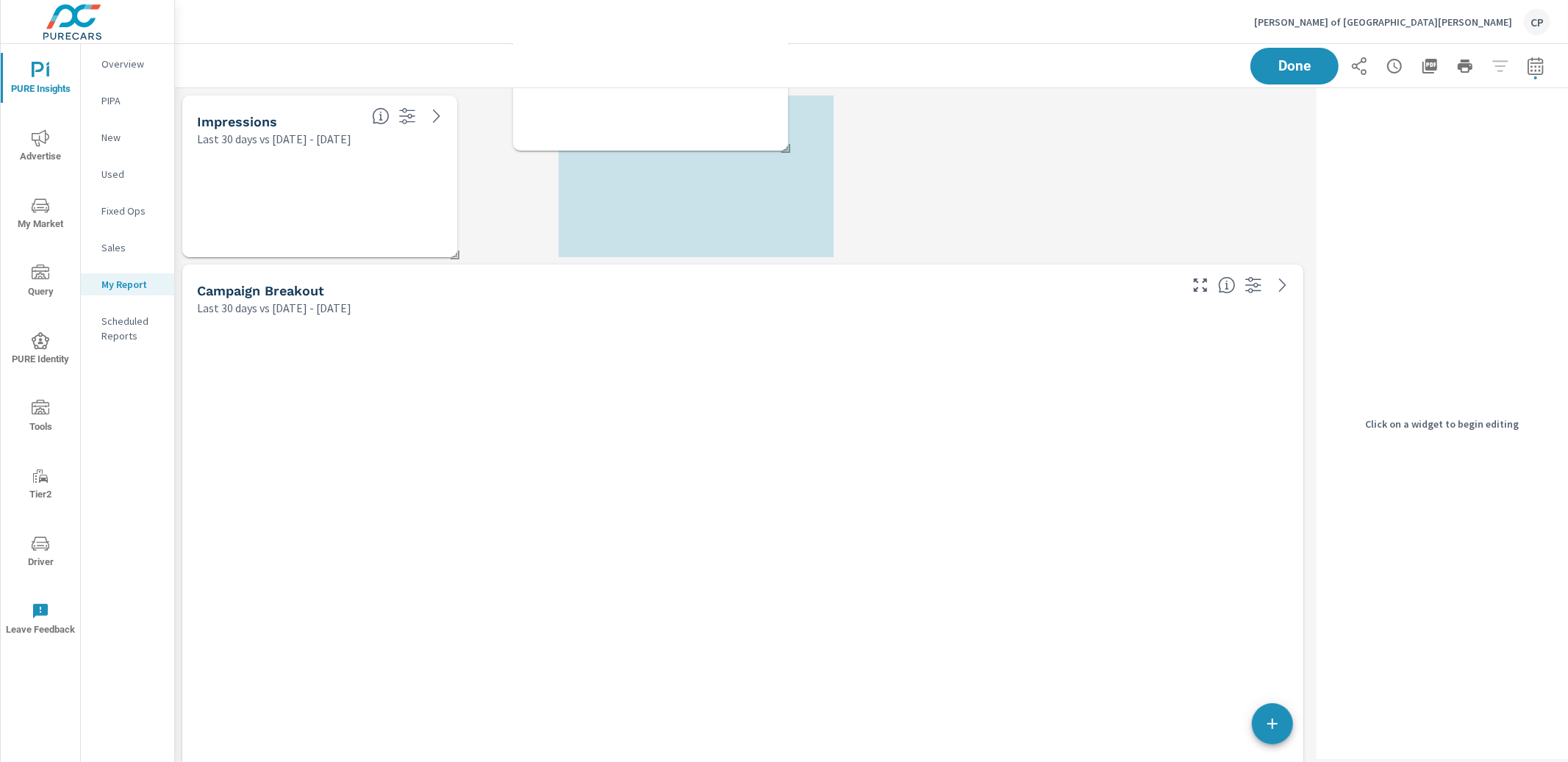
drag, startPoint x: 583, startPoint y: 366, endPoint x: 628, endPoint y: 101, distance: 268.8
click at [628, 101] on div at bounding box center [651, 96] width 263 height 99
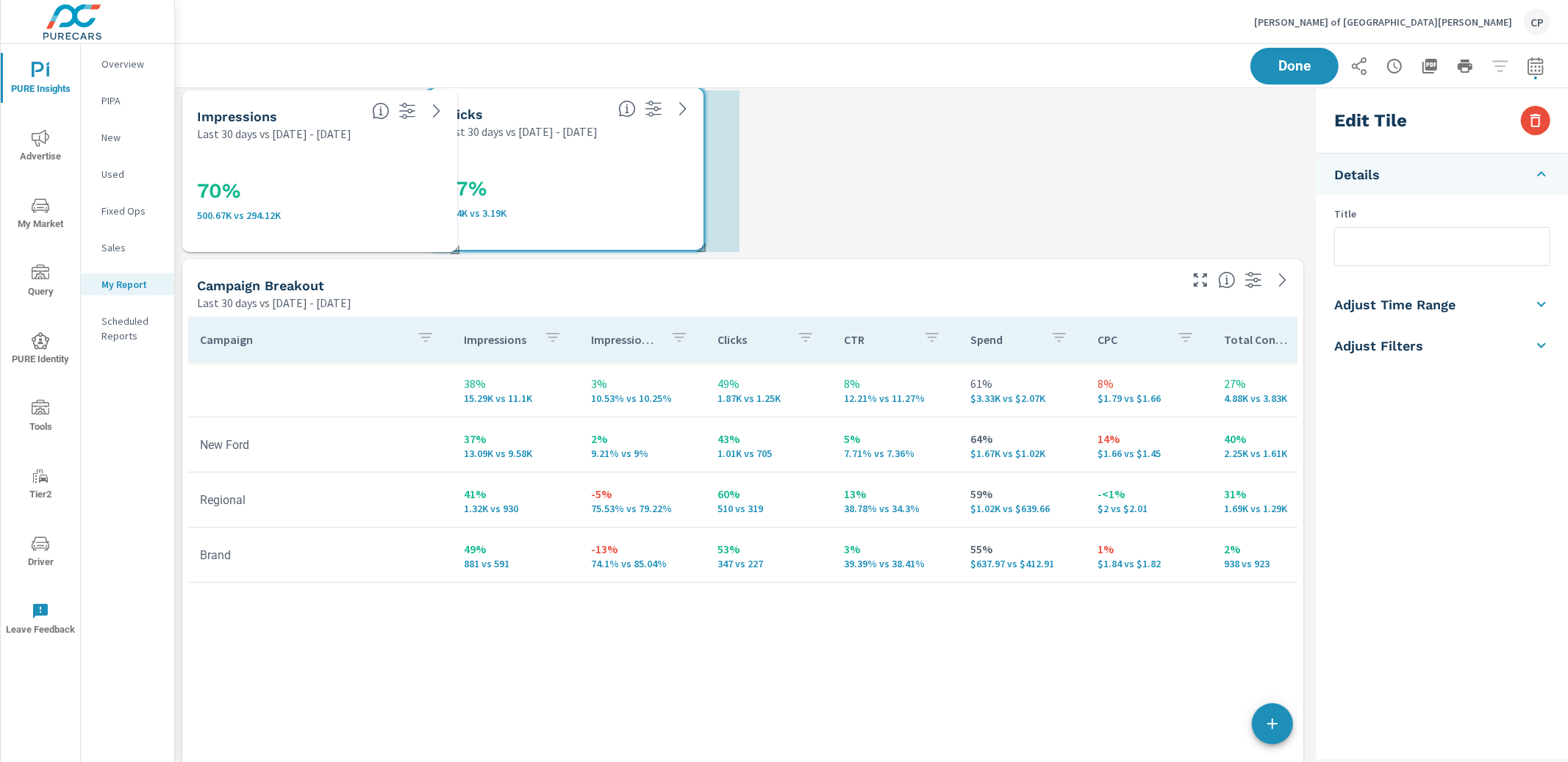
drag, startPoint x: 636, startPoint y: 161, endPoint x: 481, endPoint y: 158, distance: 155.0
click at [480, 158] on div "77% 5.64K vs 3.19K" at bounding box center [566, 195] width 263 height 99
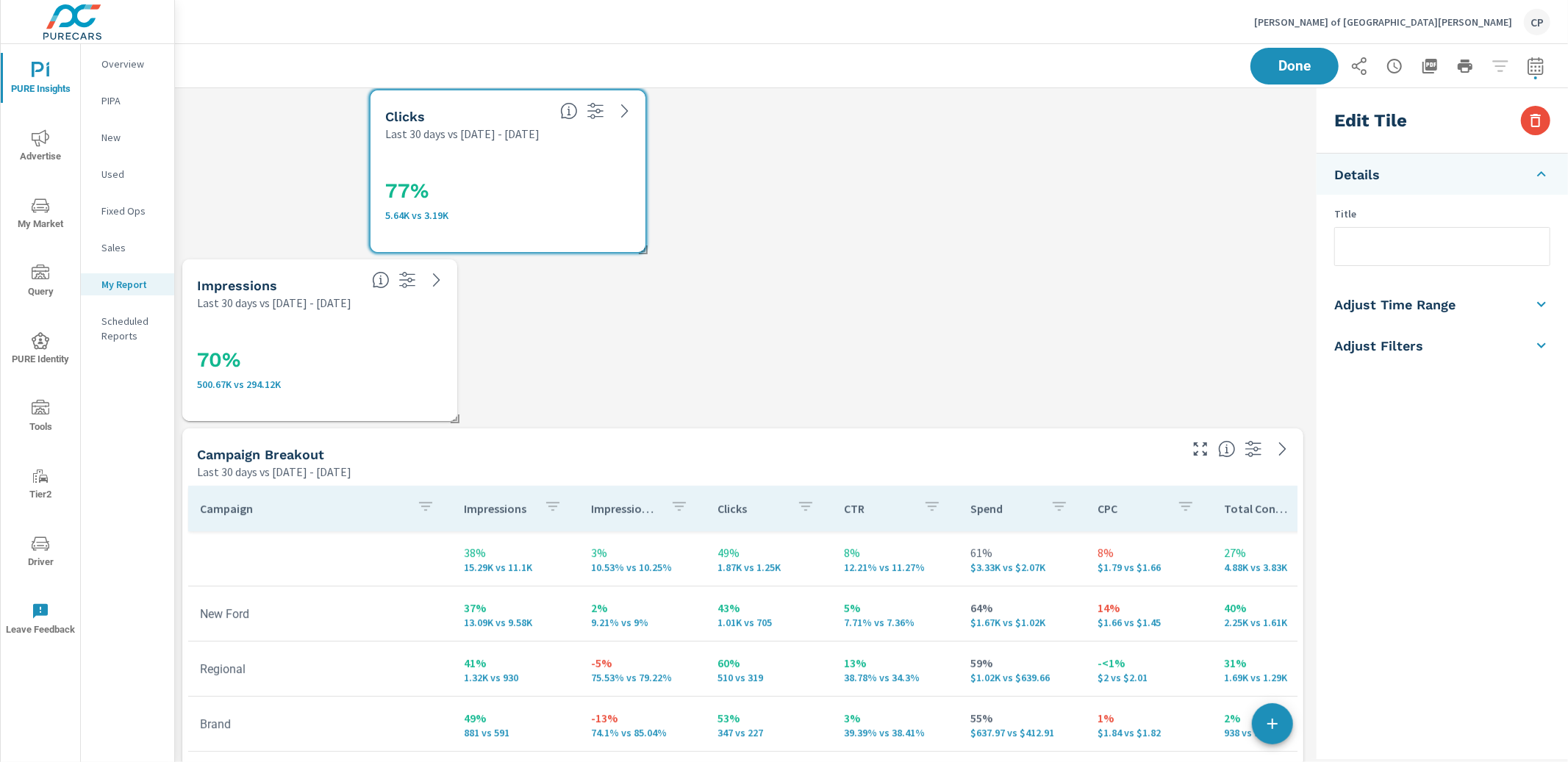
drag, startPoint x: 492, startPoint y: 160, endPoint x: 500, endPoint y: 160, distance: 8.0
click at [500, 160] on div "77% 5.64K vs 3.19K" at bounding box center [508, 197] width 245 height 81
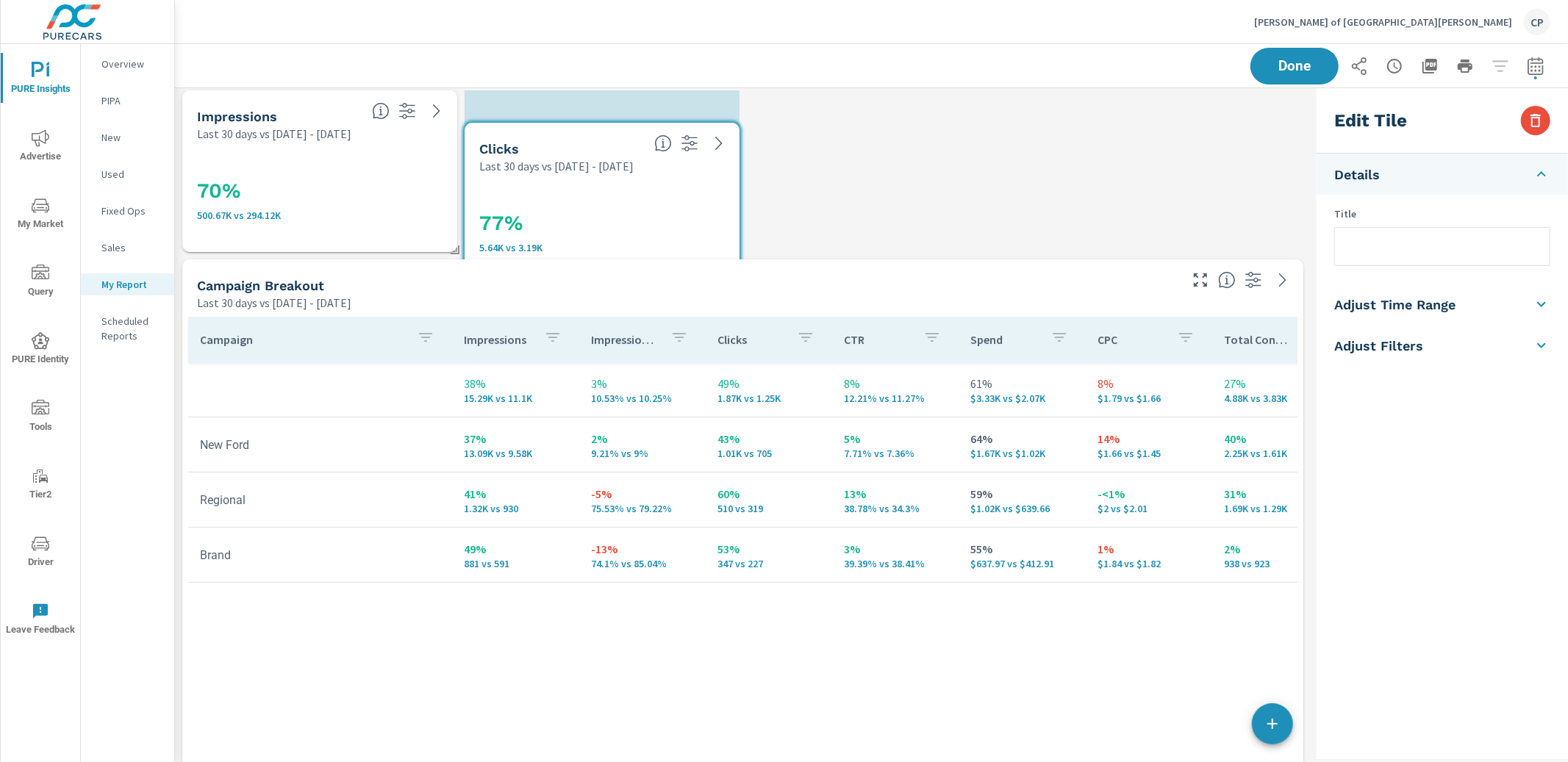
drag, startPoint x: 522, startPoint y: 165, endPoint x: 592, endPoint y: 212, distance: 84.3
click at [614, 195] on div "77% 5.64K vs 3.19K" at bounding box center [602, 230] width 245 height 81
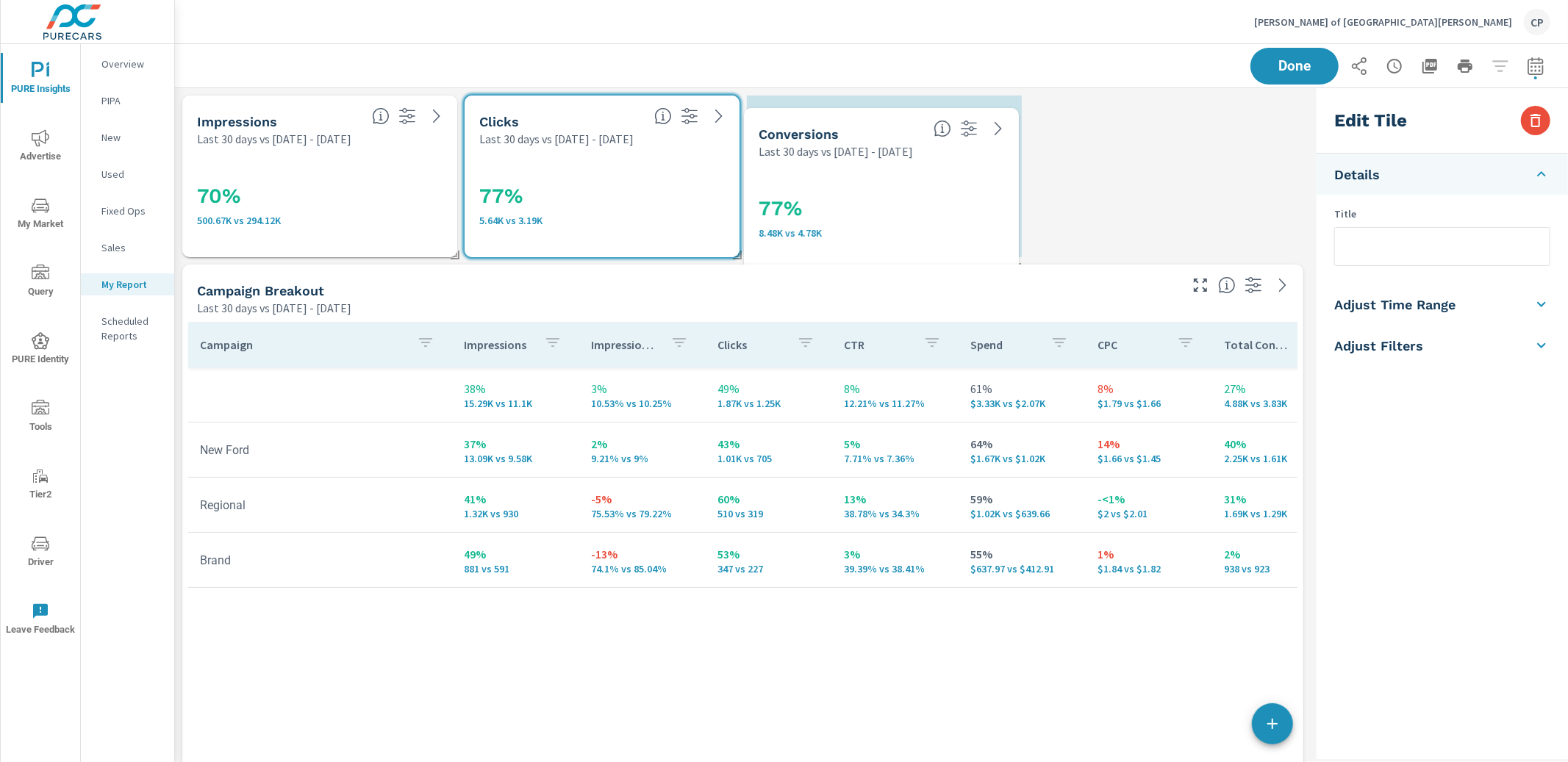
drag, startPoint x: 902, startPoint y: 310, endPoint x: 869, endPoint y: 175, distance: 139.0
click at [869, 175] on div "77% 8.48K vs 4.78K" at bounding box center [881, 215] width 245 height 81
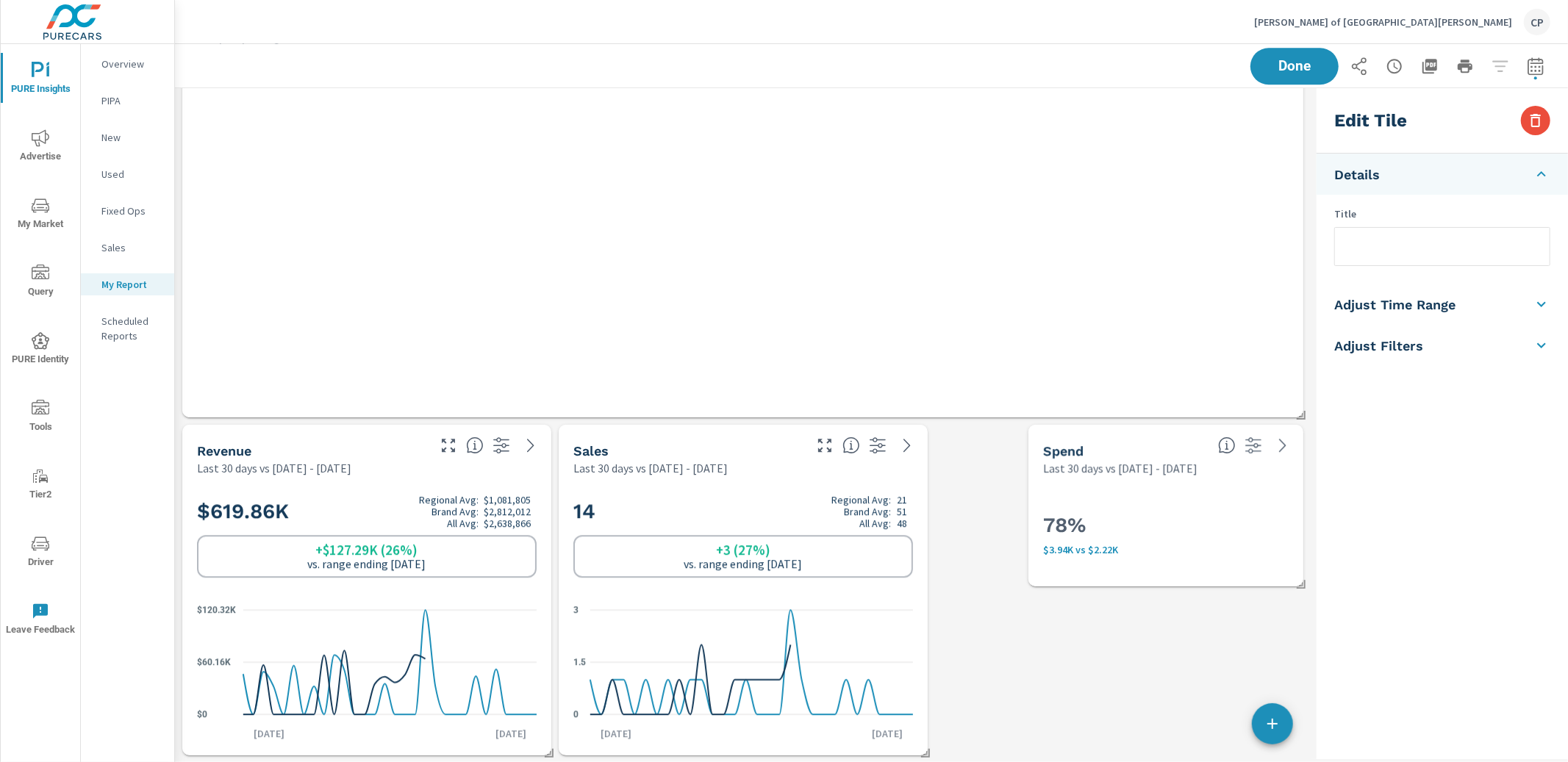
click at [682, 469] on p "Last 30 days vs [DATE] - [DATE]" at bounding box center [651, 468] width 154 height 18
type input "lastMonth"
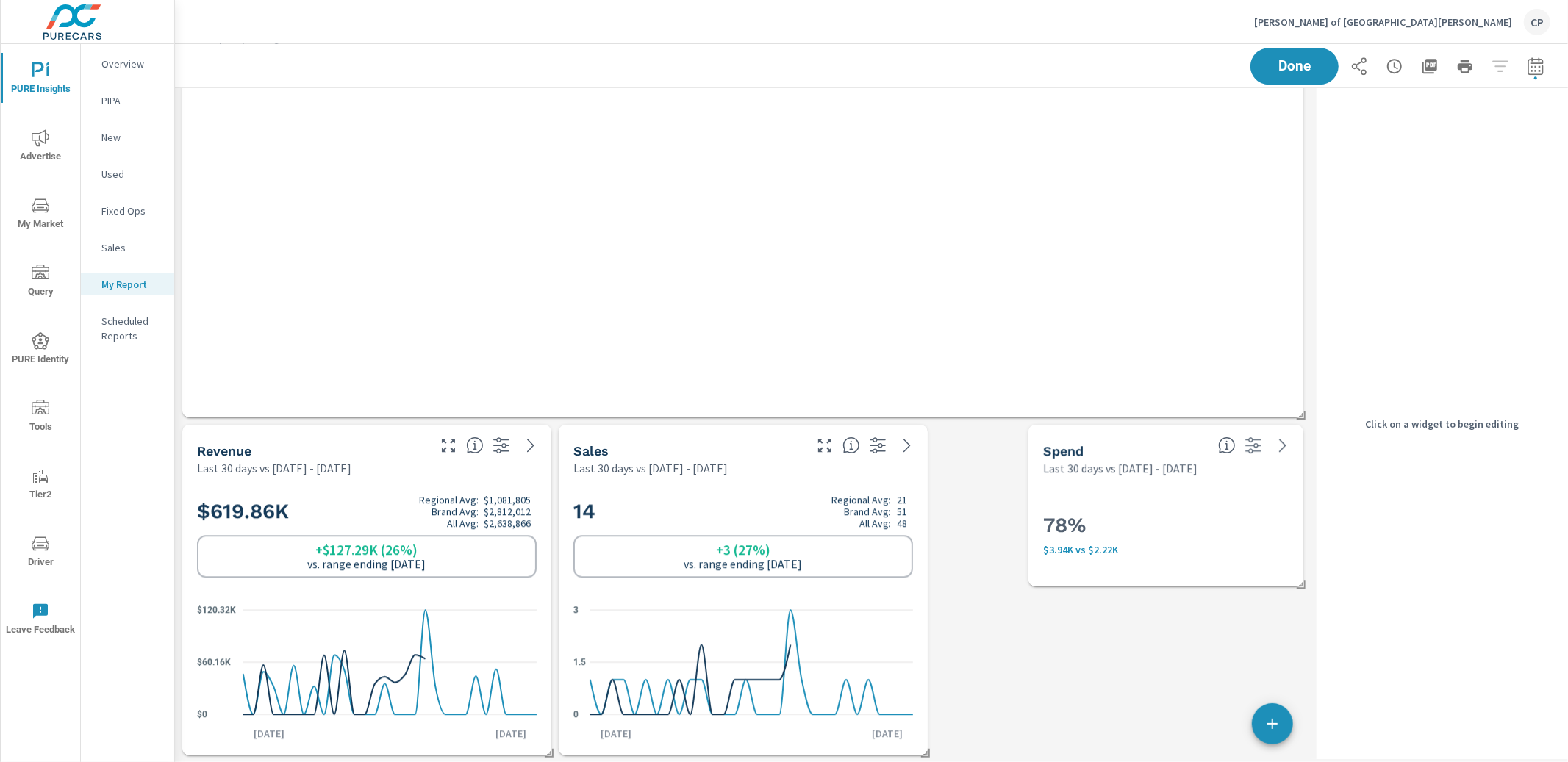
click at [898, 479] on div "14 Regional Avg: 21 Brand Avg: 51 All Avg: 48 +3 (27%) vs. range ending [DATE] …" at bounding box center [743, 615] width 369 height 279
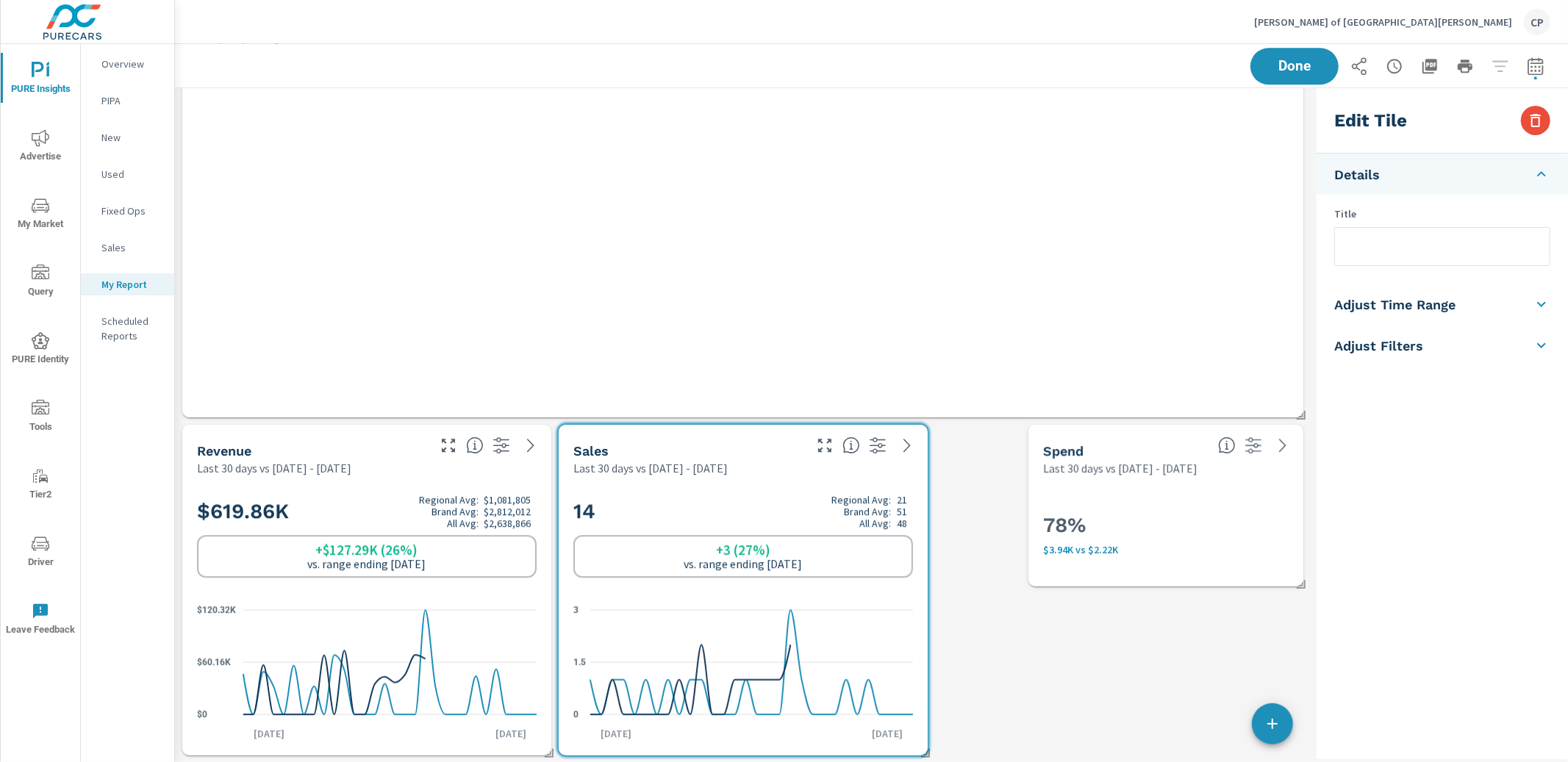
click at [1155, 478] on div "78% $3.94K vs $2.22K" at bounding box center [1166, 531] width 275 height 110
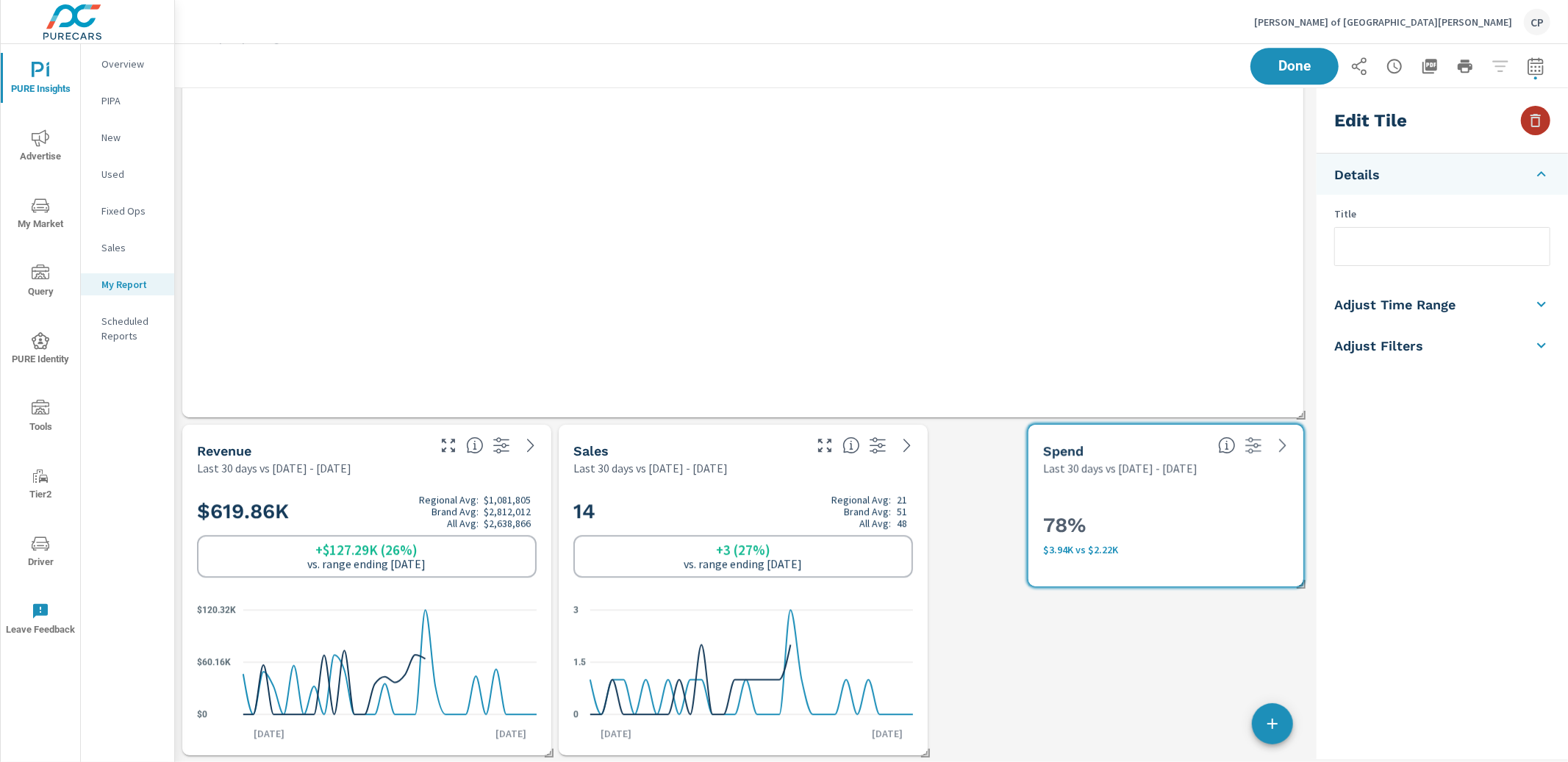
click at [1534, 120] on icon "button" at bounding box center [1536, 120] width 18 height 18
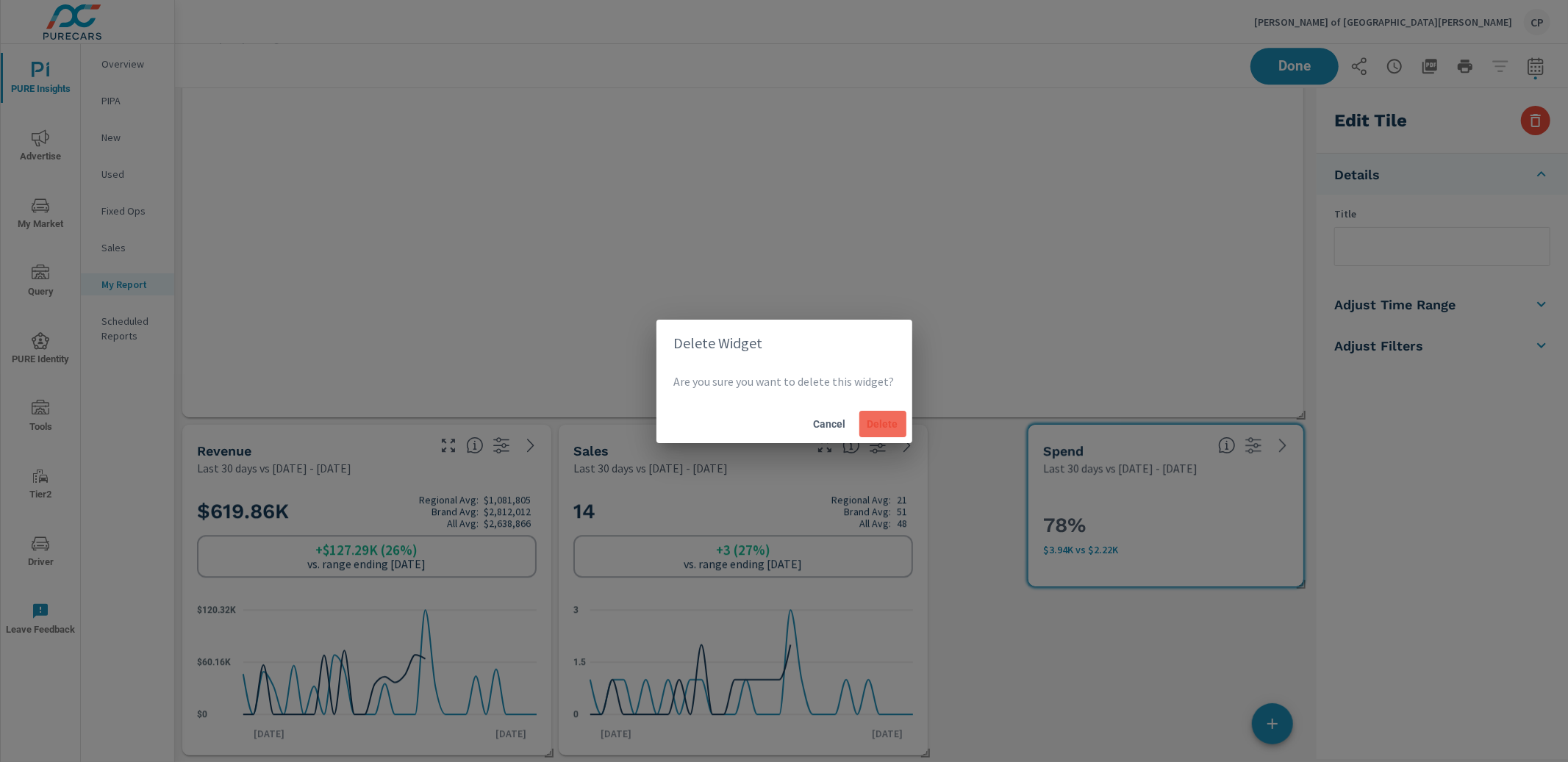
click at [878, 425] on span "Delete" at bounding box center [883, 424] width 35 height 13
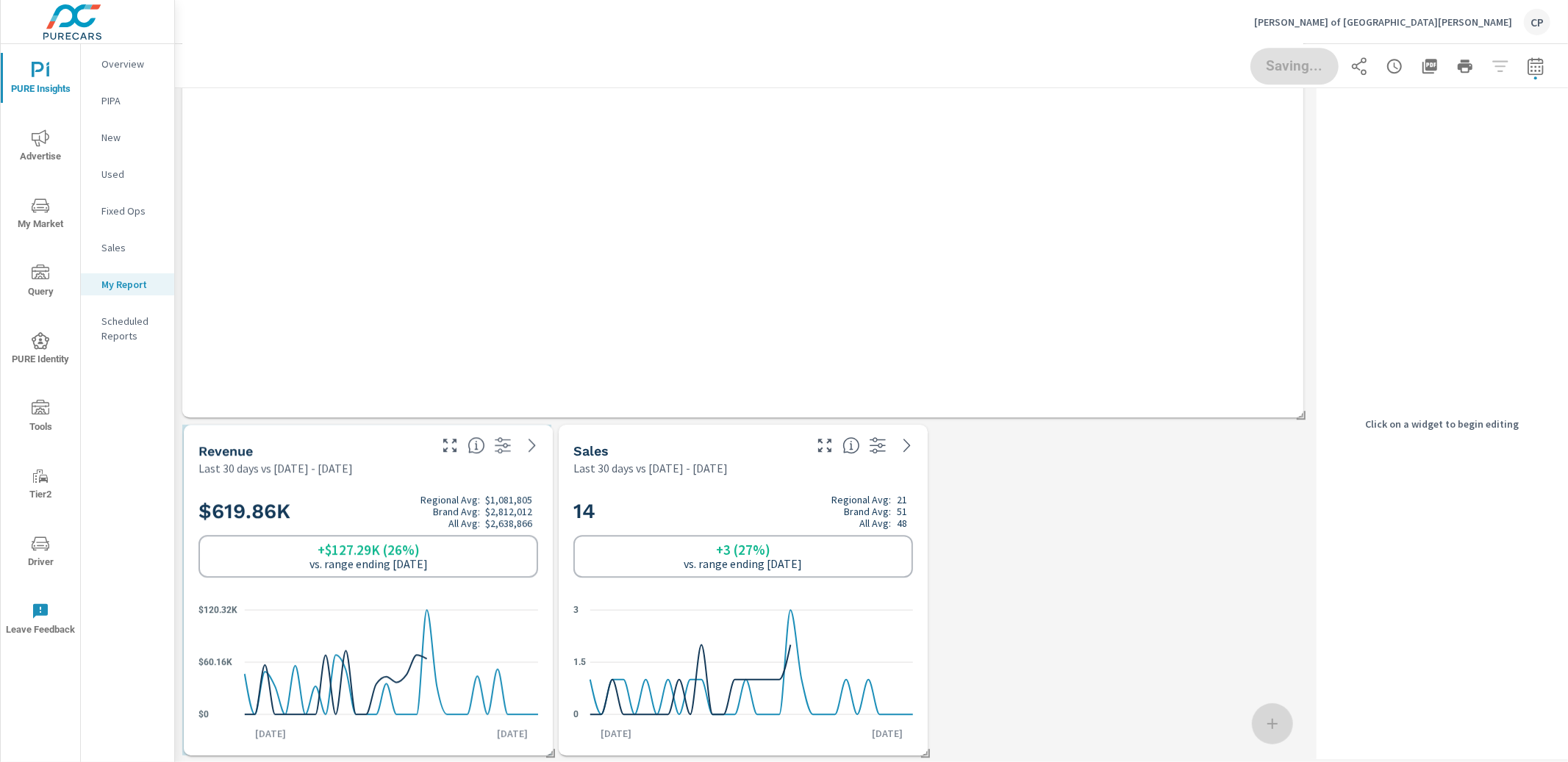
click at [400, 482] on div "$619.86K Regional Avg: $1,081,805 Brand Avg: $2,812,012 All Avg: $2,638,866 +$1…" at bounding box center [369, 616] width 358 height 268
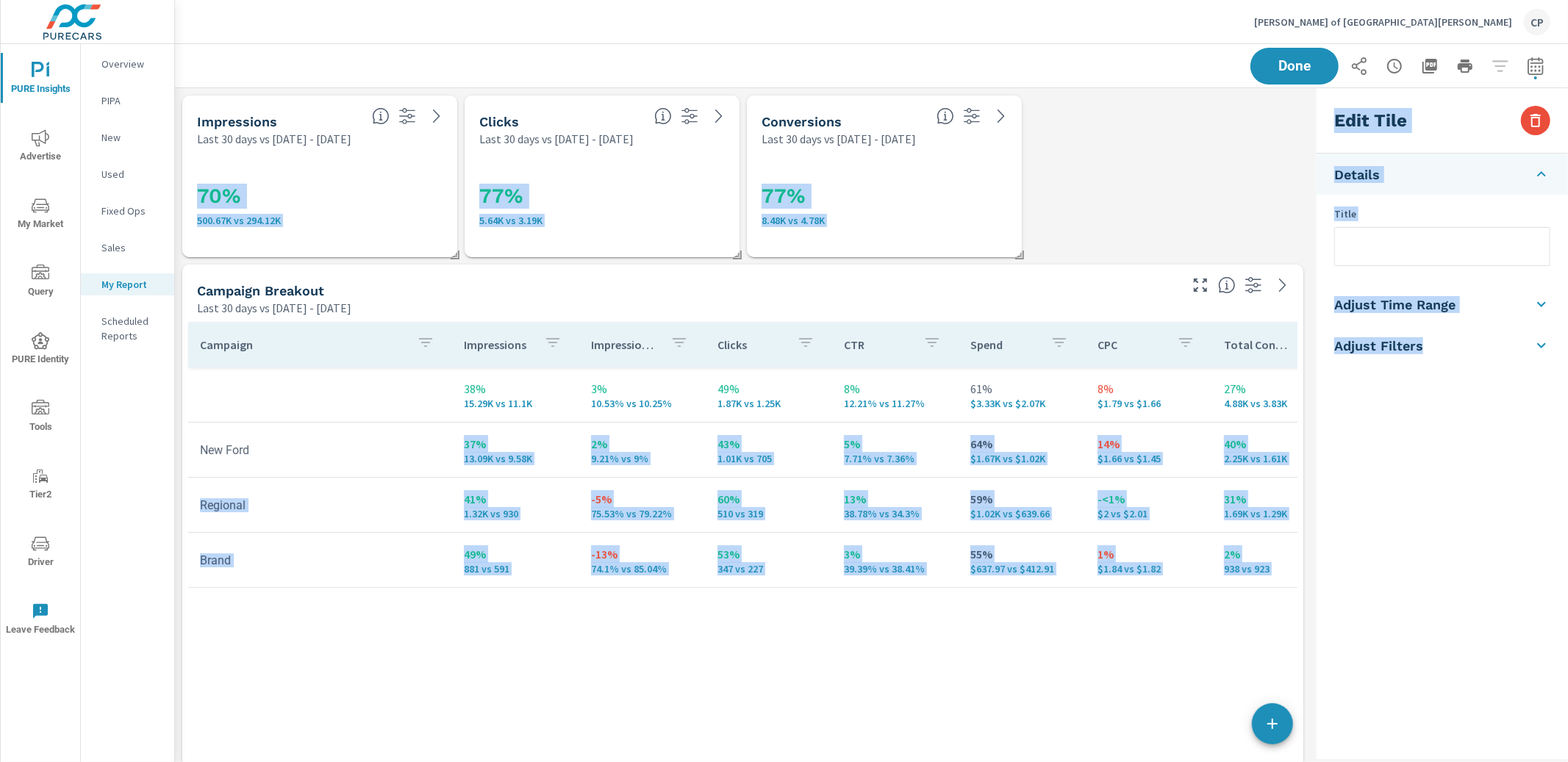
drag, startPoint x: 448, startPoint y: 480, endPoint x: 535, endPoint y: 430, distance: 100.3
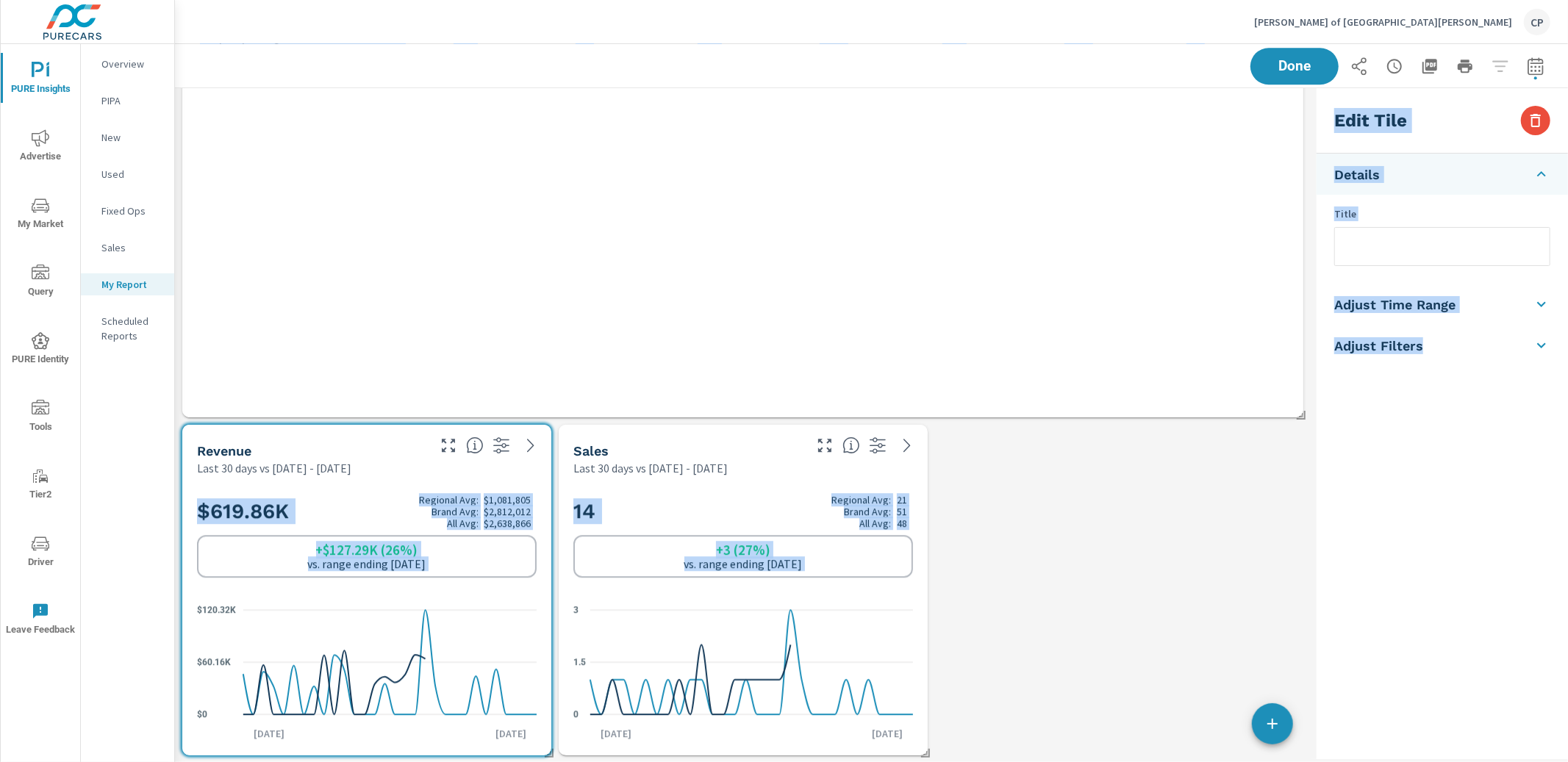
click at [325, 497] on h2 "$619.86K Regional Avg: $1,081,805 Brand Avg: $2,812,012 All Avg: $2,638,866" at bounding box center [367, 511] width 340 height 35
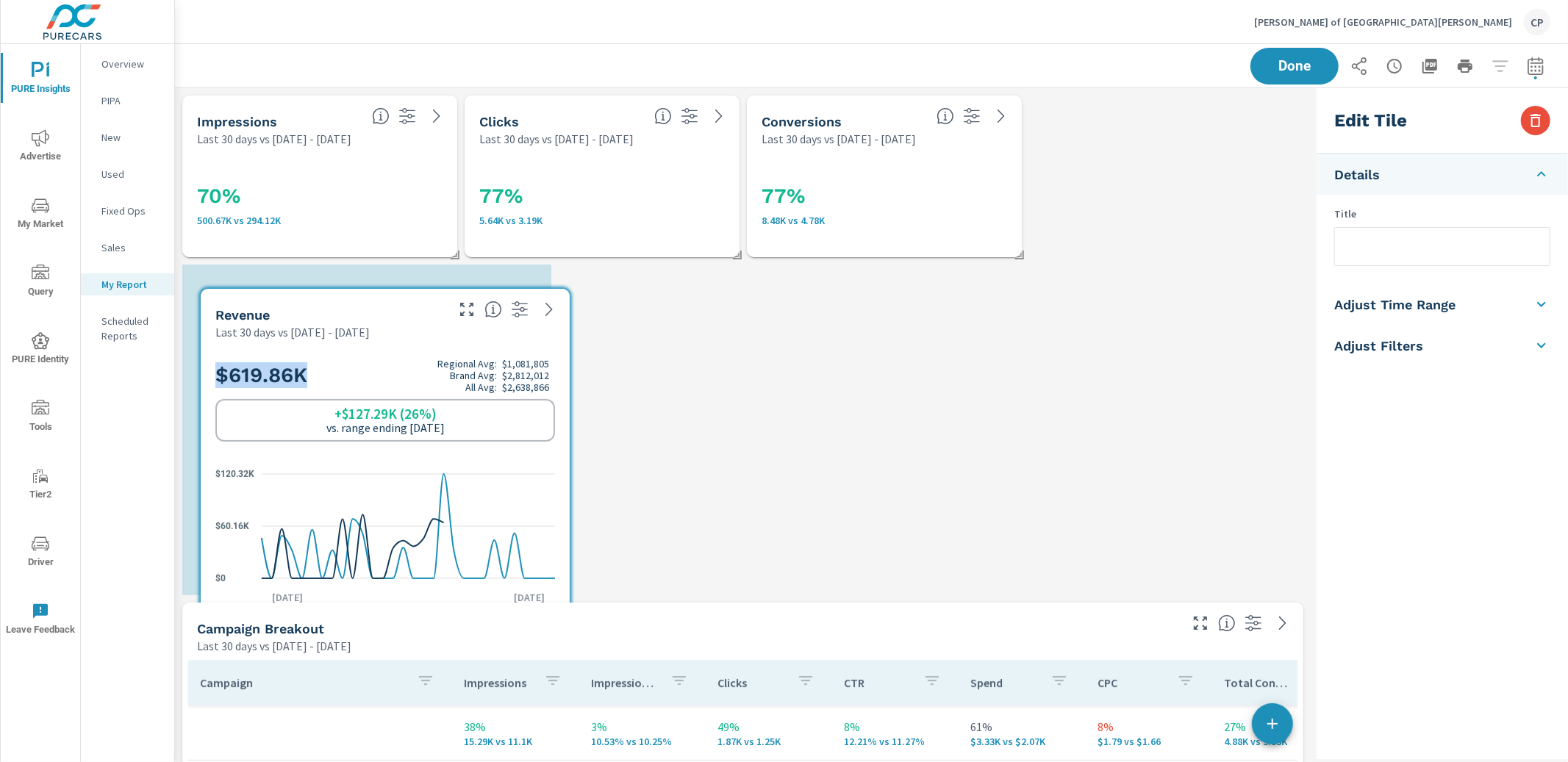
drag, startPoint x: 391, startPoint y: 491, endPoint x: 385, endPoint y: 353, distance: 138.1
click at [387, 355] on div "$619.86K Regional Avg: $1,081,805 Brand Avg: $2,812,012 All Avg: $2,638,866 +$1…" at bounding box center [385, 400] width 340 height 90
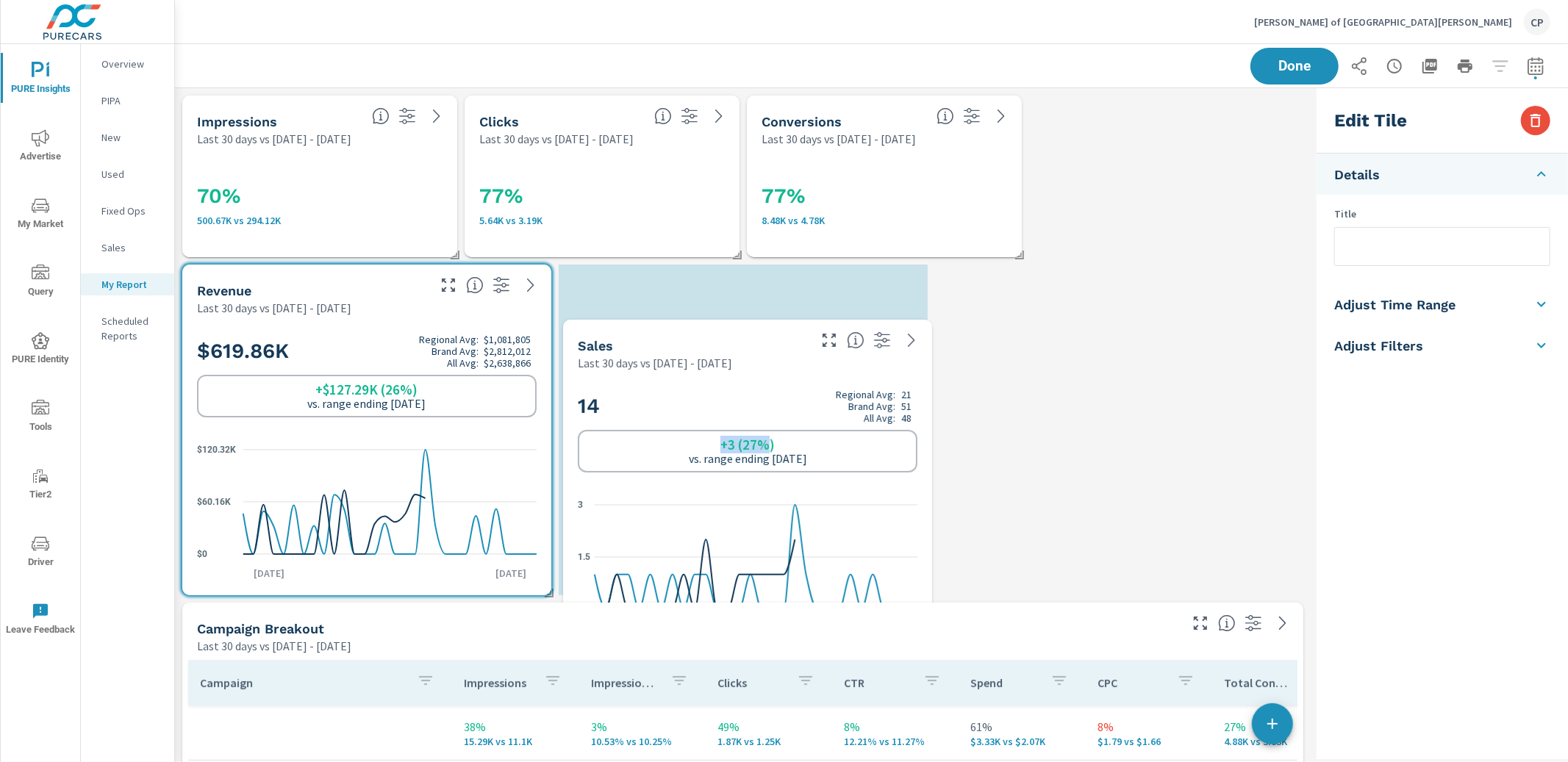
drag, startPoint x: 765, startPoint y: 523, endPoint x: 766, endPoint y: 424, distance: 99.0
click at [764, 430] on div "+3 (27%) vs. range ending [DATE]" at bounding box center [747, 451] width 340 height 43
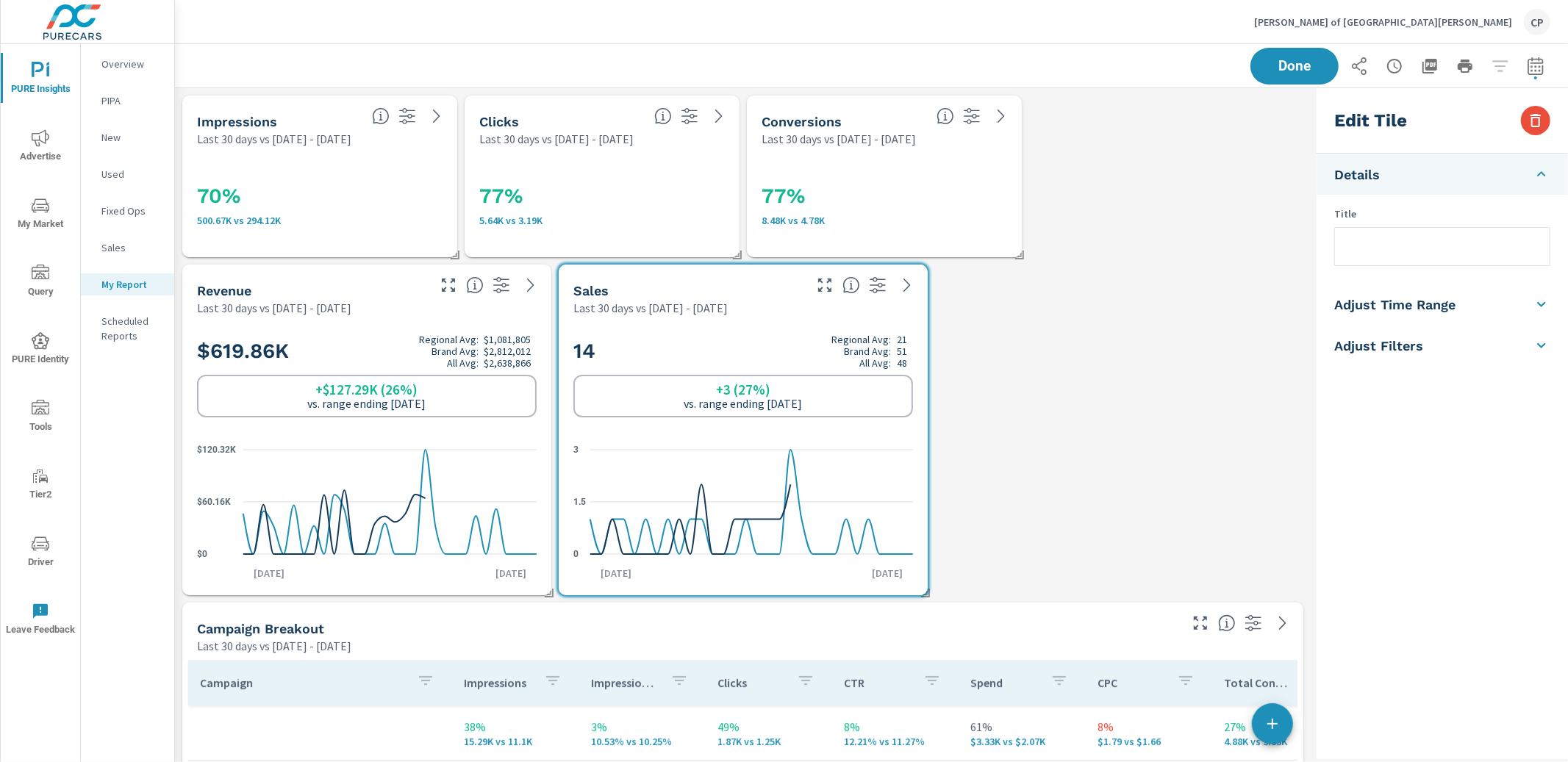
click at [43, 135] on icon "nav menu" at bounding box center [40, 138] width 18 height 18
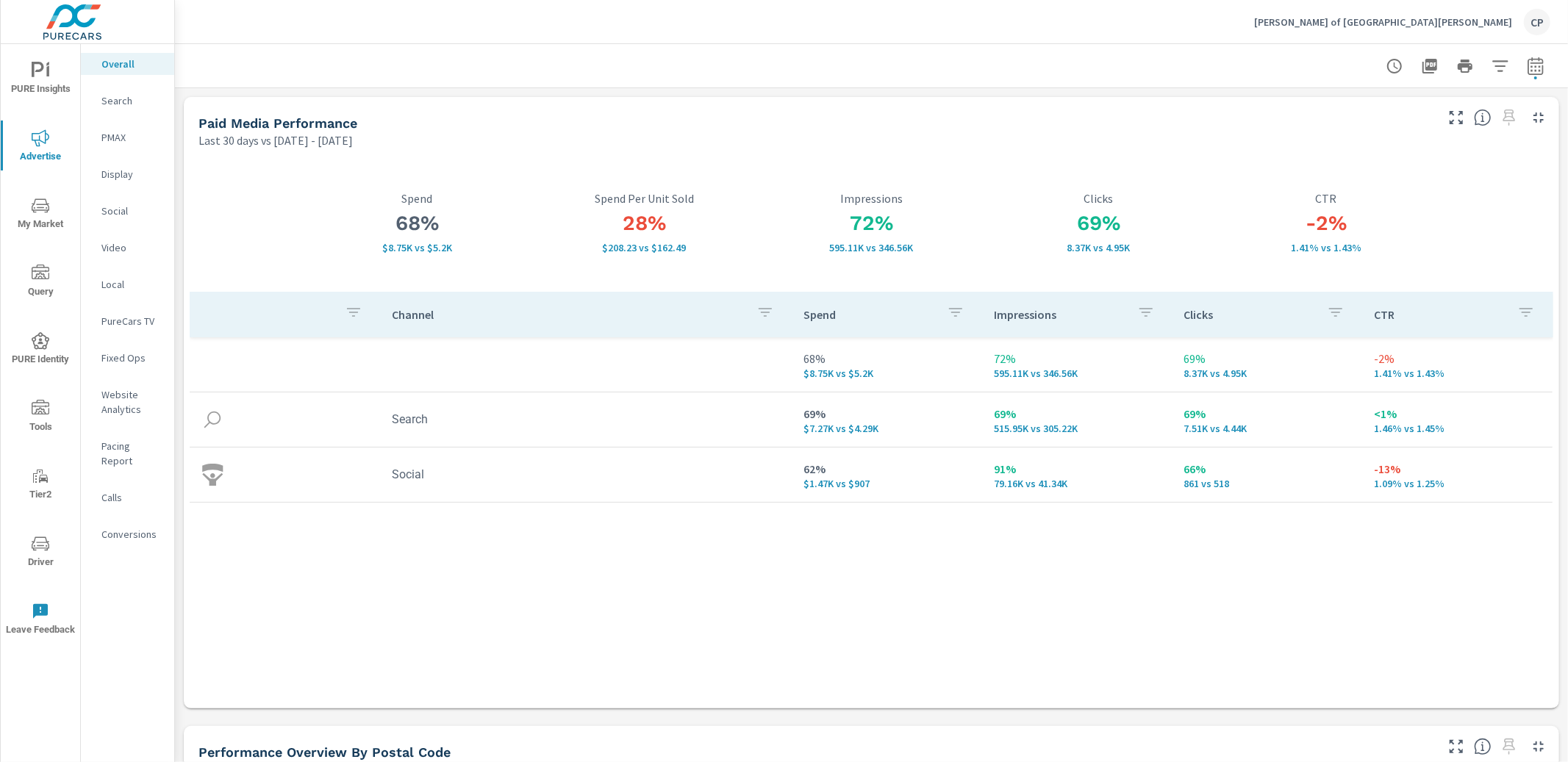
click at [138, 96] on p "Search" at bounding box center [132, 101] width 61 height 15
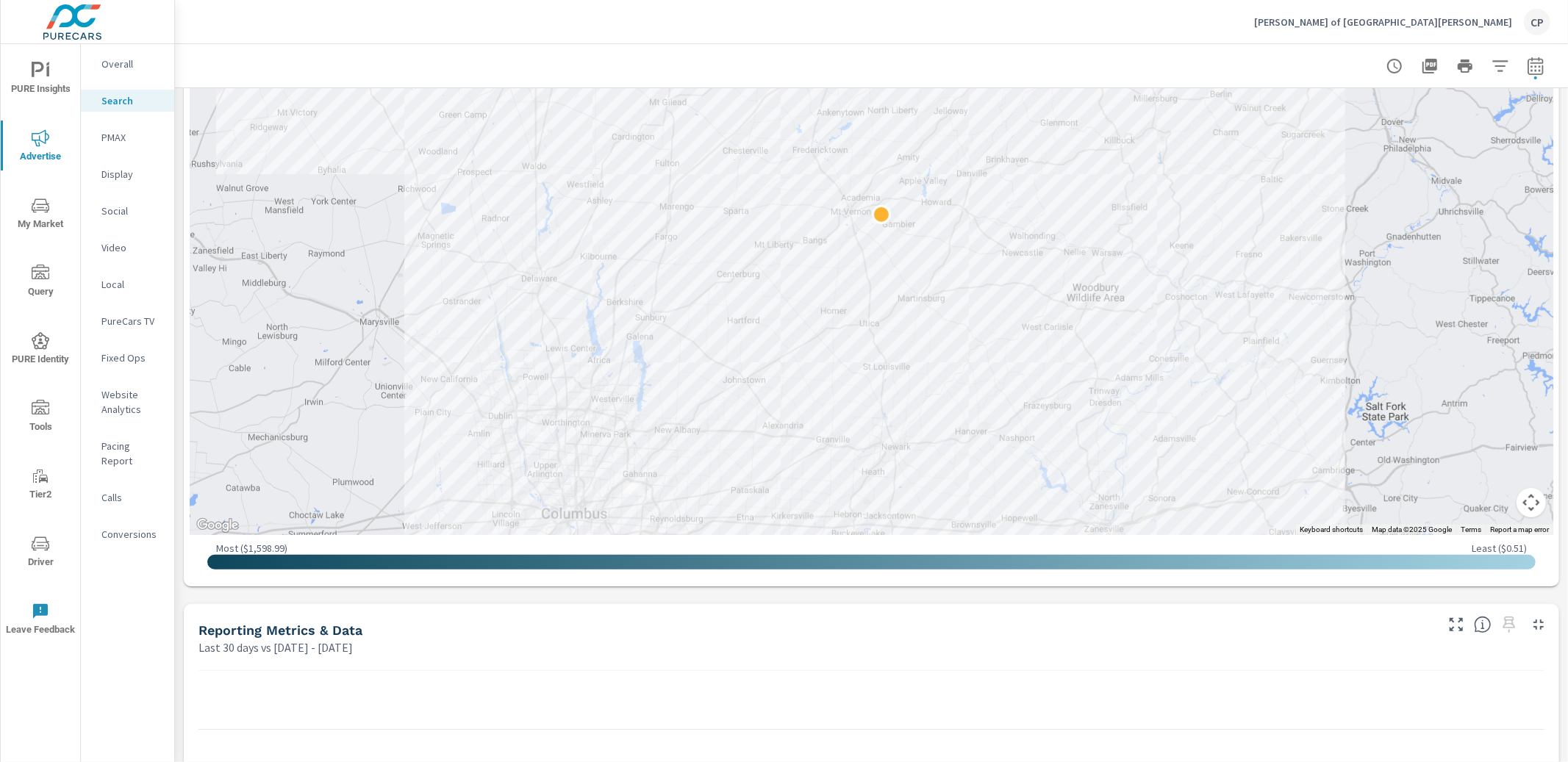
scroll to position [434, 0]
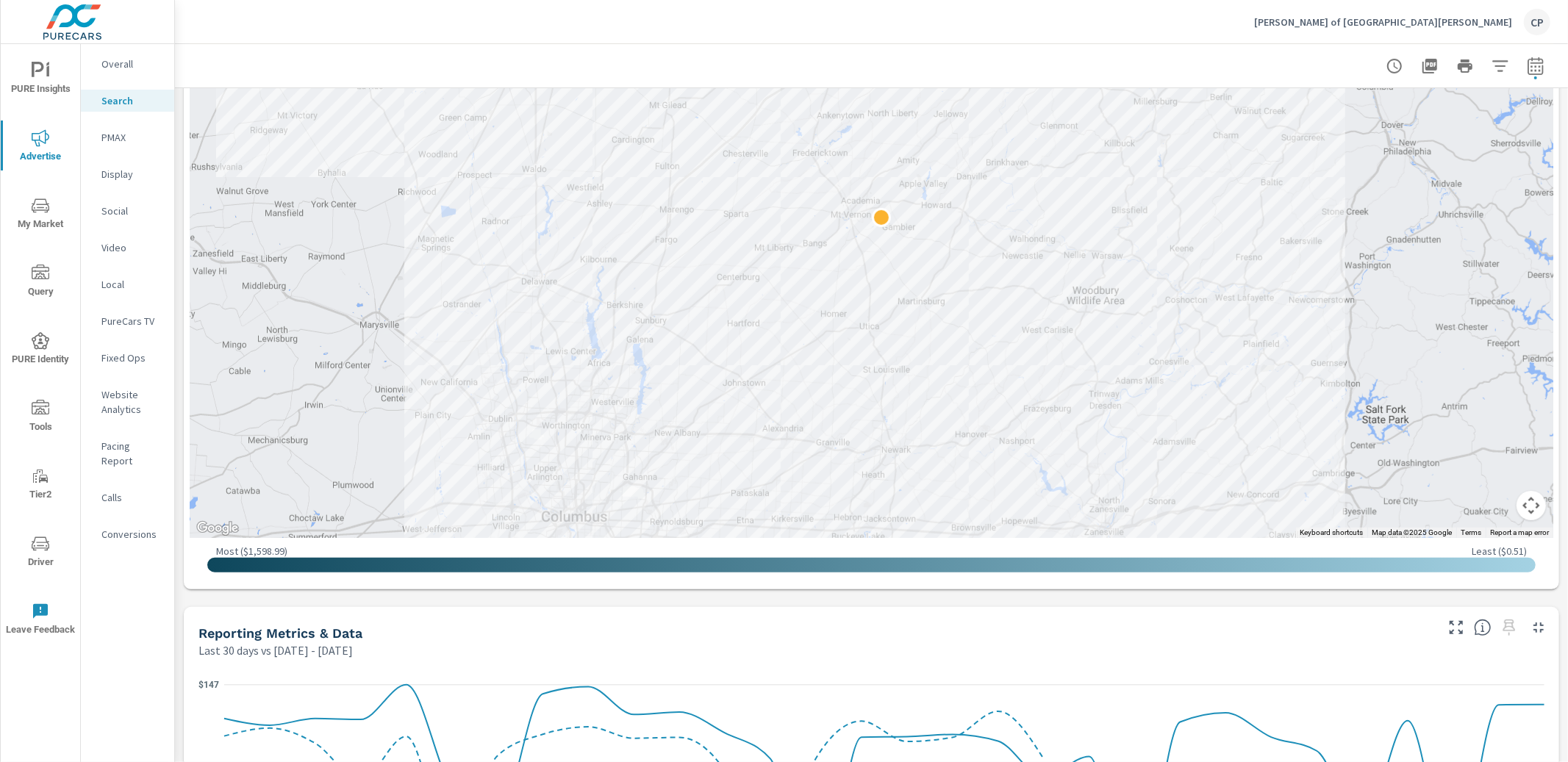
click at [47, 72] on icon "nav menu" at bounding box center [48, 70] width 3 height 11
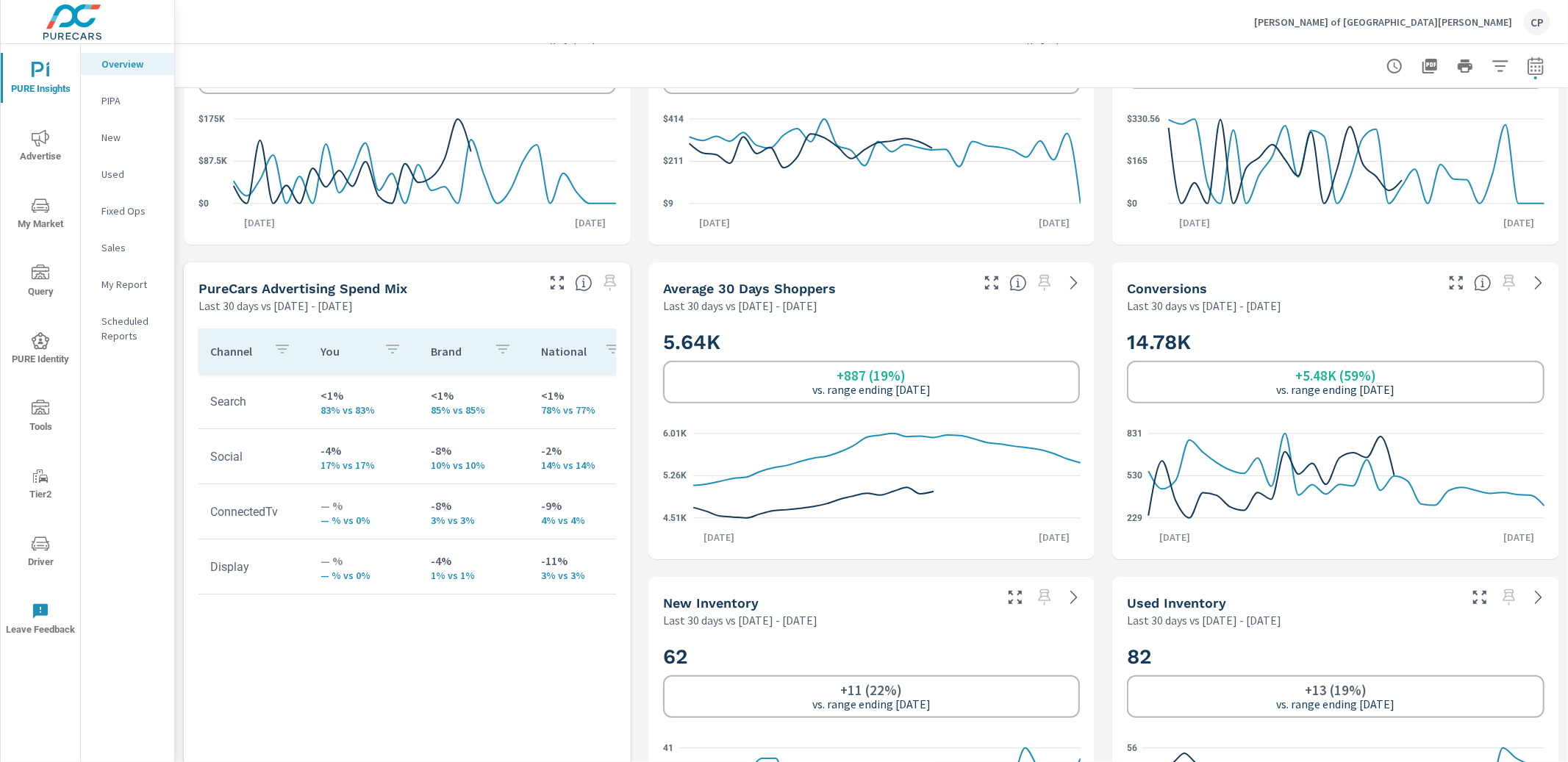
scroll to position [461, 0]
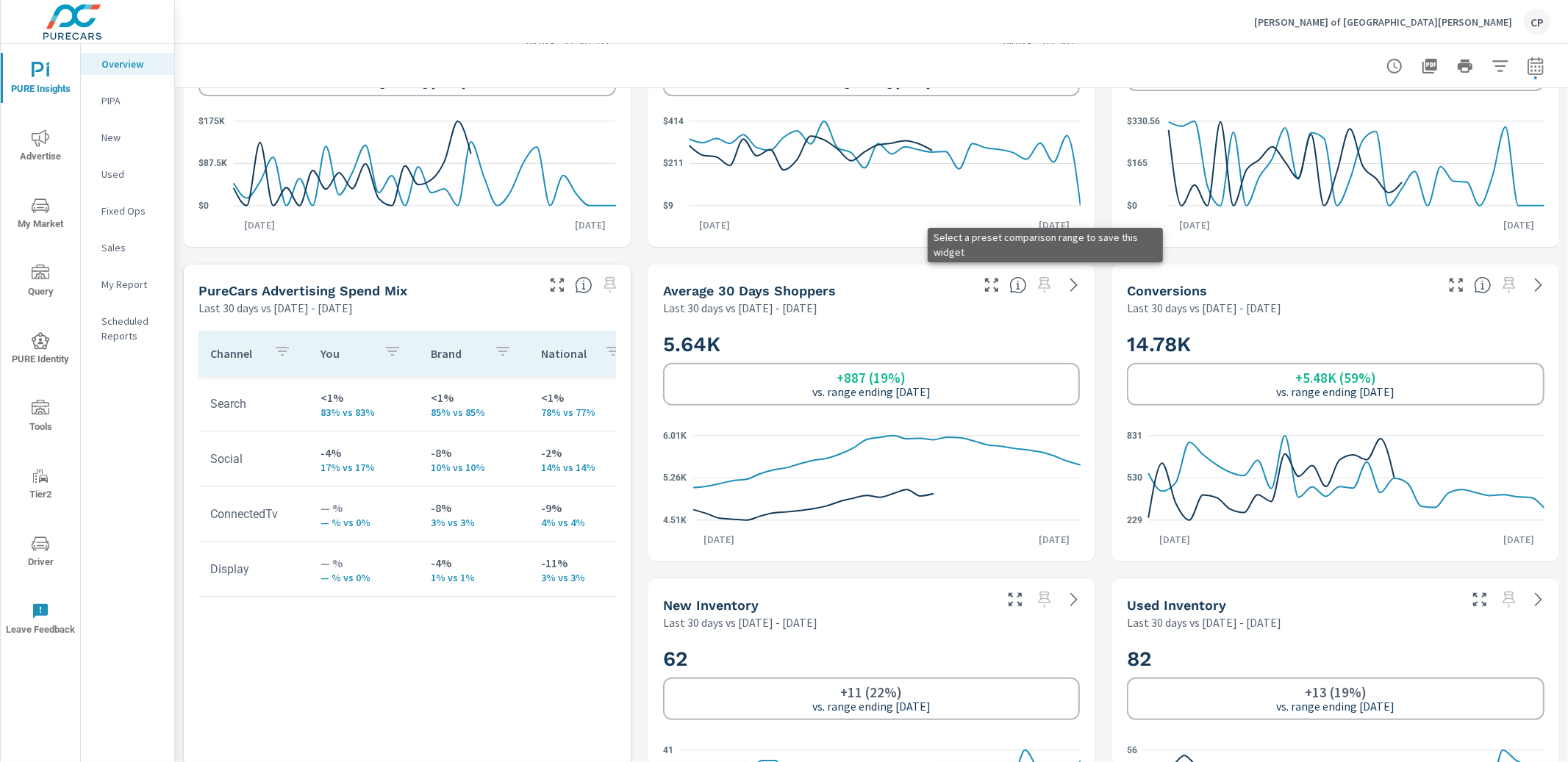
click at [1040, 283] on span at bounding box center [1044, 285] width 23 height 23
click at [1046, 283] on span at bounding box center [1044, 285] width 23 height 23
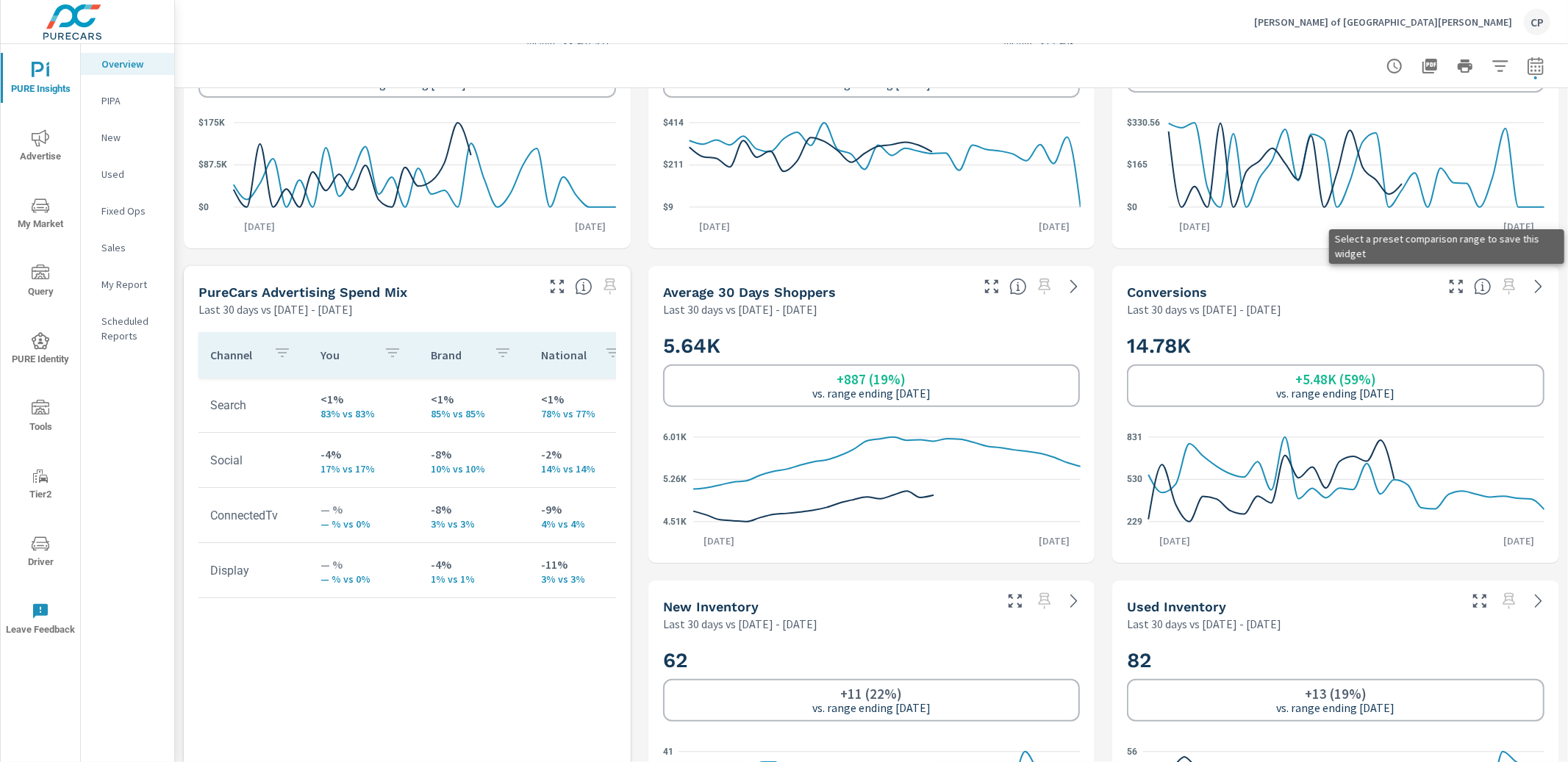
click at [1517, 286] on span at bounding box center [1509, 286] width 23 height 23
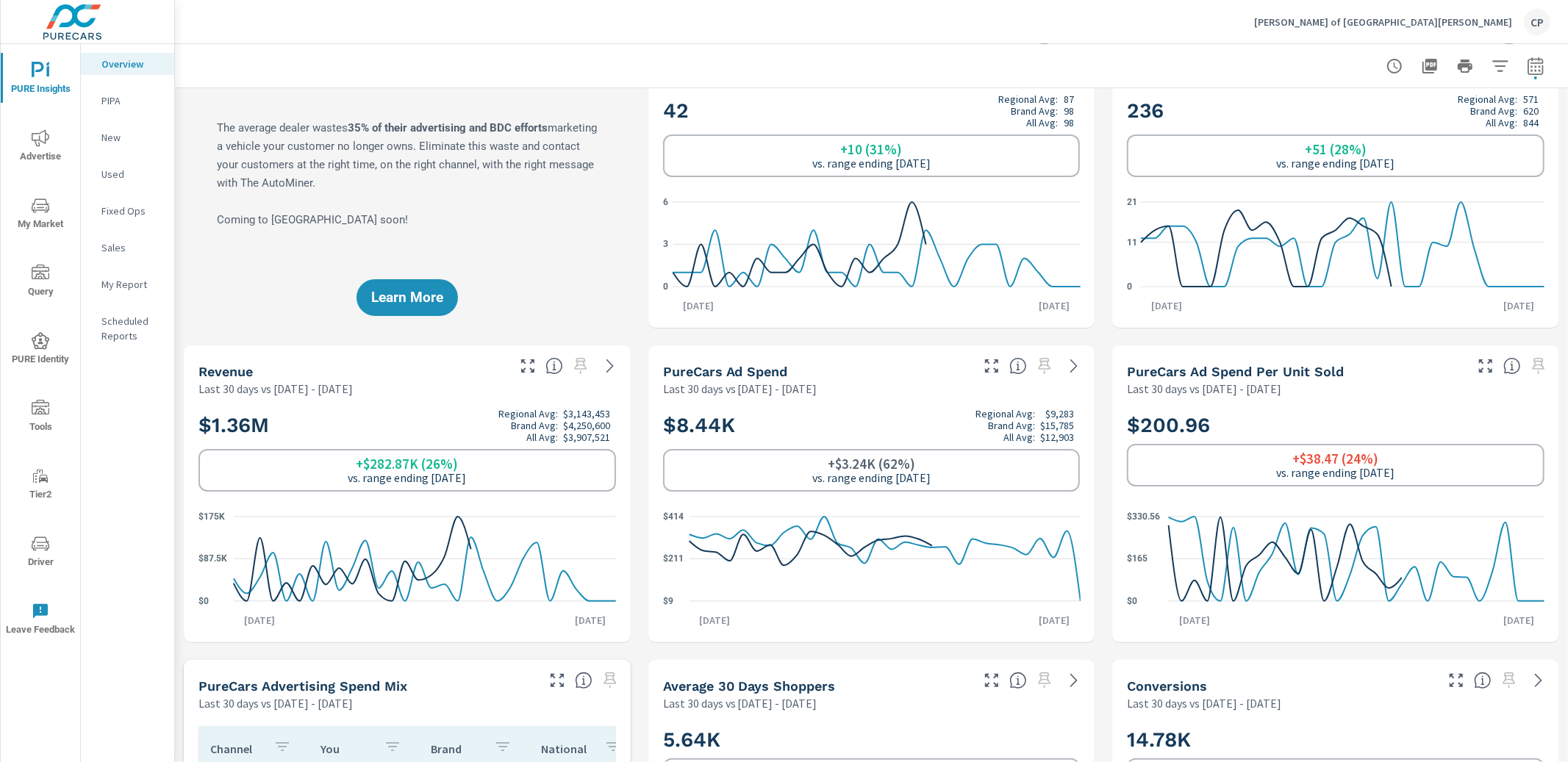
scroll to position [0, 0]
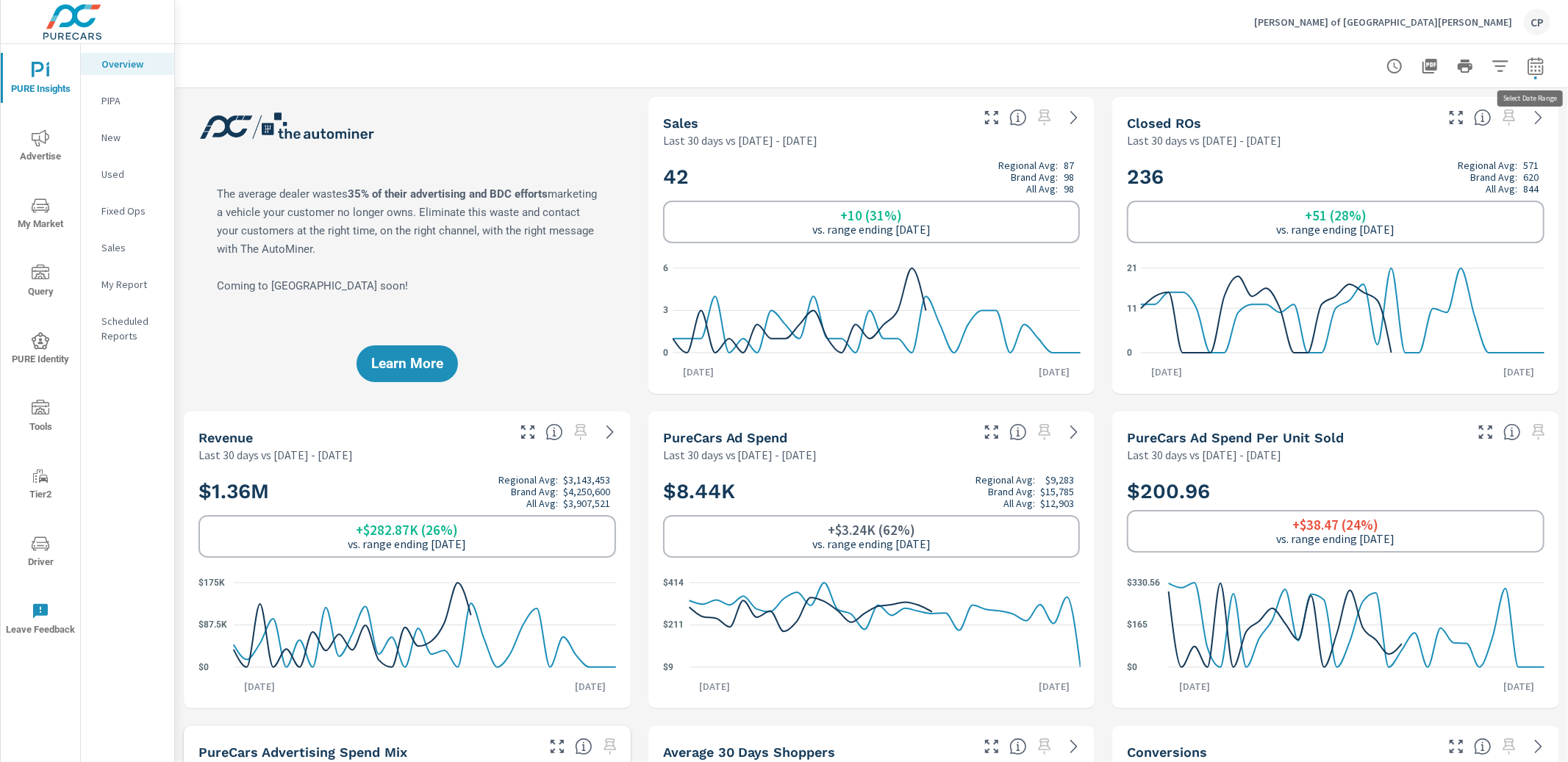
click at [1525, 70] on button "button" at bounding box center [1535, 66] width 29 height 29
select select "Last 30 days"
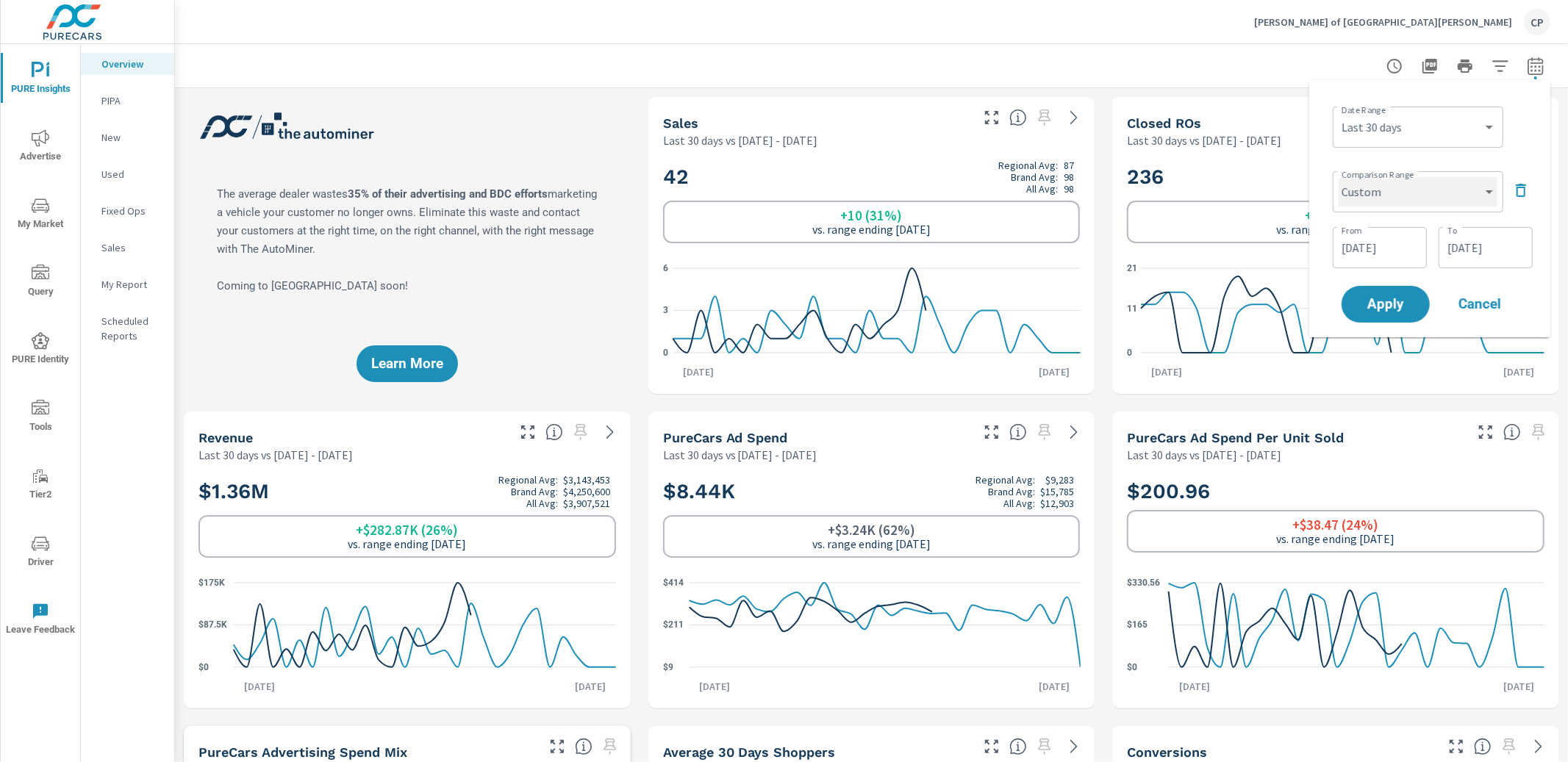
click at [1450, 193] on select "Custom Previous period Previous month Previous year" at bounding box center [1418, 191] width 159 height 29
click at [1339, 177] on select "Custom Previous period Previous month Previous year" at bounding box center [1418, 191] width 159 height 29
select select "Previous period"
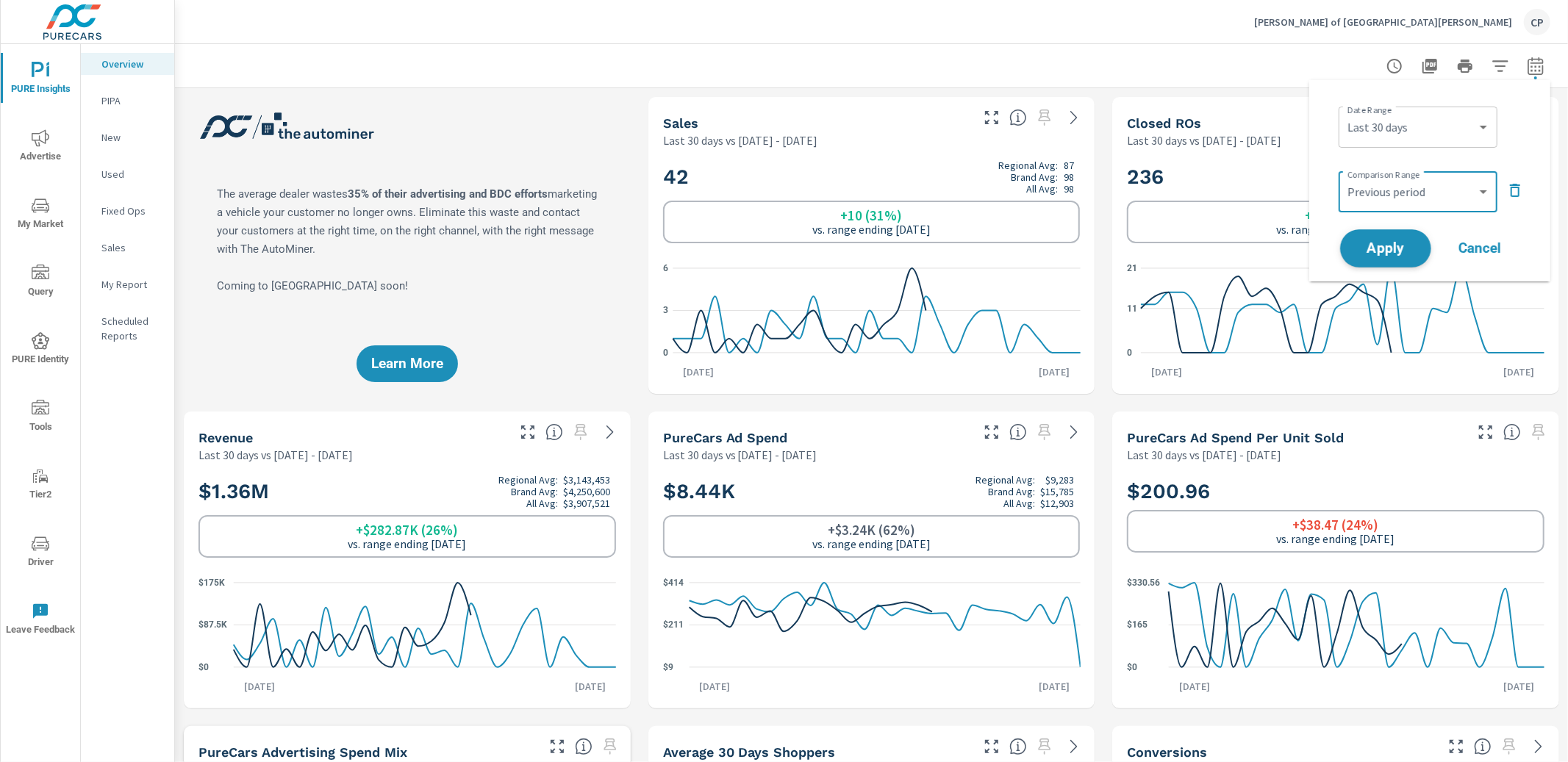
click at [1411, 245] on span "Apply" at bounding box center [1385, 248] width 61 height 14
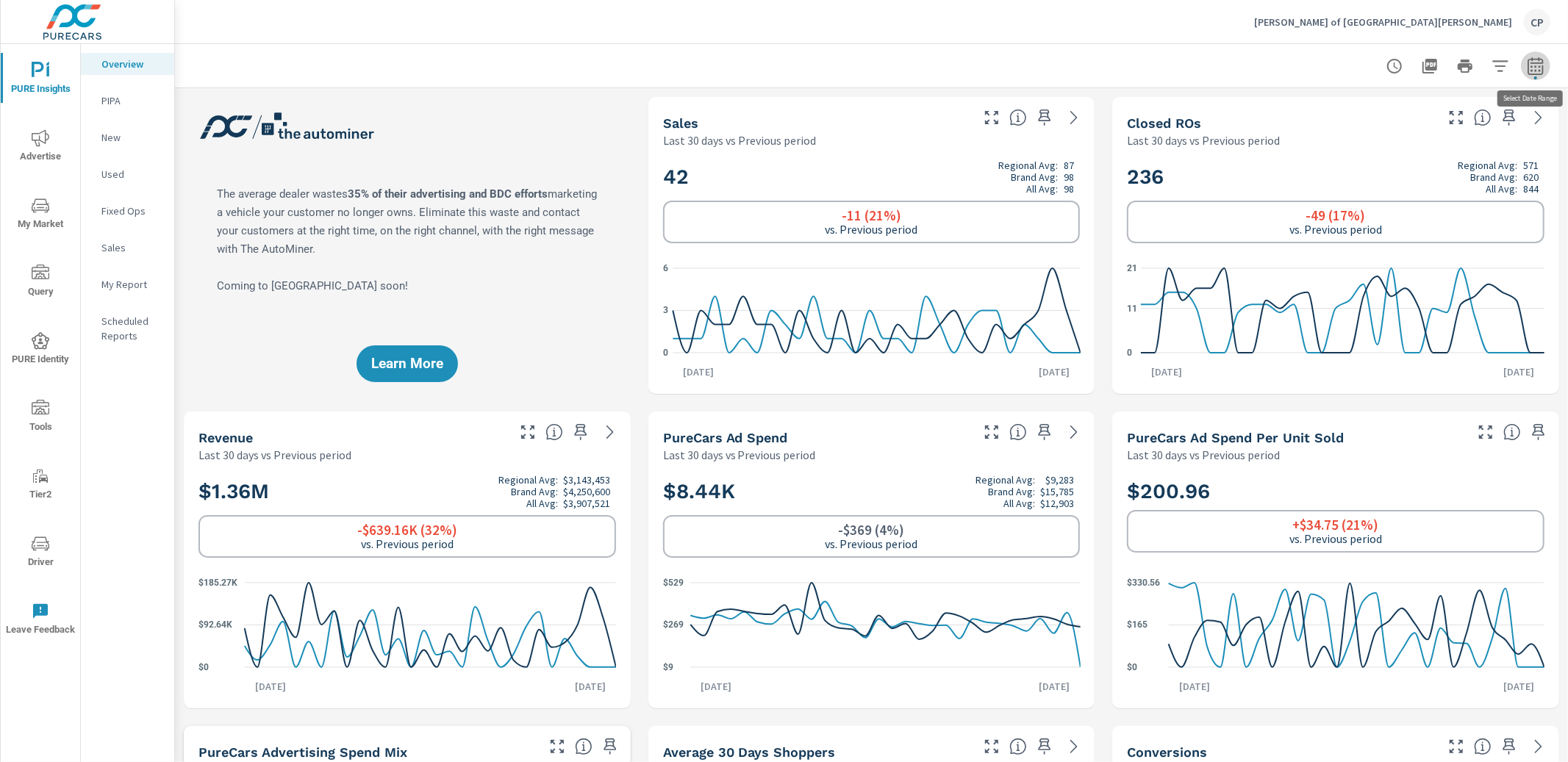
click at [1540, 64] on icon "button" at bounding box center [1536, 67] width 18 height 18
select select "Last 30 days"
select select "Previous period"
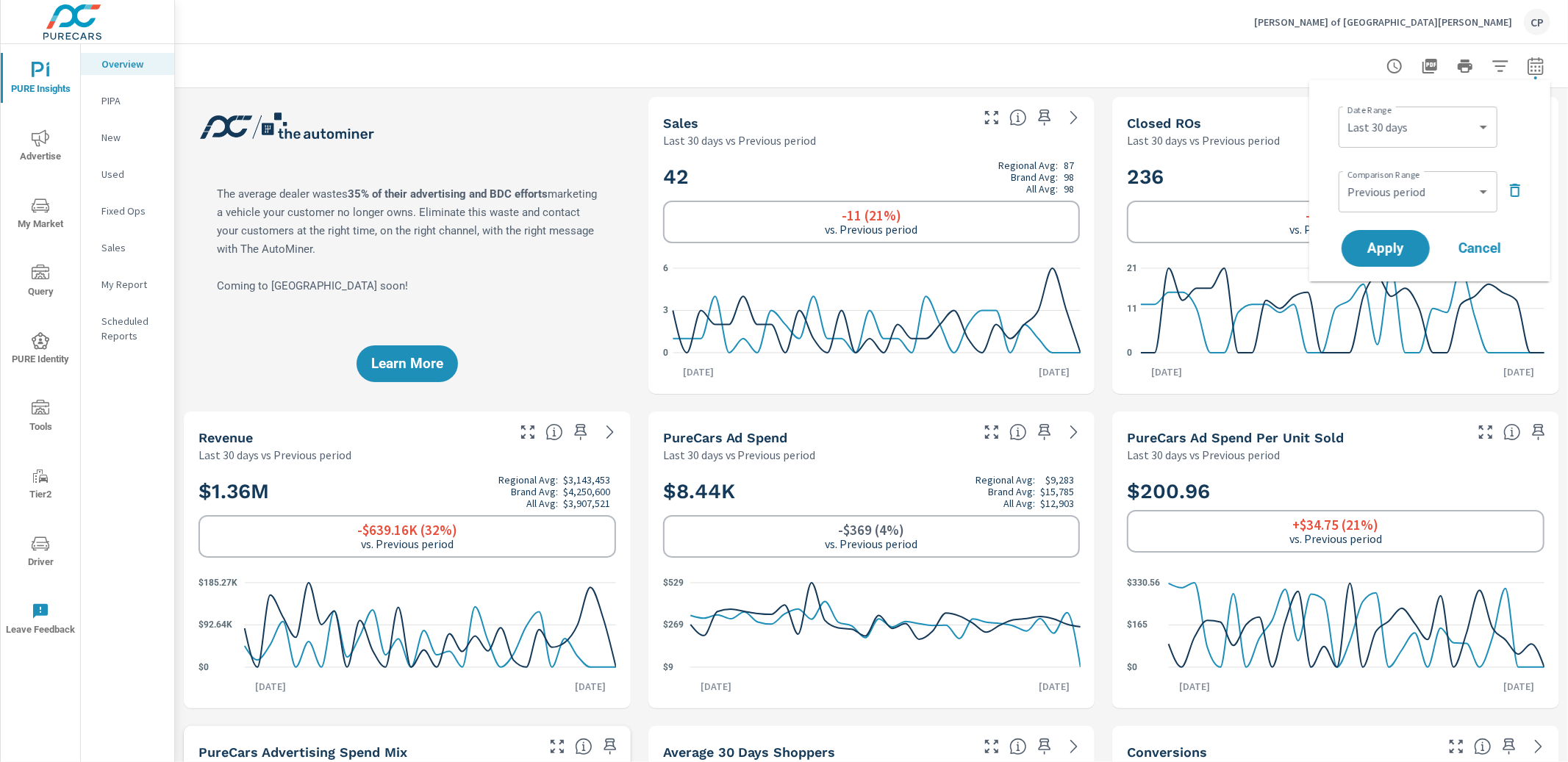
click at [1513, 185] on icon "button" at bounding box center [1516, 191] width 10 height 13
click at [1424, 199] on button "Apply" at bounding box center [1386, 207] width 91 height 38
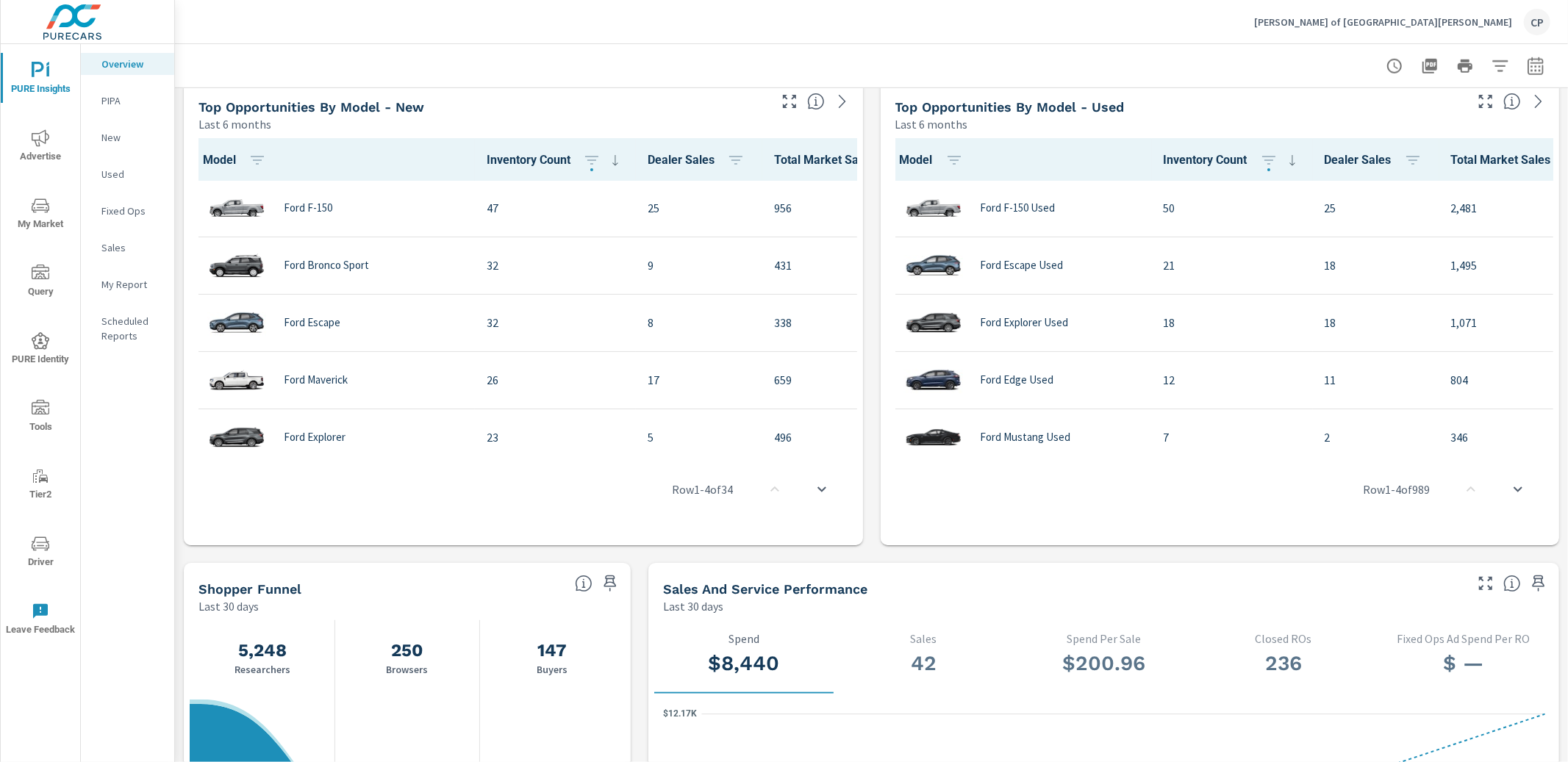
scroll to position [954, 0]
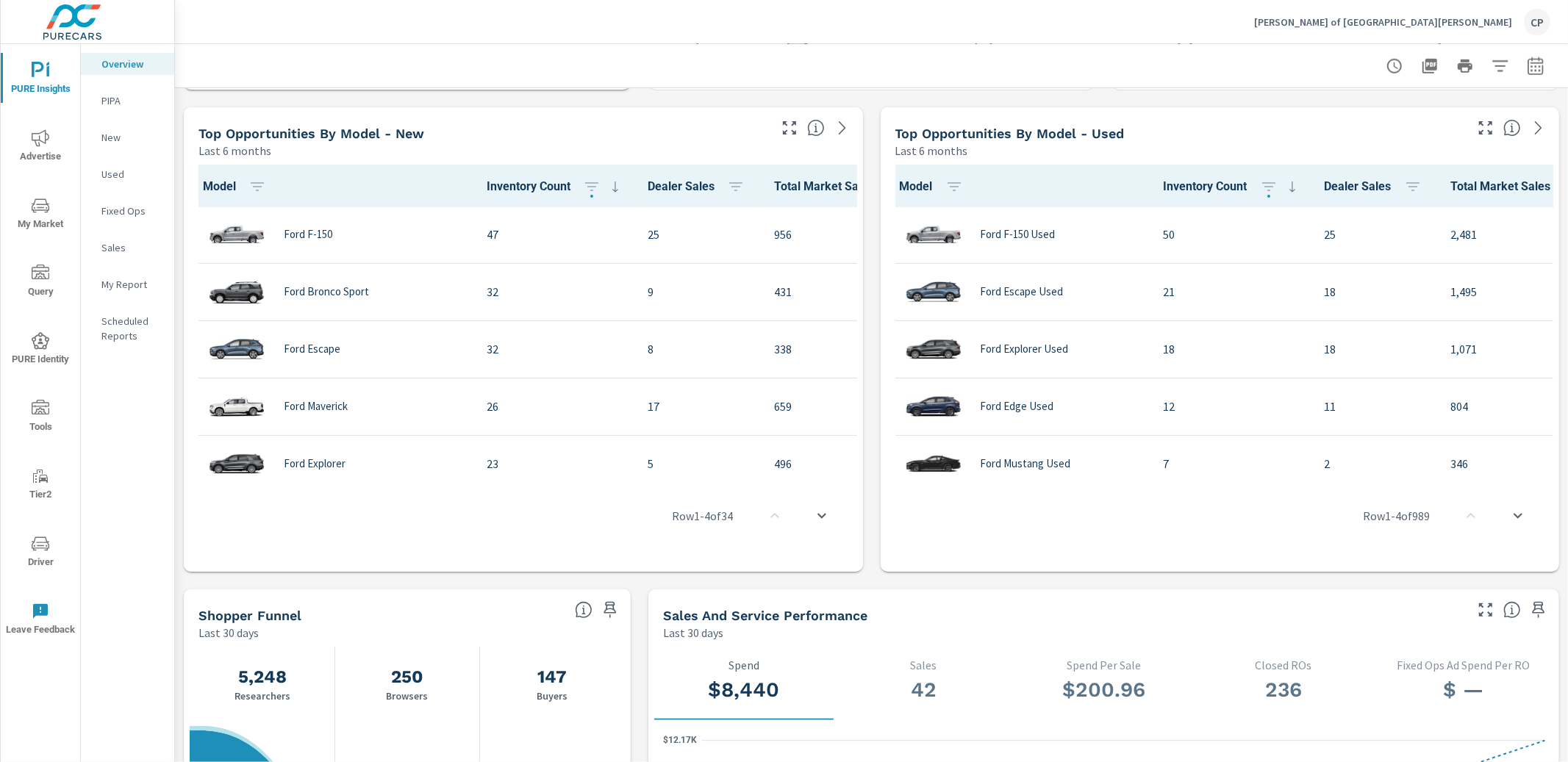
click at [127, 272] on nav "Overview PIPA New Used Fixed Ops Sales My Report Scheduled Reports" at bounding box center [127, 206] width 94 height 323
click at [126, 278] on p "My Report" at bounding box center [132, 285] width 61 height 15
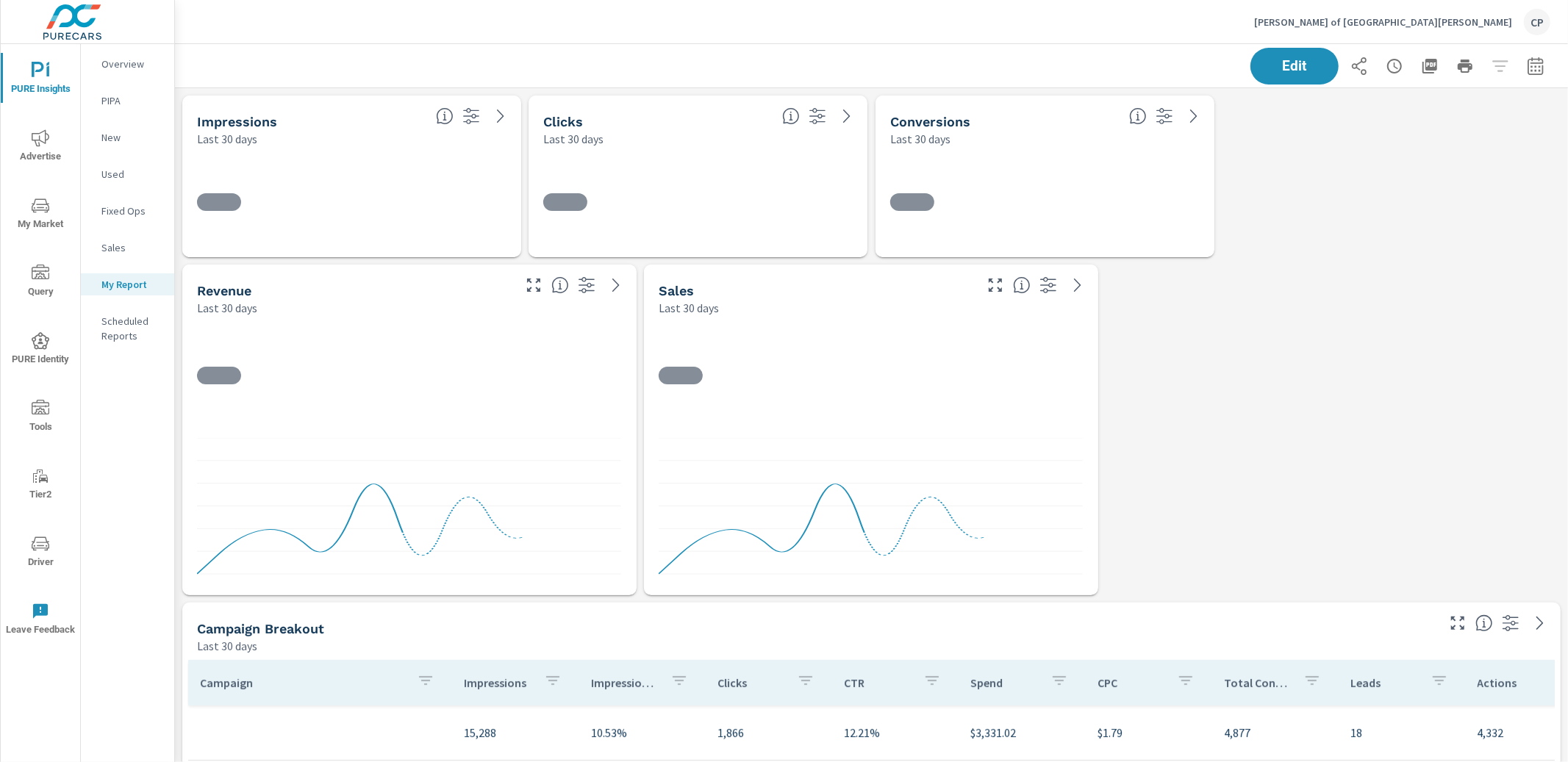
scroll to position [4065, 1393]
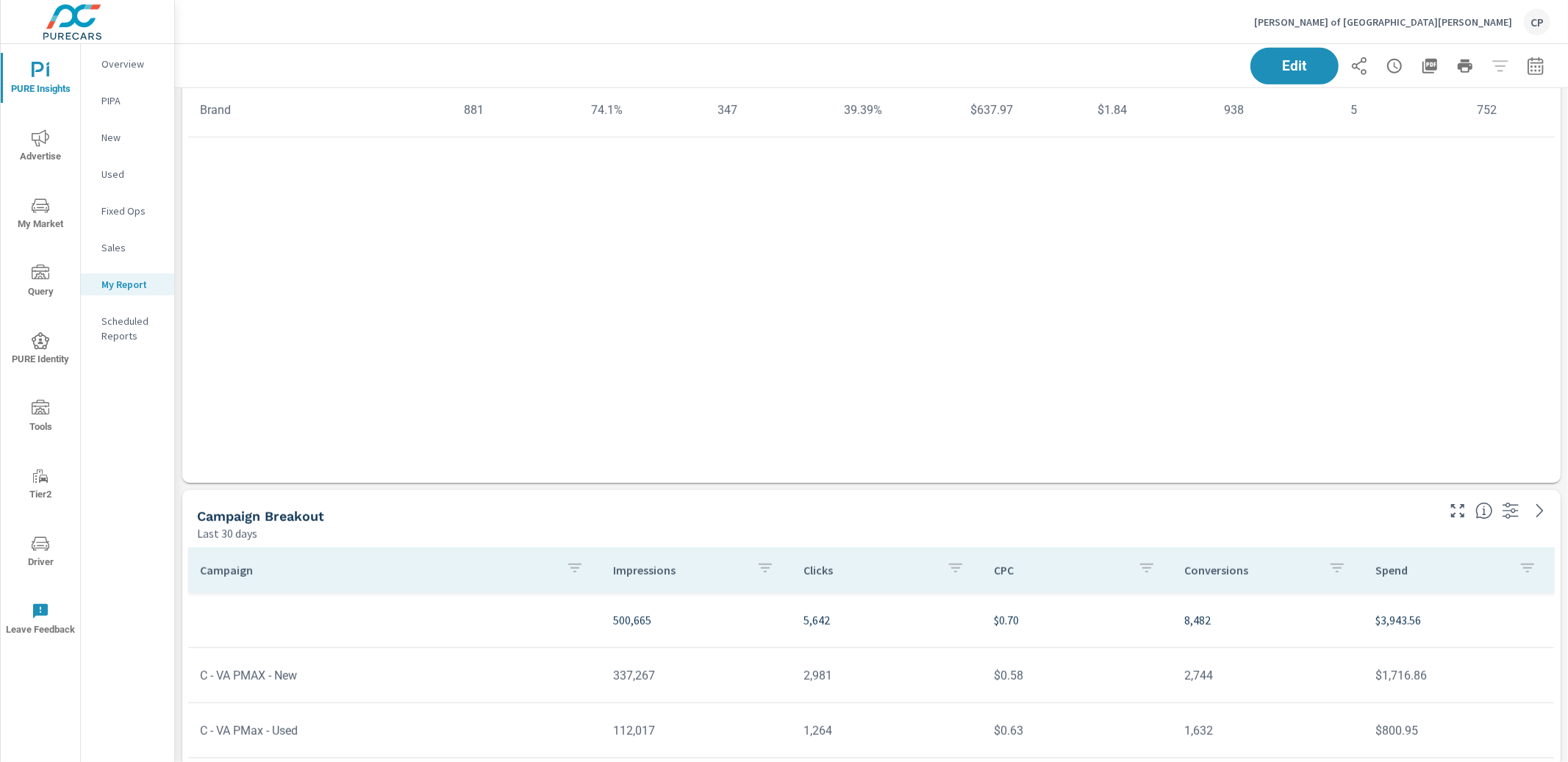
scroll to position [795, 0]
click at [52, 139] on span "Advertise" at bounding box center [40, 147] width 70 height 36
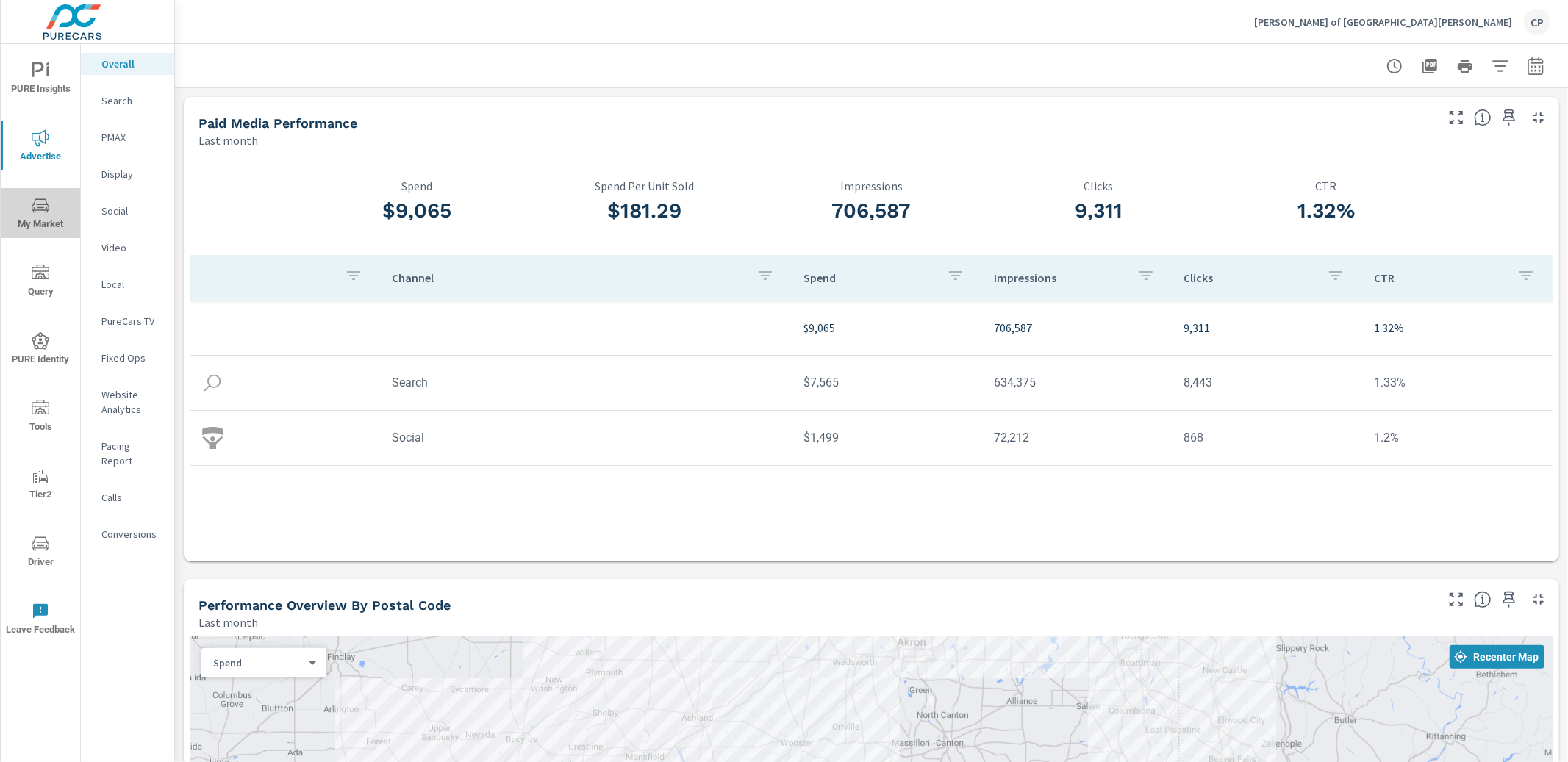
drag, startPoint x: 39, startPoint y: 213, endPoint x: 46, endPoint y: 211, distance: 7.3
click at [43, 212] on icon "nav menu" at bounding box center [40, 206] width 18 height 18
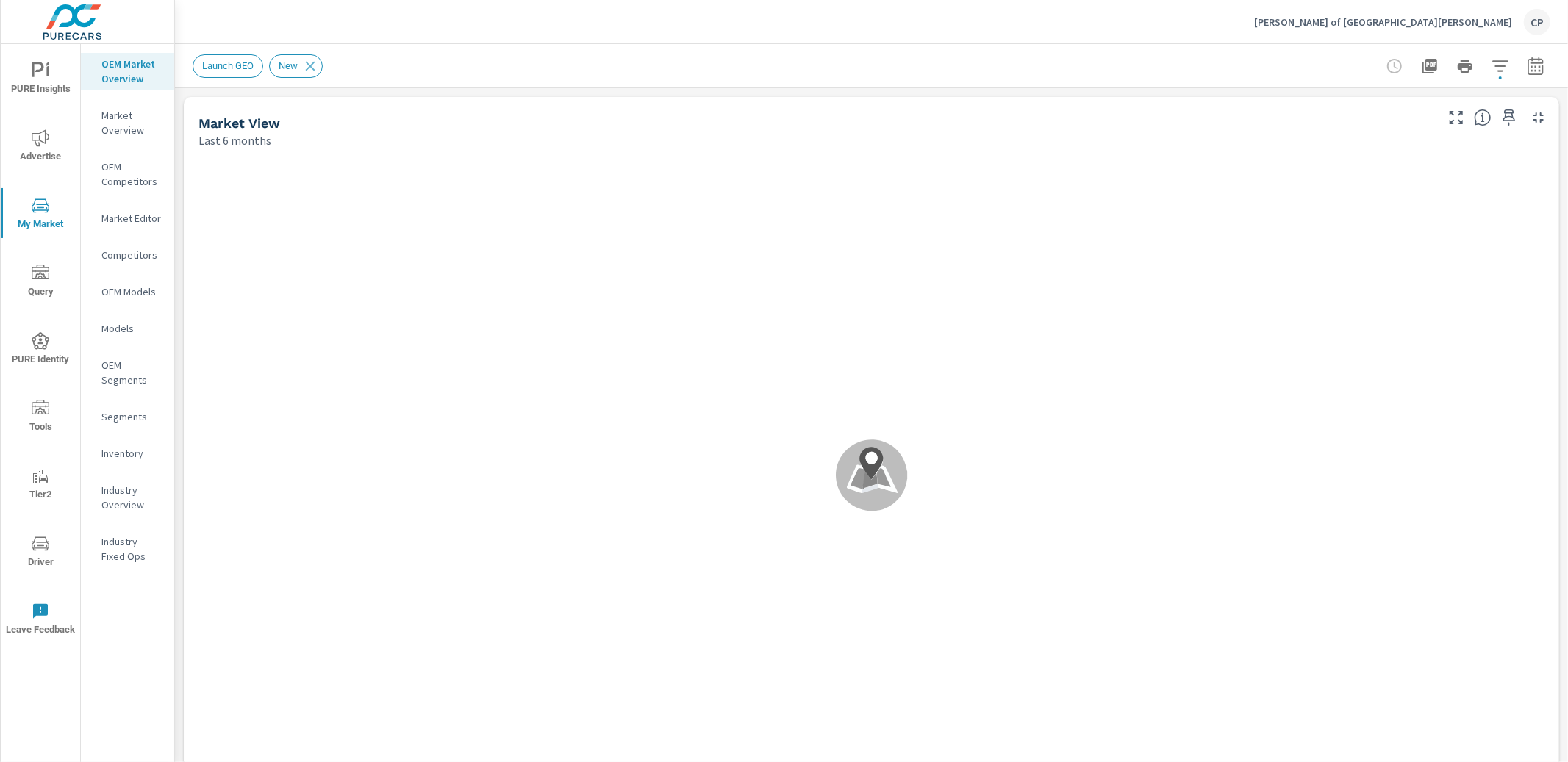
scroll to position [344, 0]
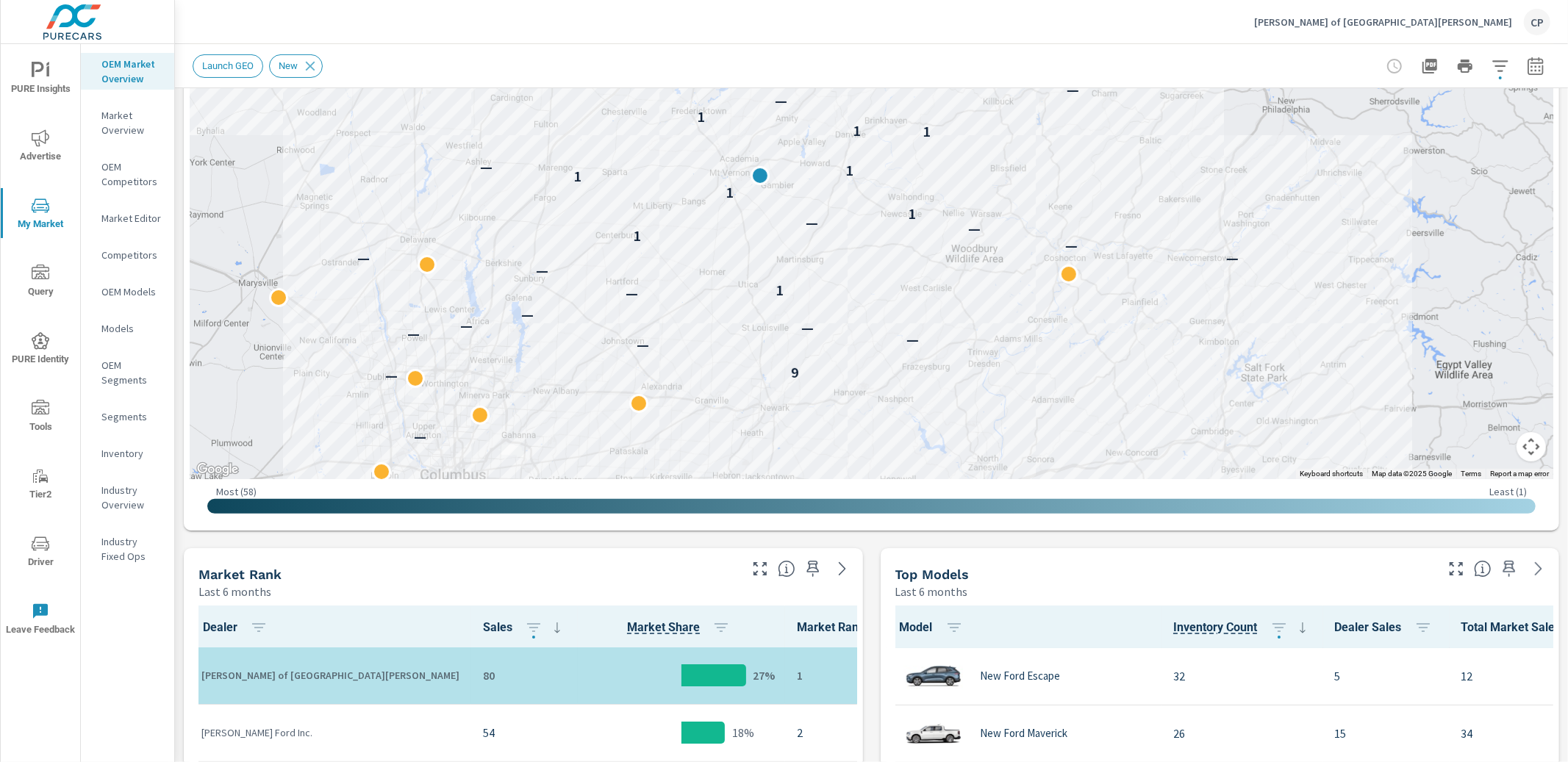
scroll to position [586, 0]
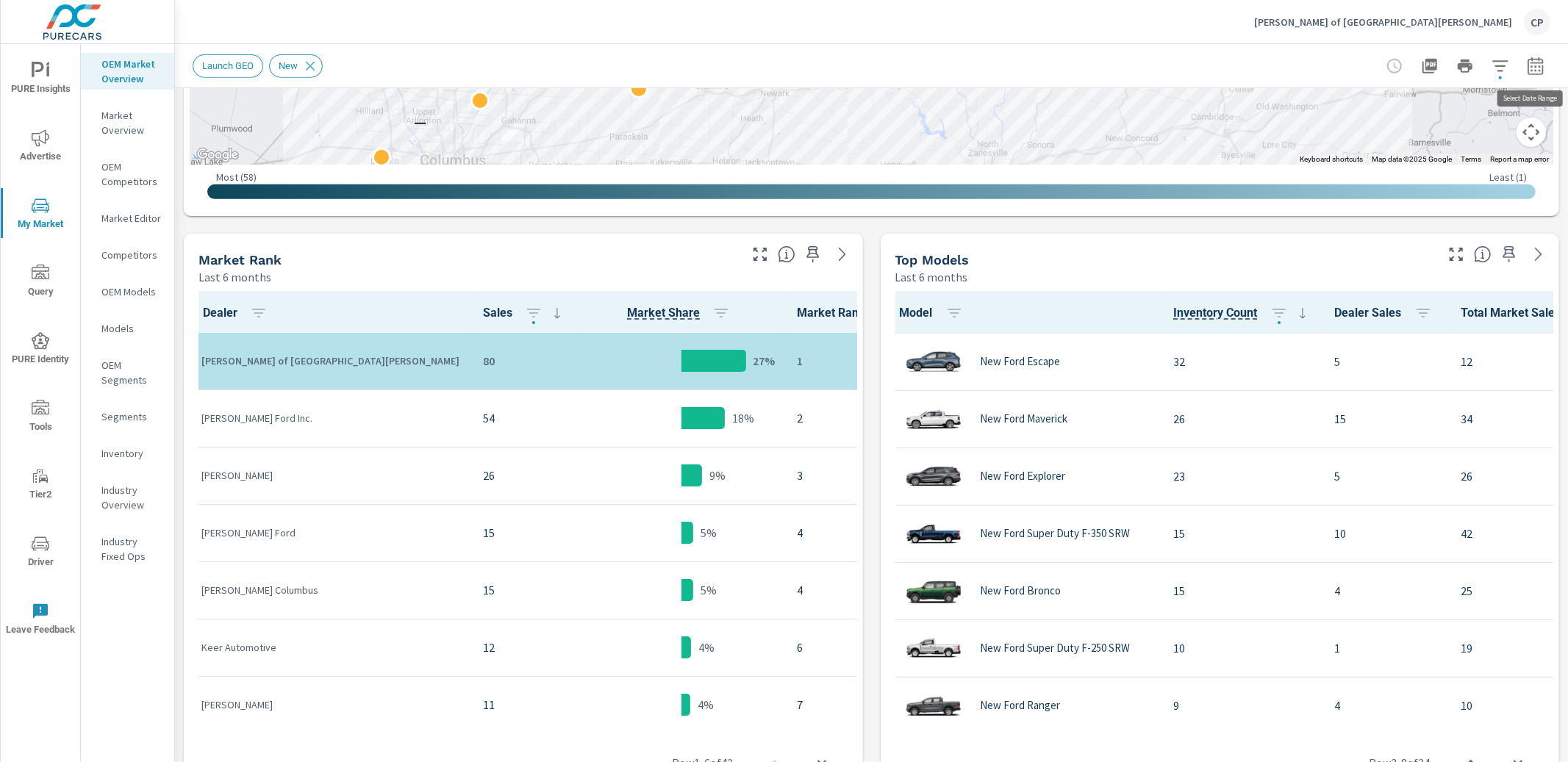
click at [1535, 61] on icon "button" at bounding box center [1536, 67] width 18 height 18
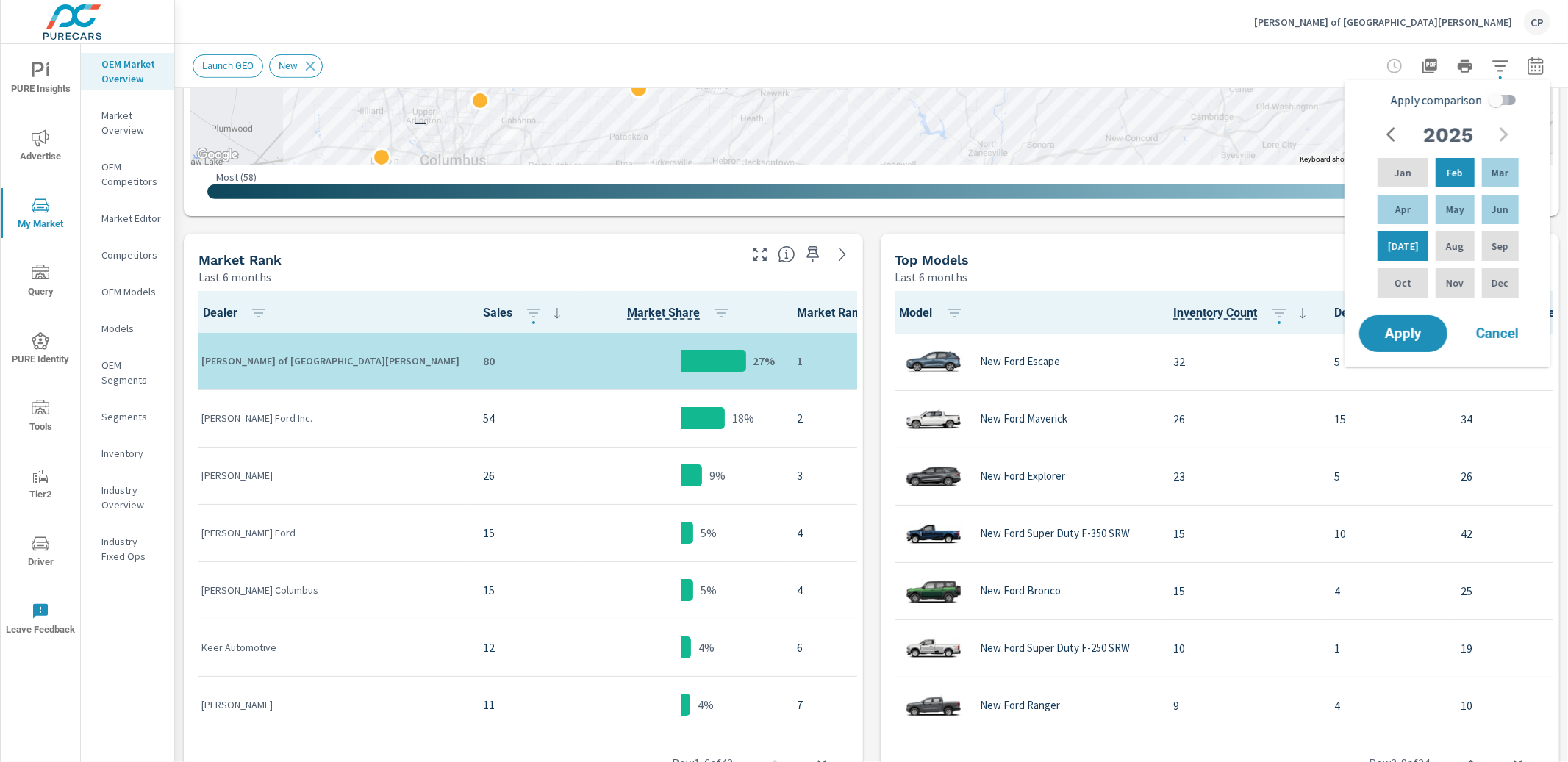
drag, startPoint x: 1496, startPoint y: 105, endPoint x: 1494, endPoint y: 116, distance: 11.2
click at [1496, 105] on input "Apply comparison" at bounding box center [1496, 99] width 84 height 28
checkbox input "true"
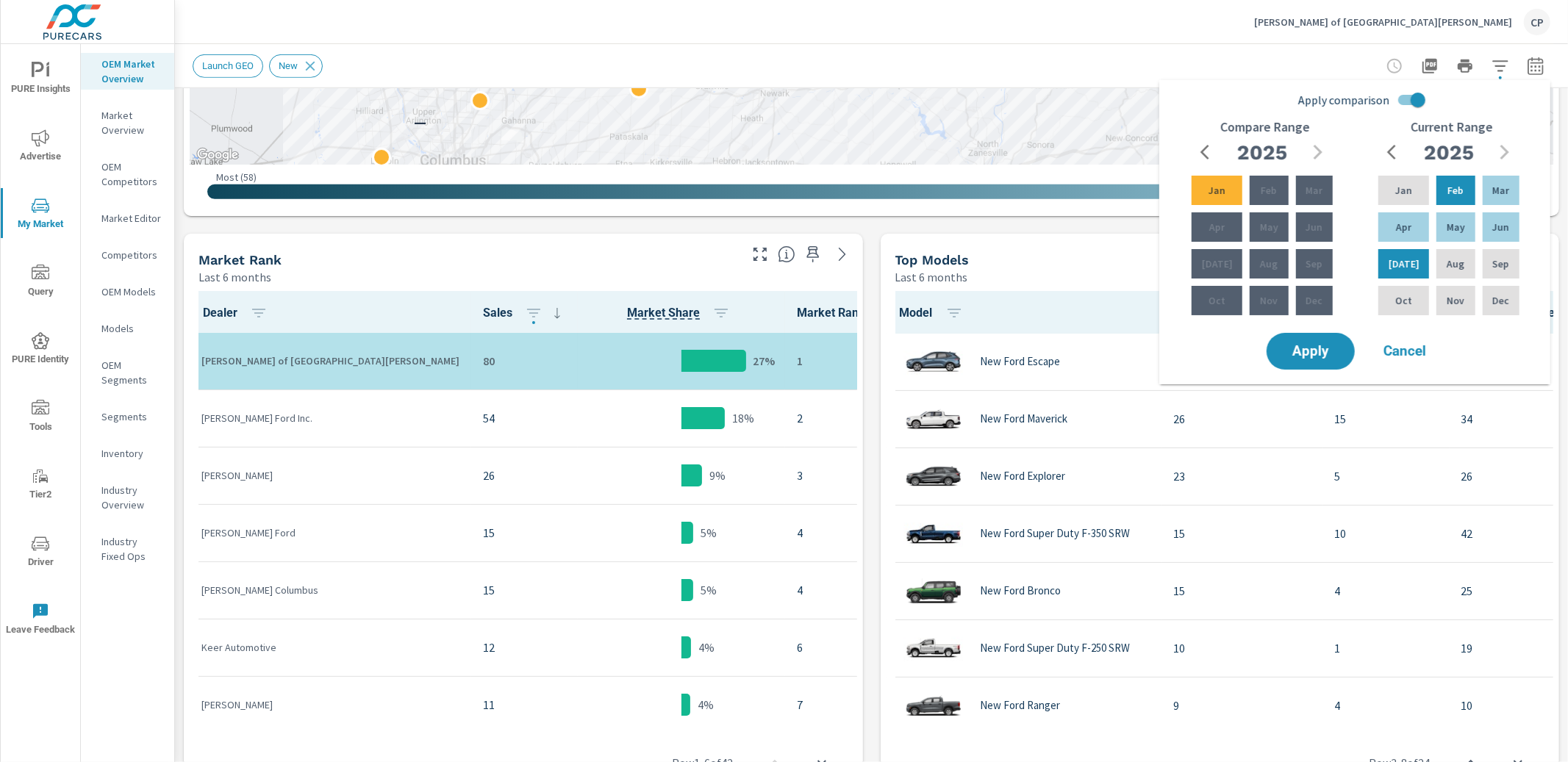
click at [1343, 331] on div "Apply Cancel" at bounding box center [1358, 351] width 189 height 43
click at [1338, 335] on button "Apply" at bounding box center [1311, 351] width 91 height 38
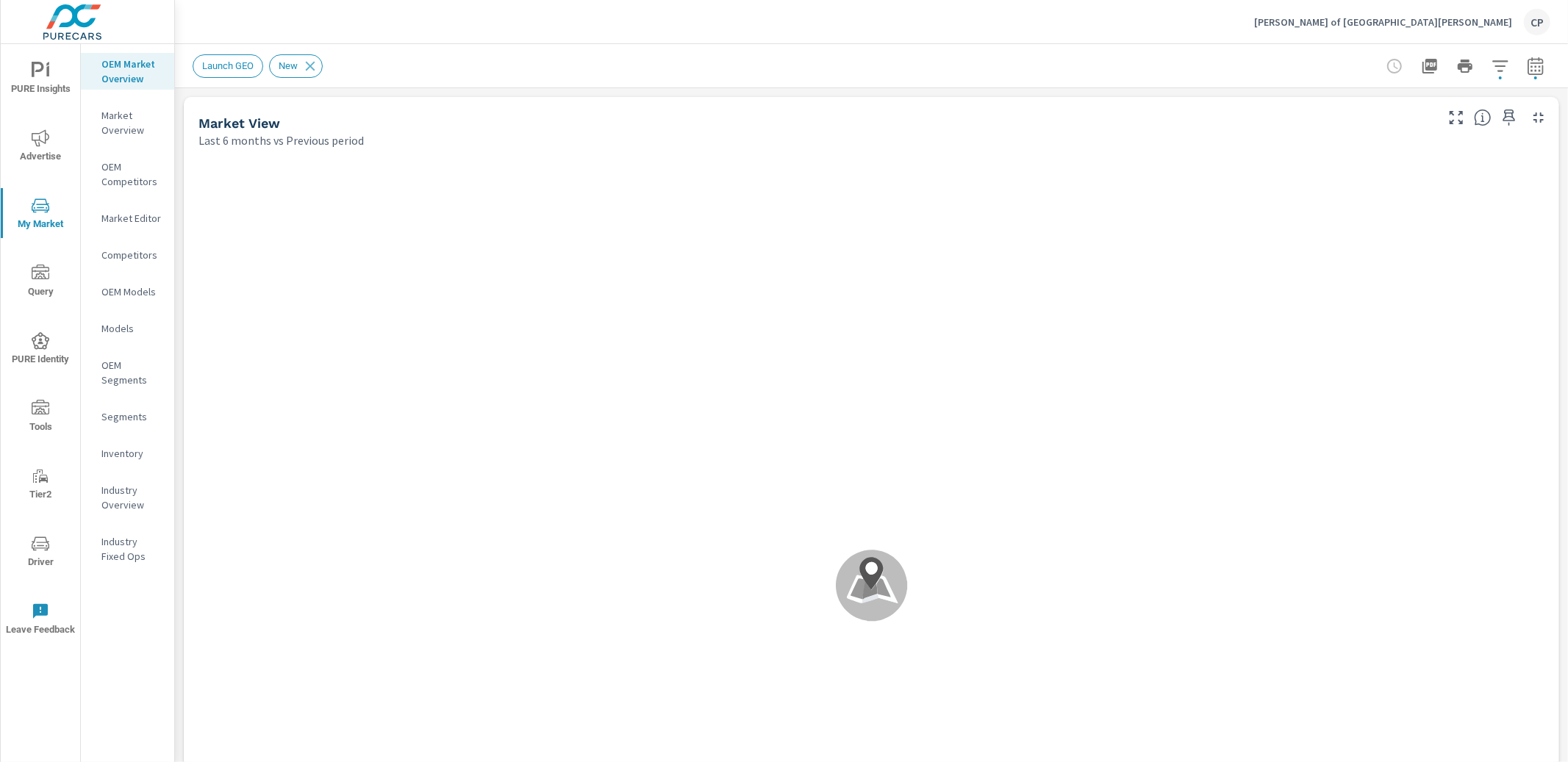
scroll to position [344, 0]
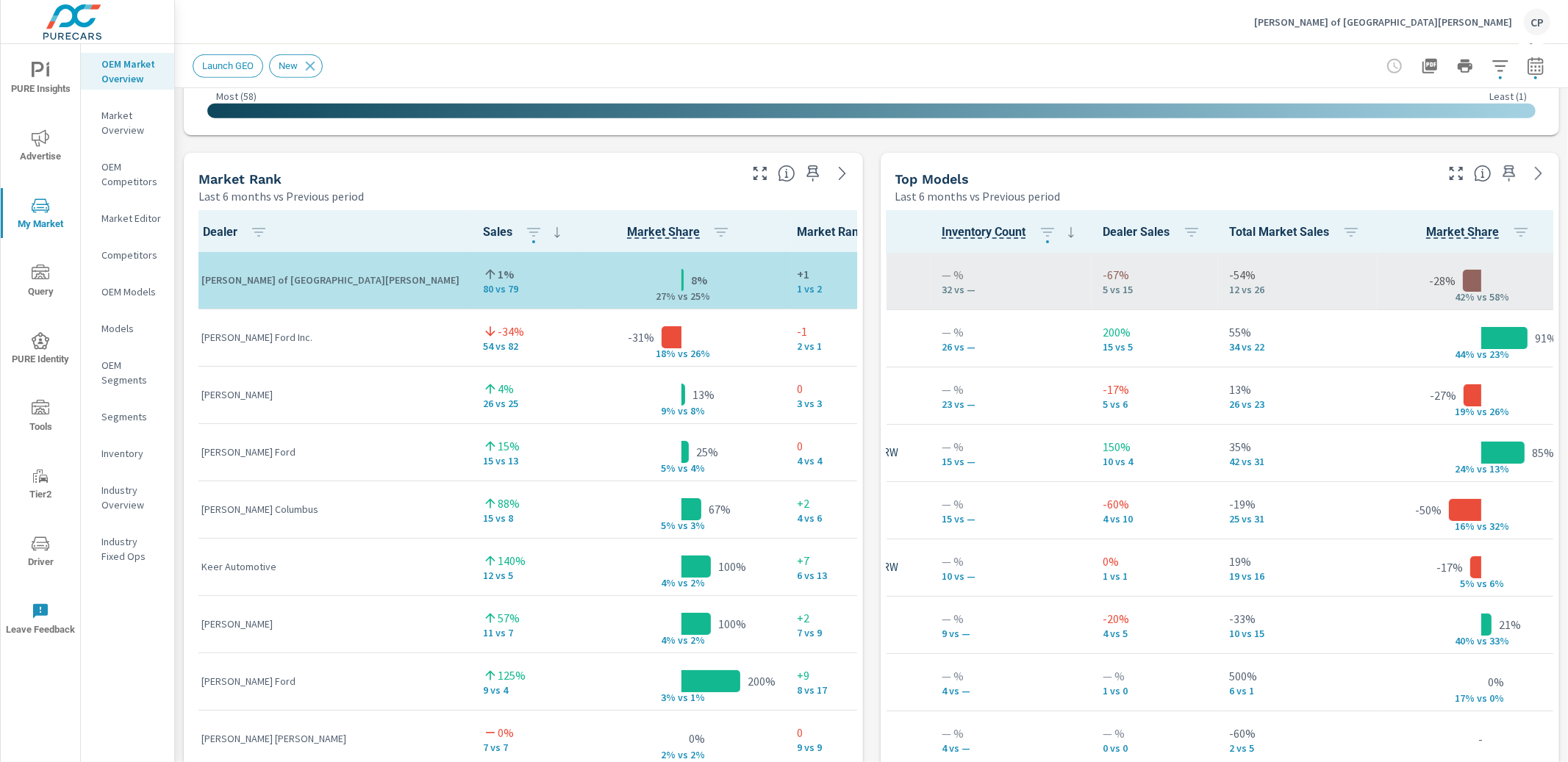
scroll to position [114, 278]
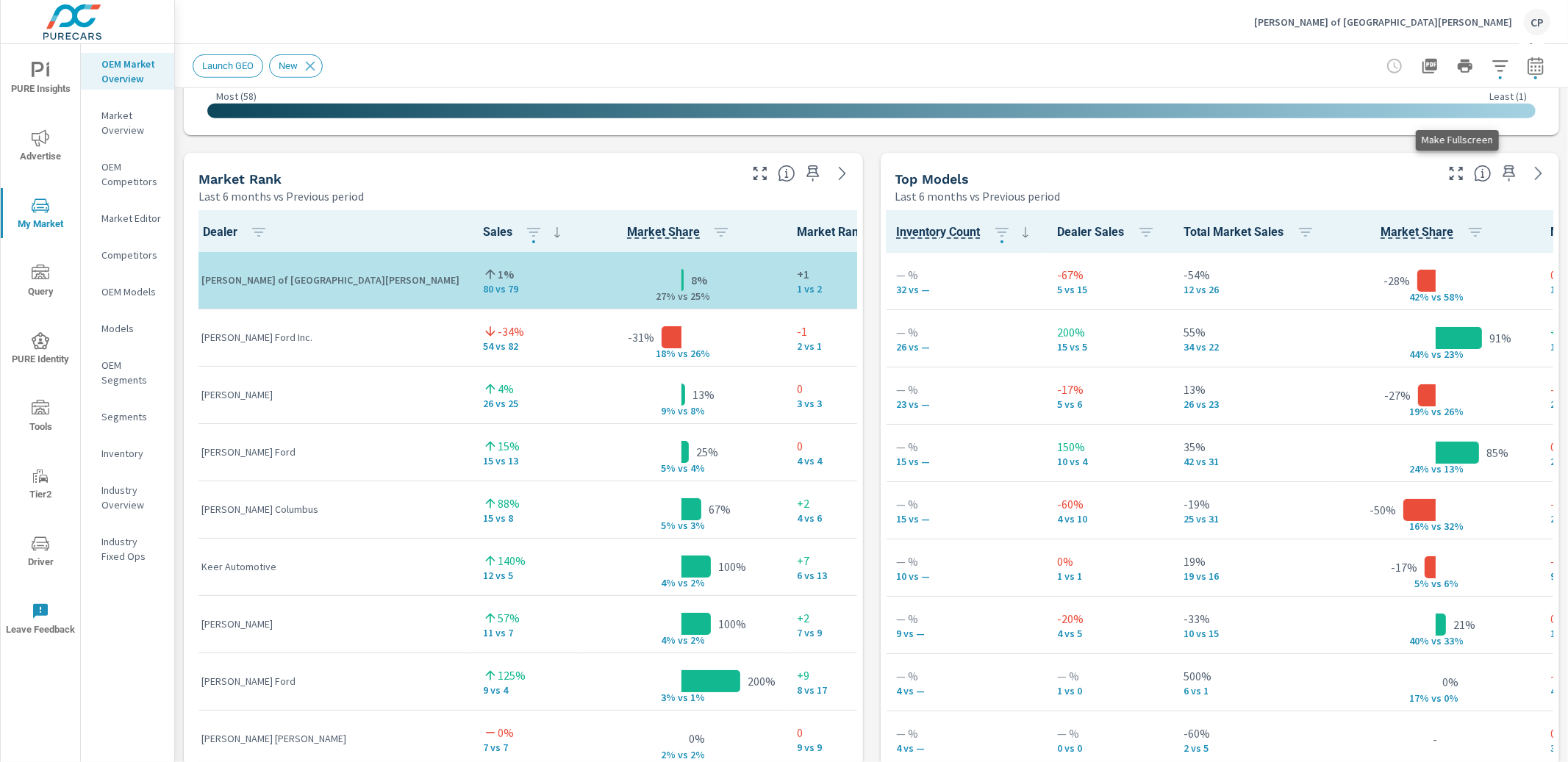
click at [1462, 169] on icon "button" at bounding box center [1457, 173] width 13 height 13
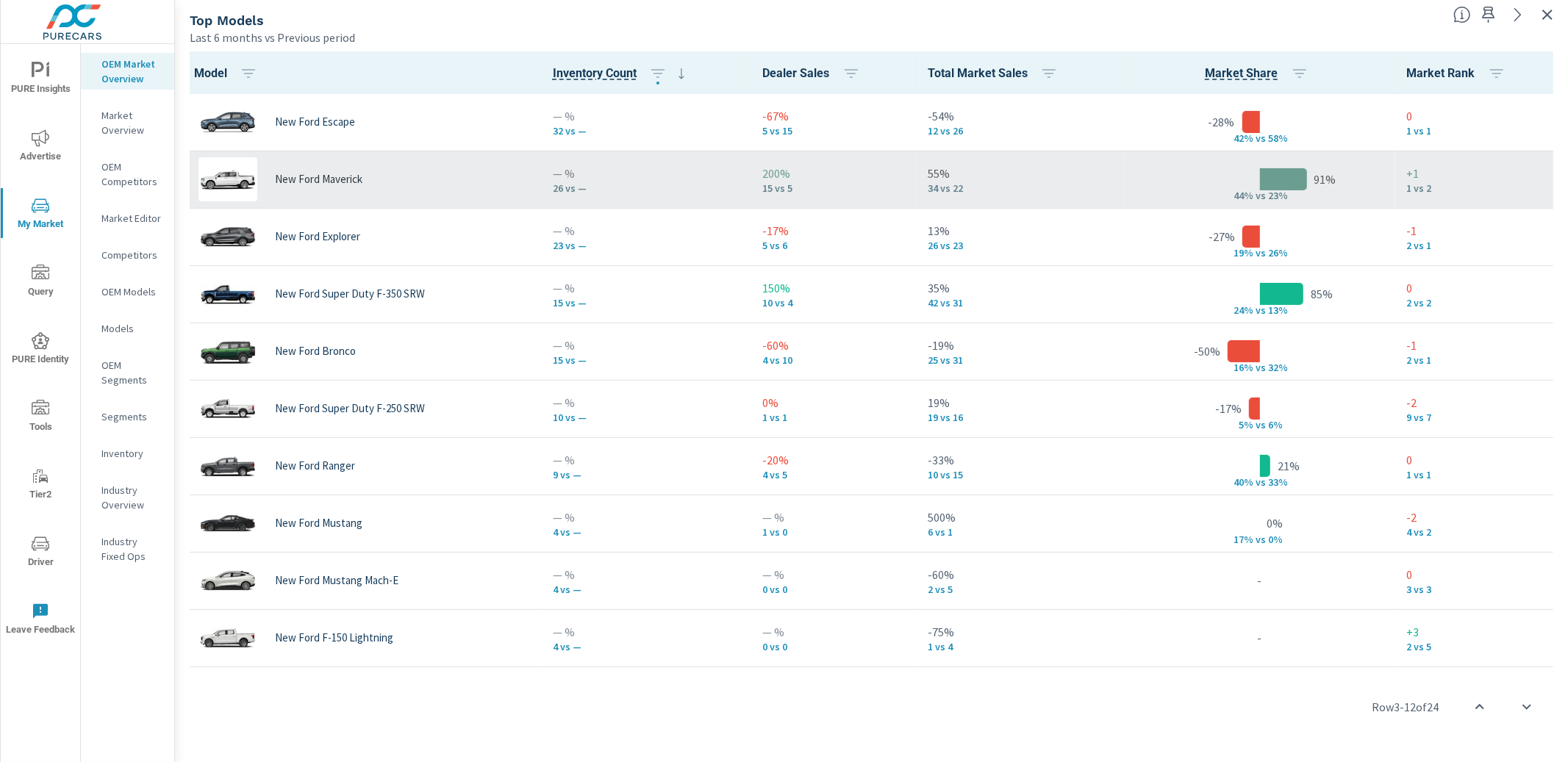
scroll to position [115, 0]
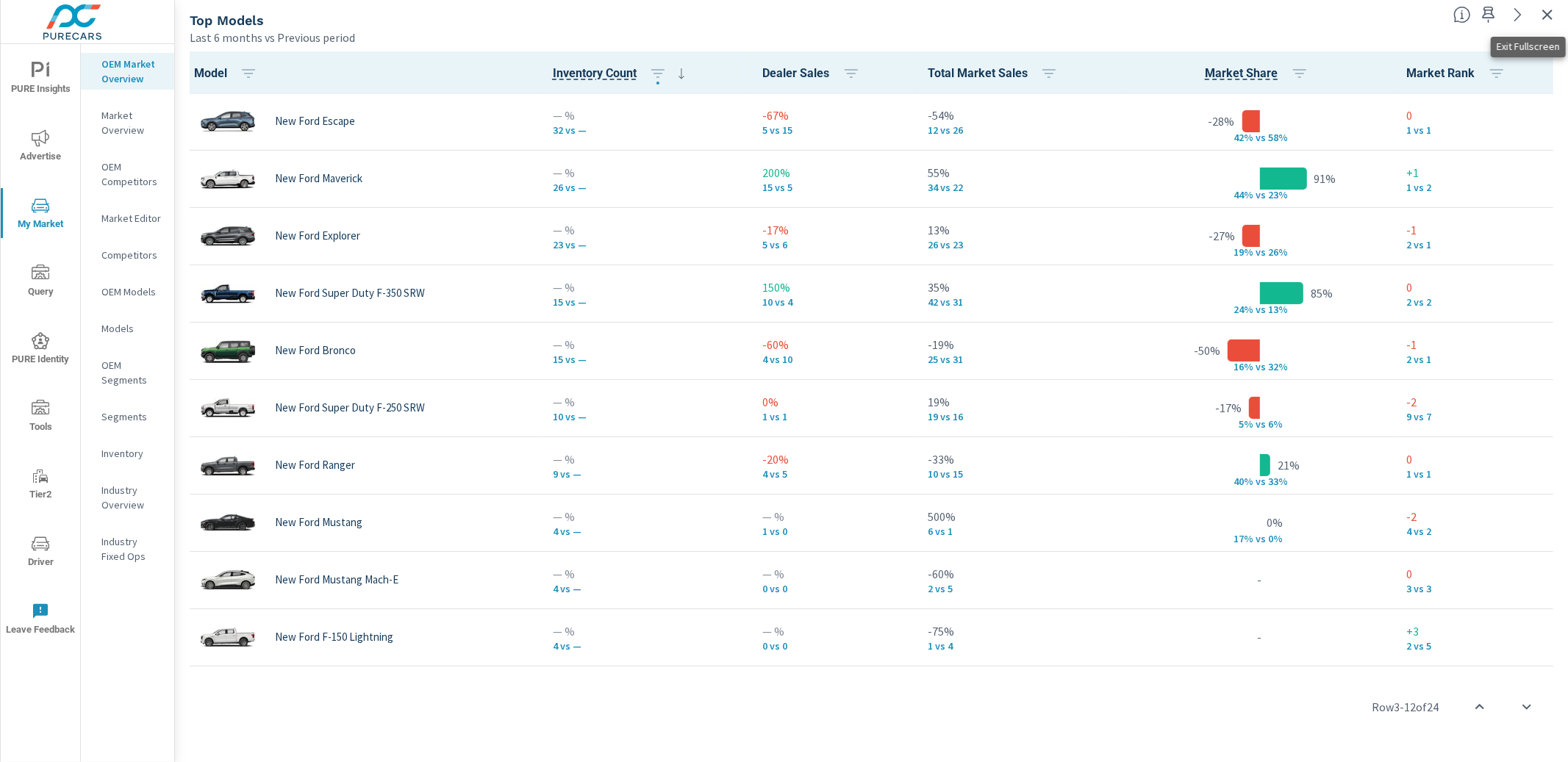
click at [1552, 16] on icon "button" at bounding box center [1548, 15] width 18 height 18
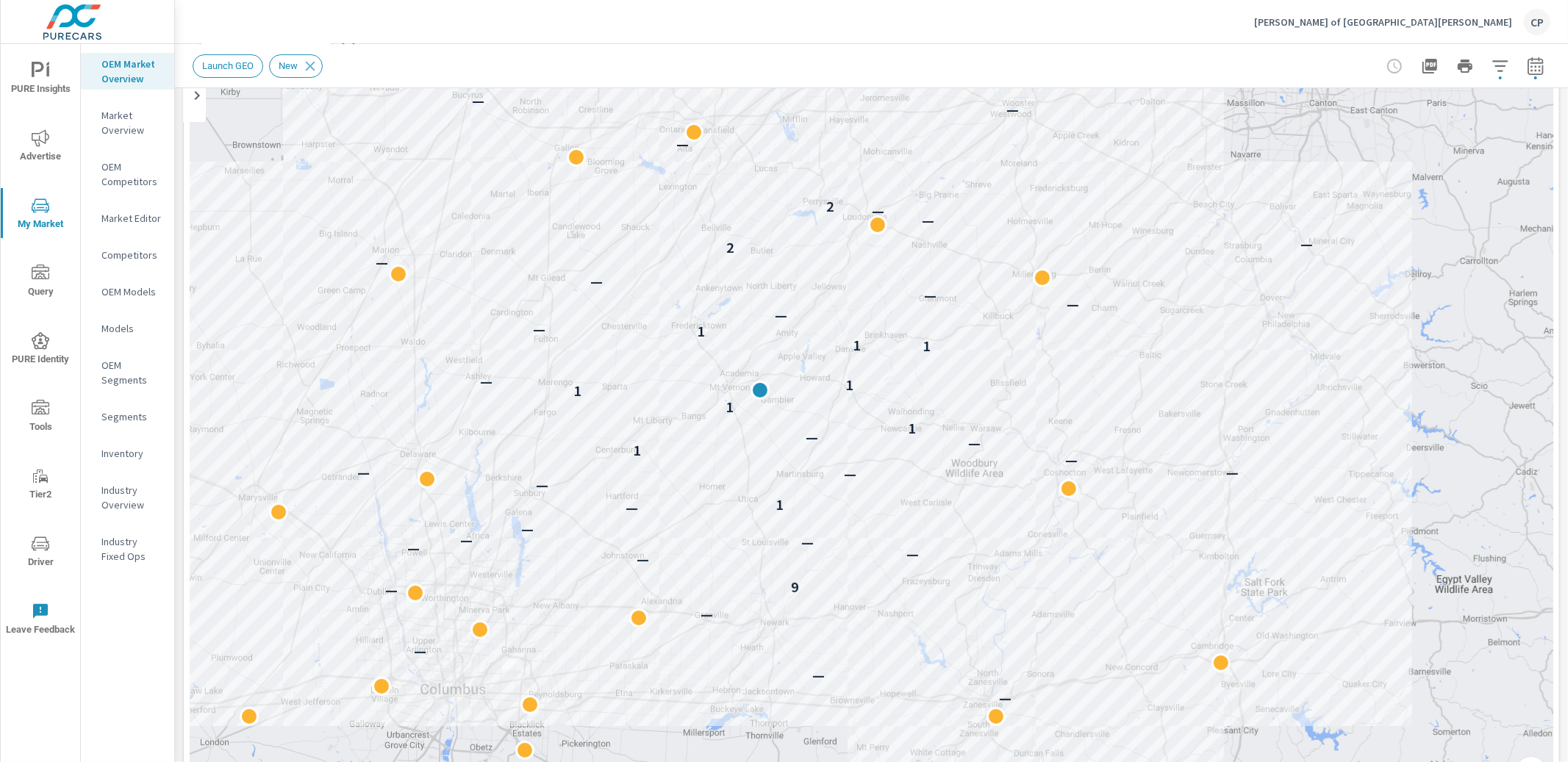
scroll to position [150, 0]
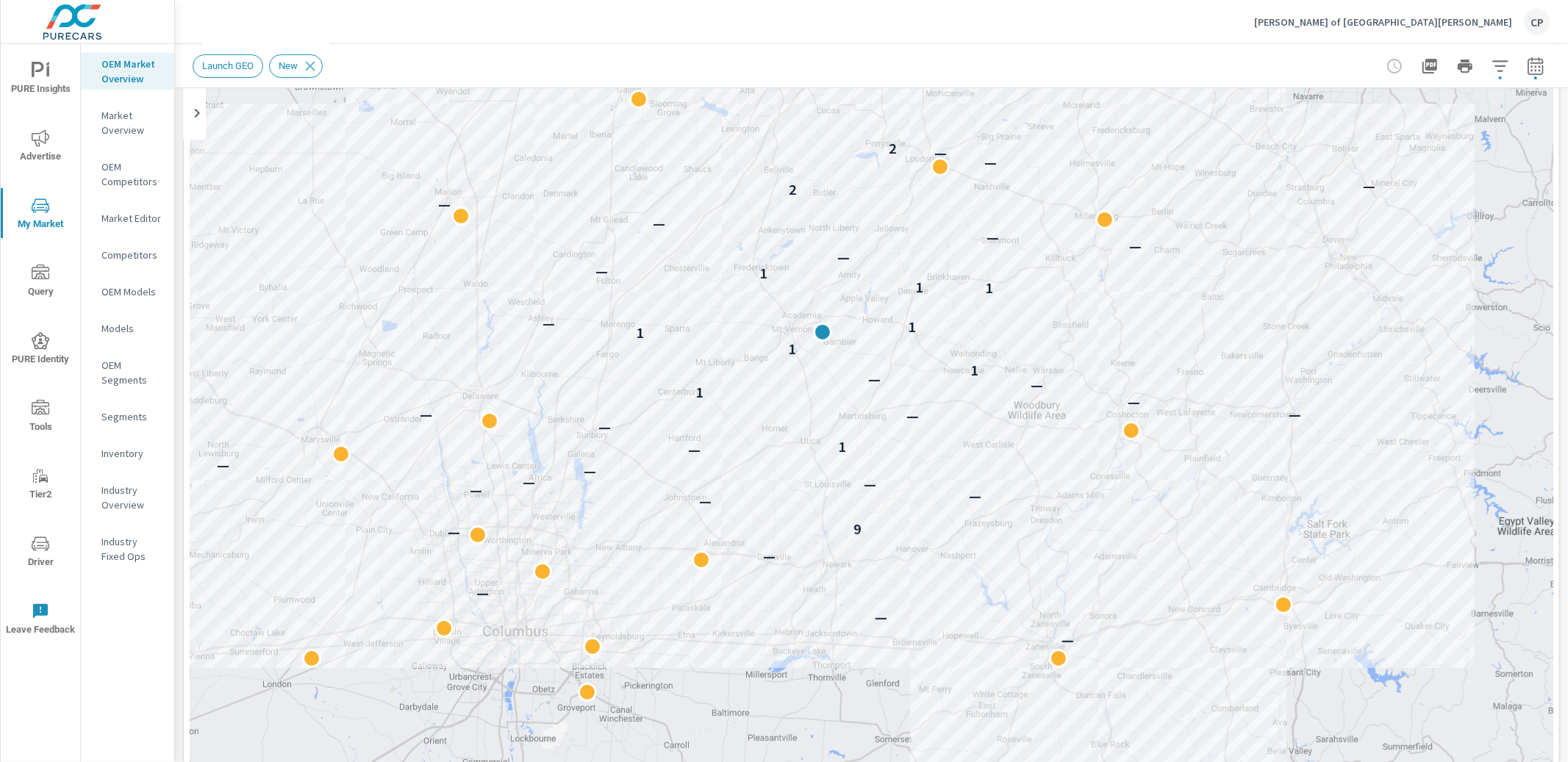
drag, startPoint x: 961, startPoint y: 541, endPoint x: 1048, endPoint y: 423, distance: 146.6
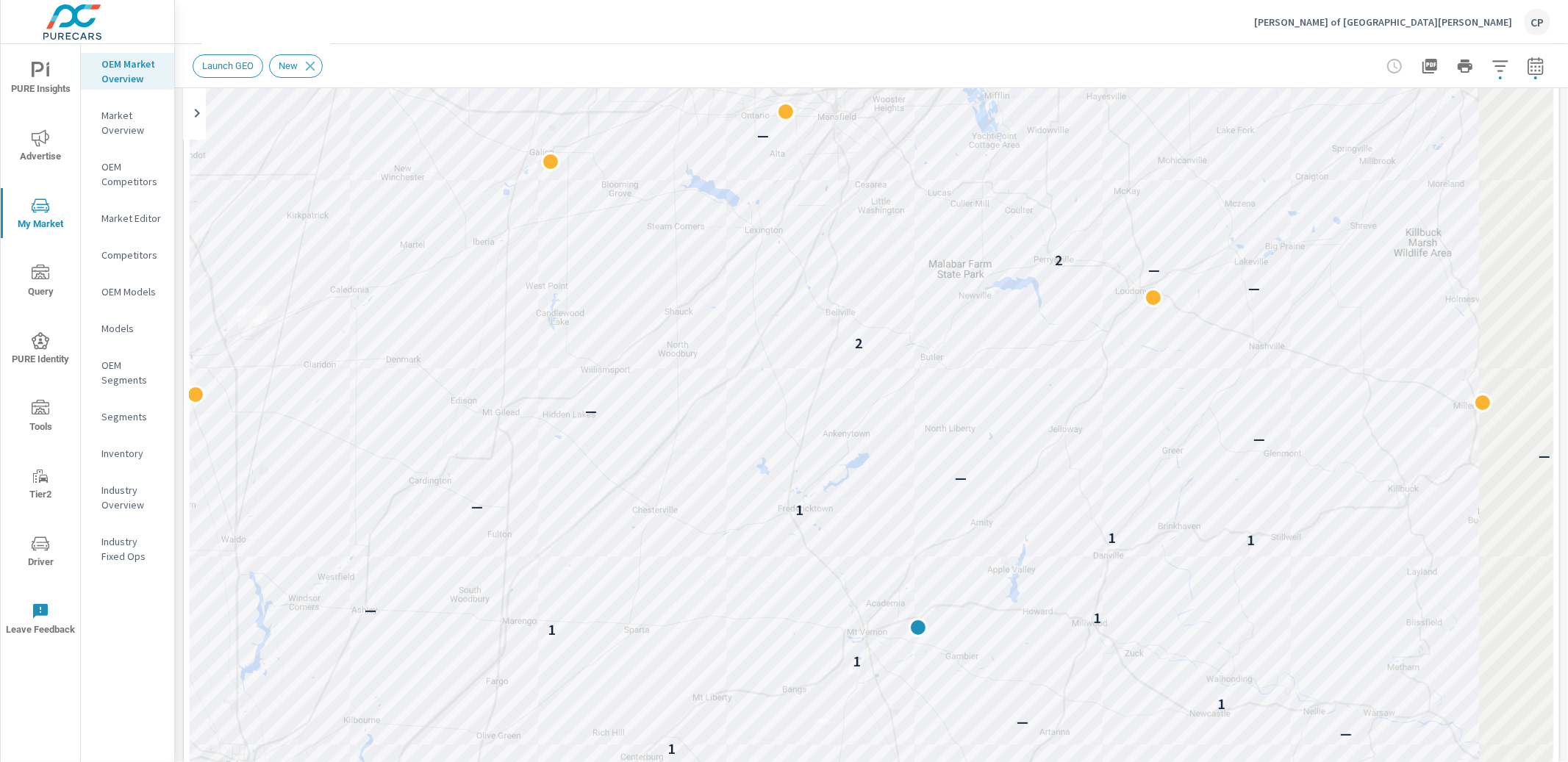
drag, startPoint x: 894, startPoint y: 298, endPoint x: 743, endPoint y: 189, distance: 186.2
click at [742, 153] on div "— — — — — 9 — — — — — — — — 1 — — — — — 1 — — 1 1 1 1 — 1 1 1 — — — — — — 2 — —…" at bounding box center [872, 413] width 1364 height 817
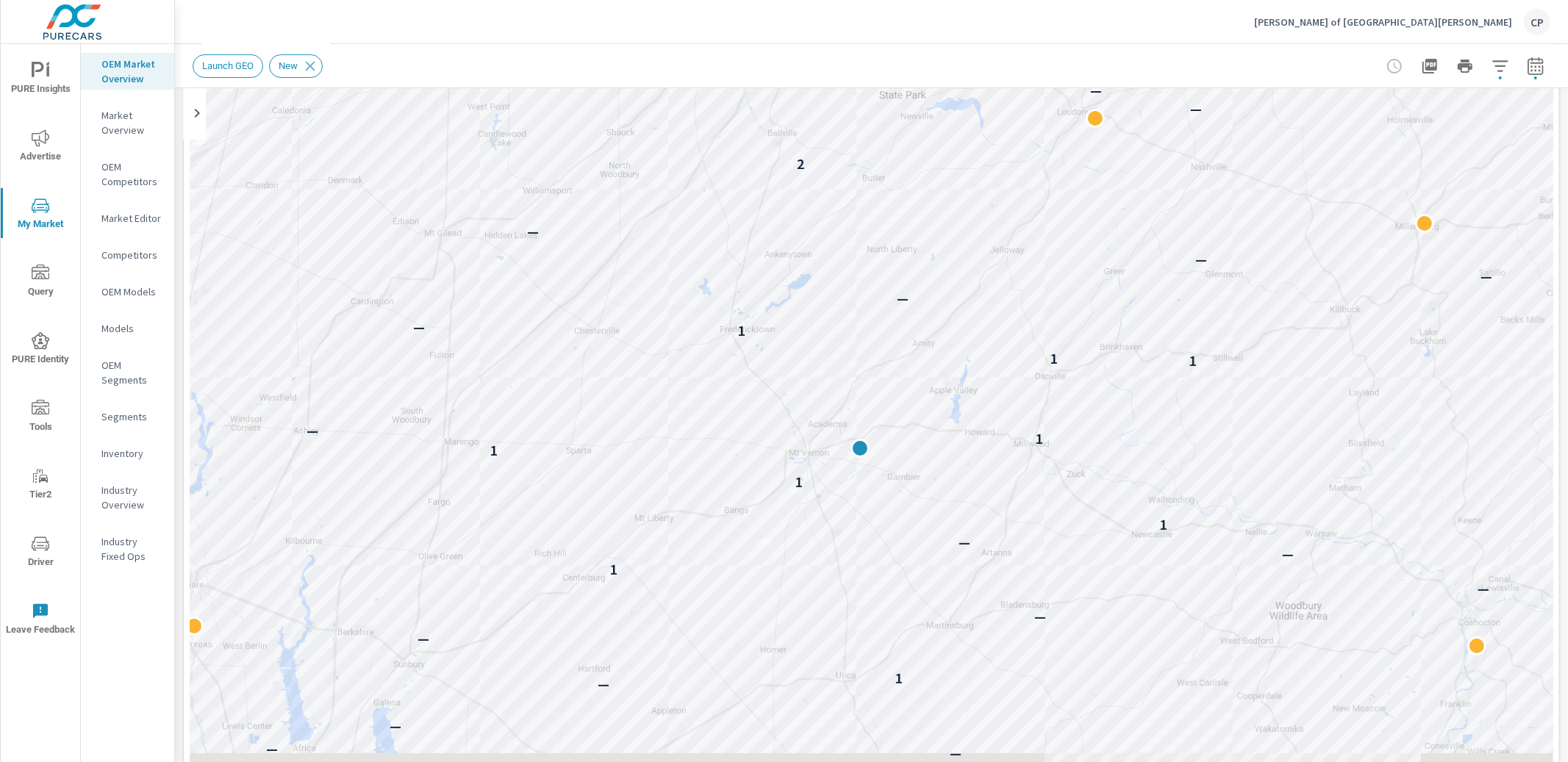
drag, startPoint x: 793, startPoint y: 445, endPoint x: 781, endPoint y: 205, distance: 240.3
click at [785, 196] on div "— — — — — 9 — — — — — — — 1 — — — — — 1 — — 1 1 1 1 — 1 1 1 — — — — — — 2 — — —…" at bounding box center [872, 413] width 1364 height 817
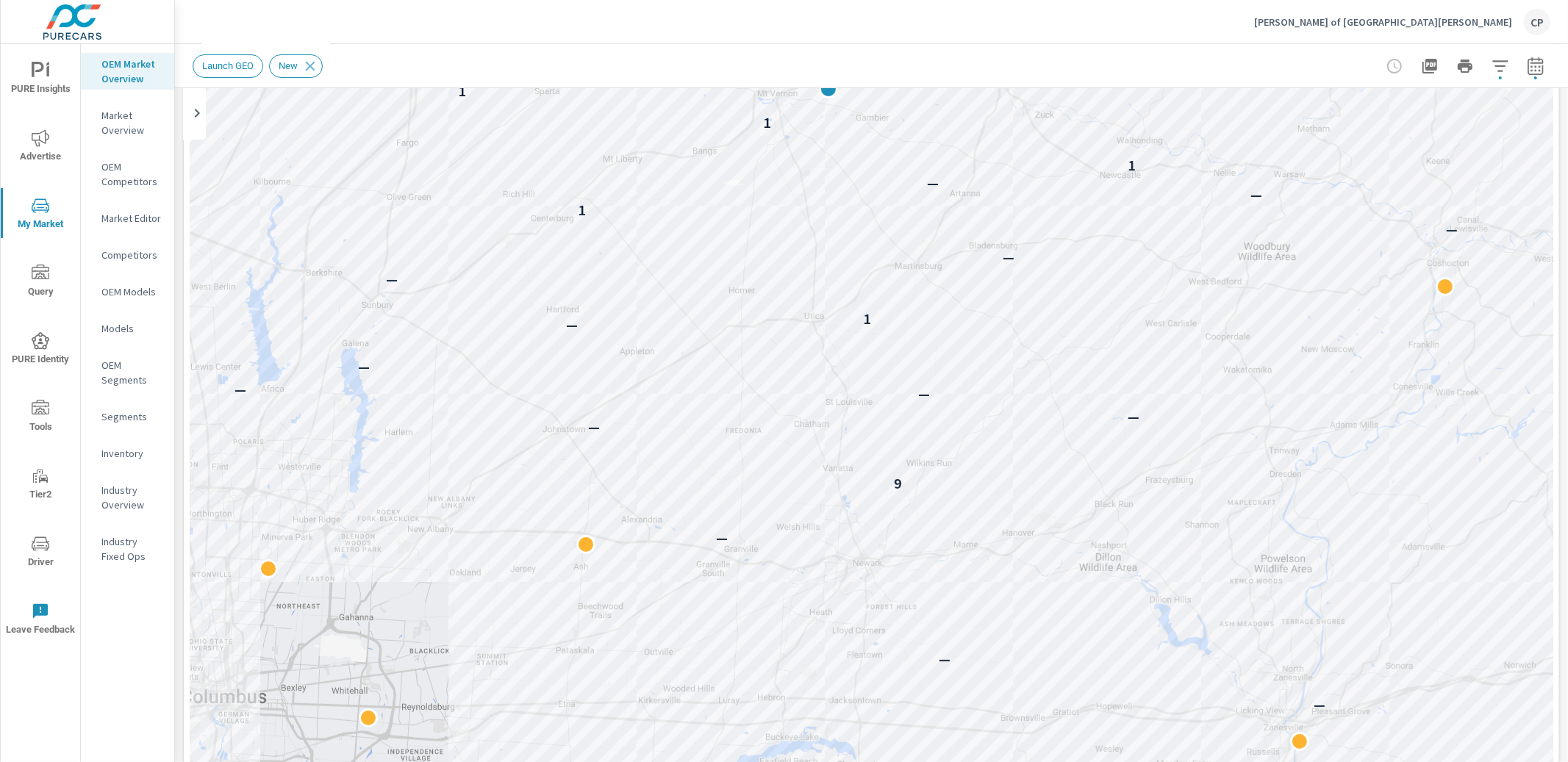
drag, startPoint x: 794, startPoint y: 472, endPoint x: 734, endPoint y: 360, distance: 127.1
click at [776, 285] on div "— — — — — 9 — — — — — — — 1 — — — — — 1 — — 1 1 1 1 — 1 1 1 — — — — — — 2 — — —…" at bounding box center [872, 413] width 1364 height 817
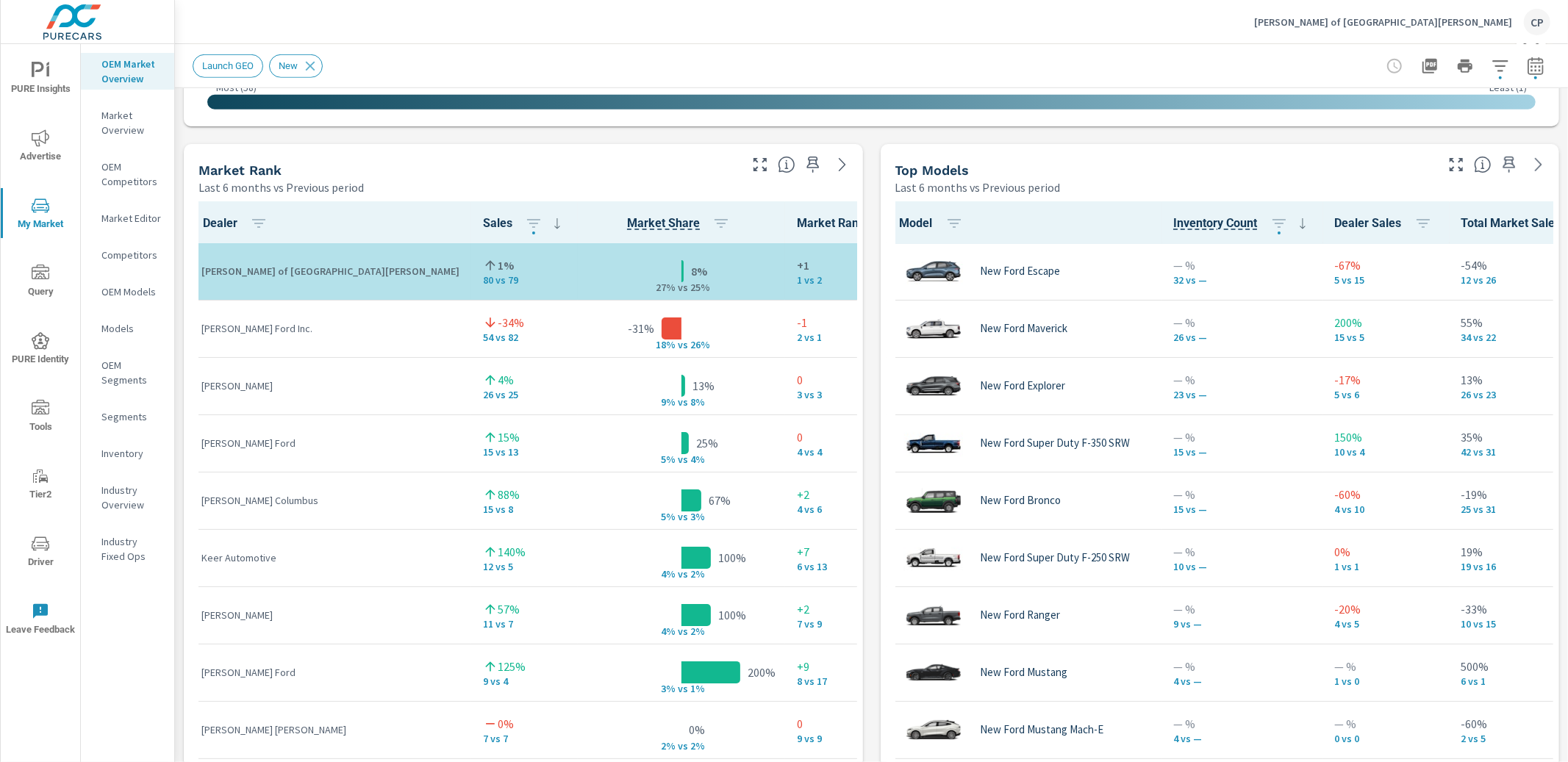
scroll to position [909, 0]
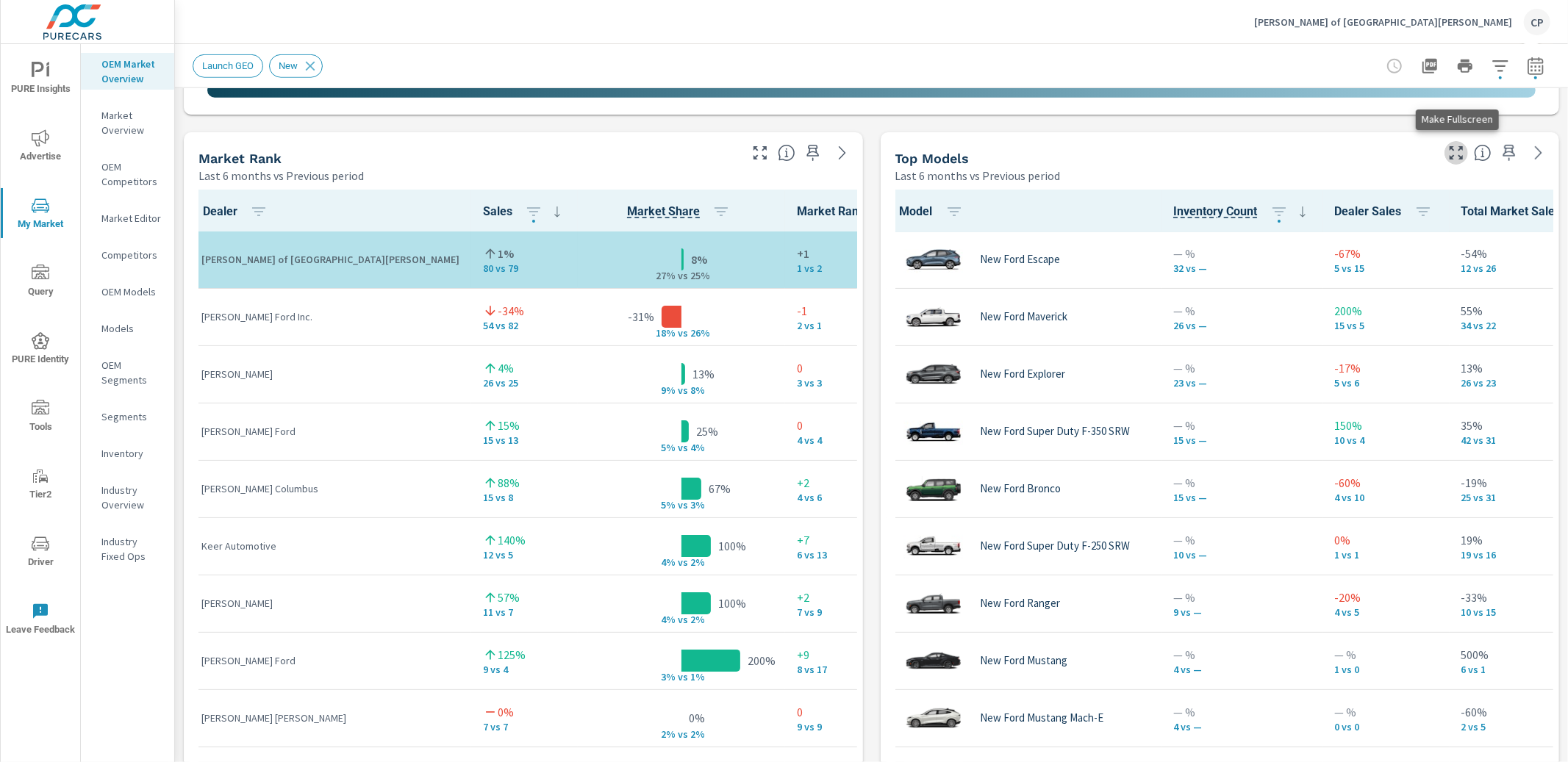
click at [1448, 150] on icon "button" at bounding box center [1457, 153] width 18 height 18
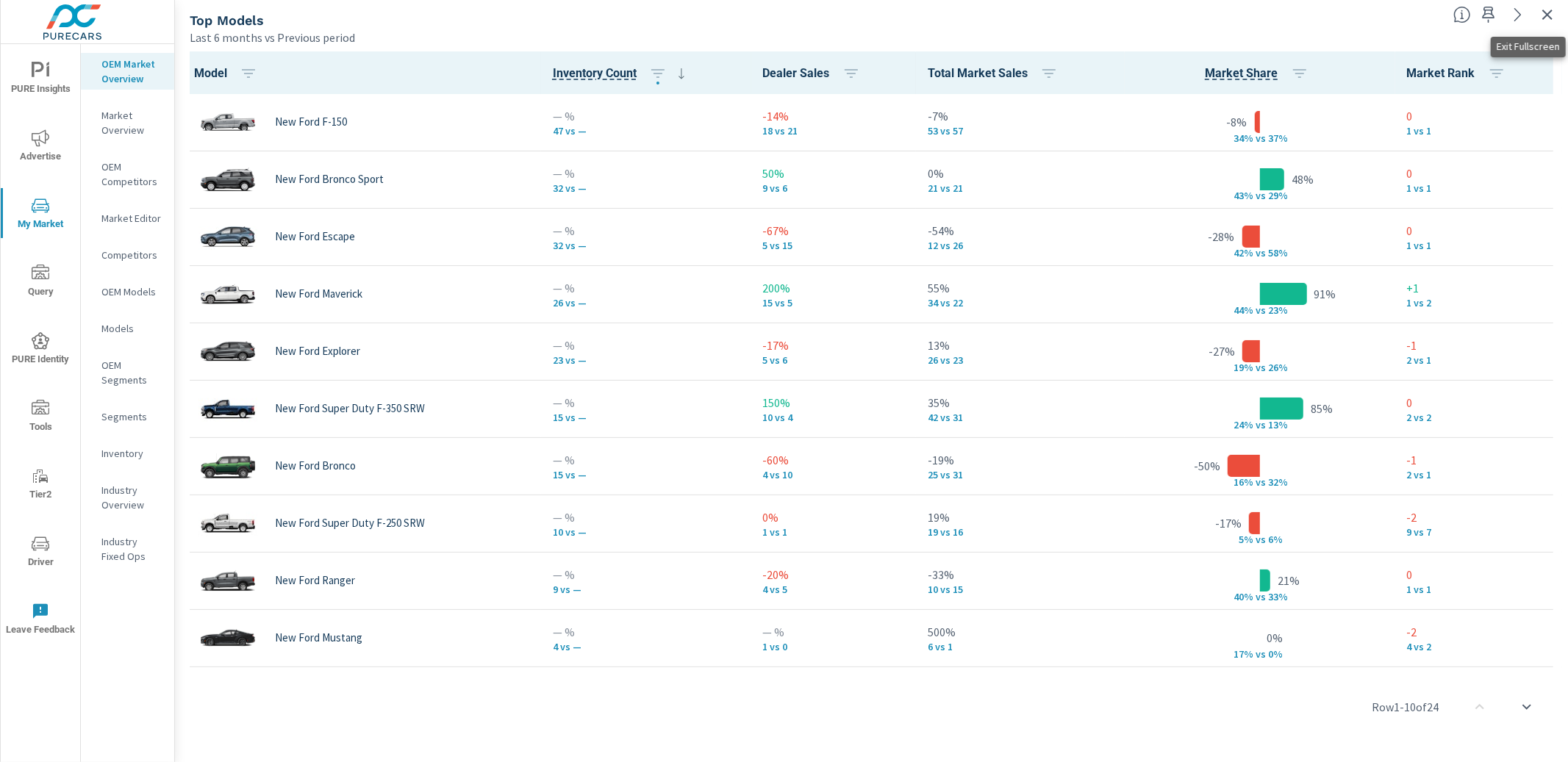
click at [1548, 16] on icon "button" at bounding box center [1548, 15] width 10 height 10
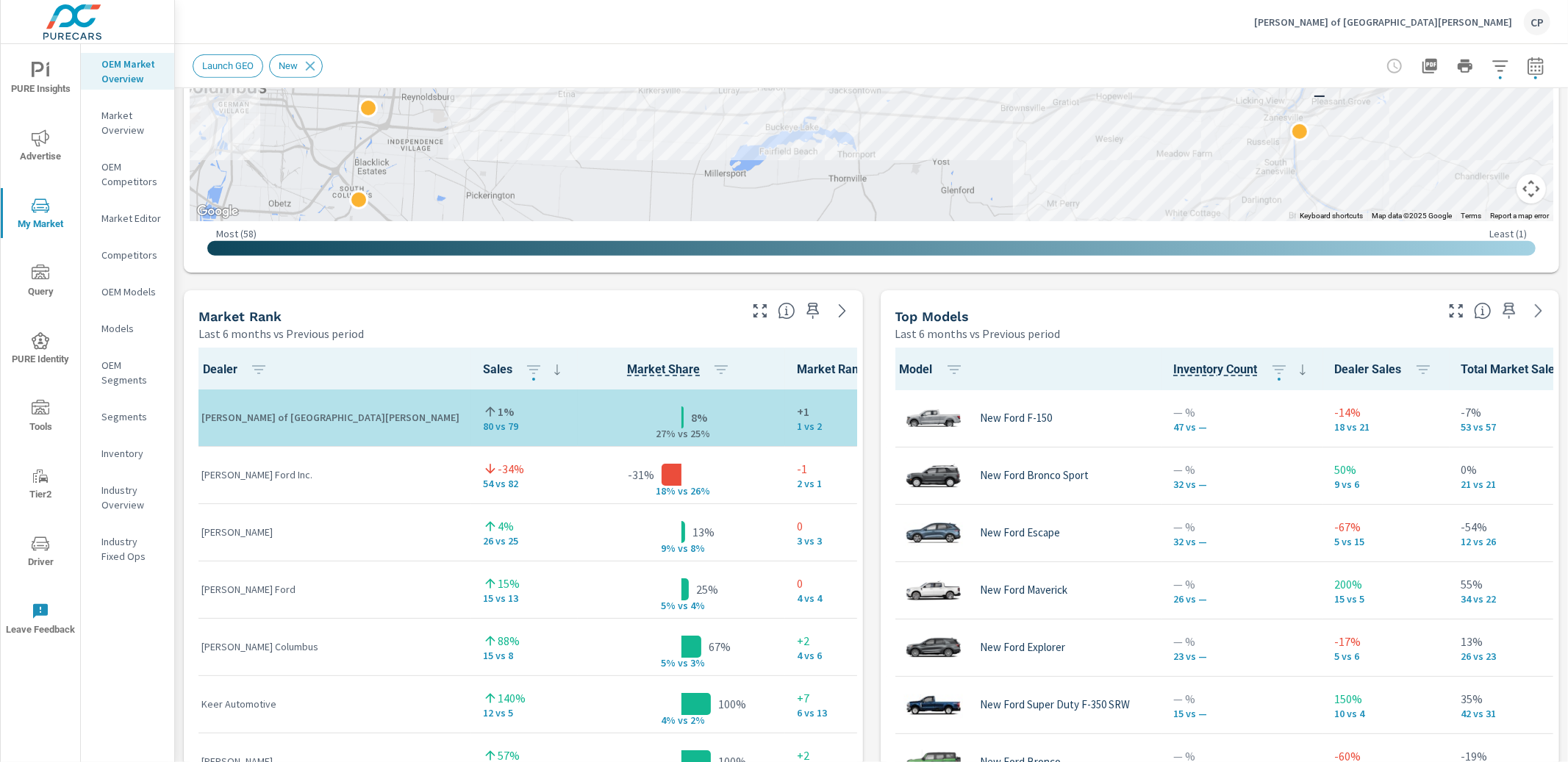
scroll to position [869, 0]
